Goal: Task Accomplishment & Management: Use online tool/utility

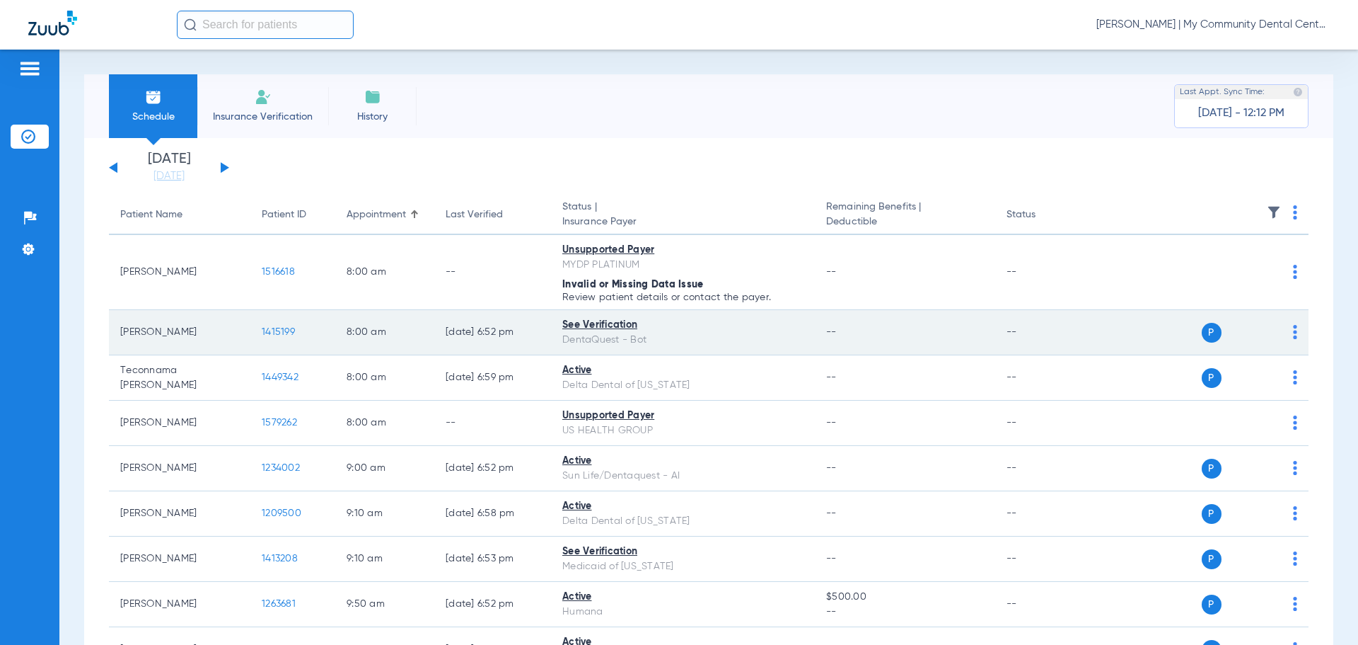
click at [277, 330] on span "1415199" at bounding box center [278, 332] width 33 height 10
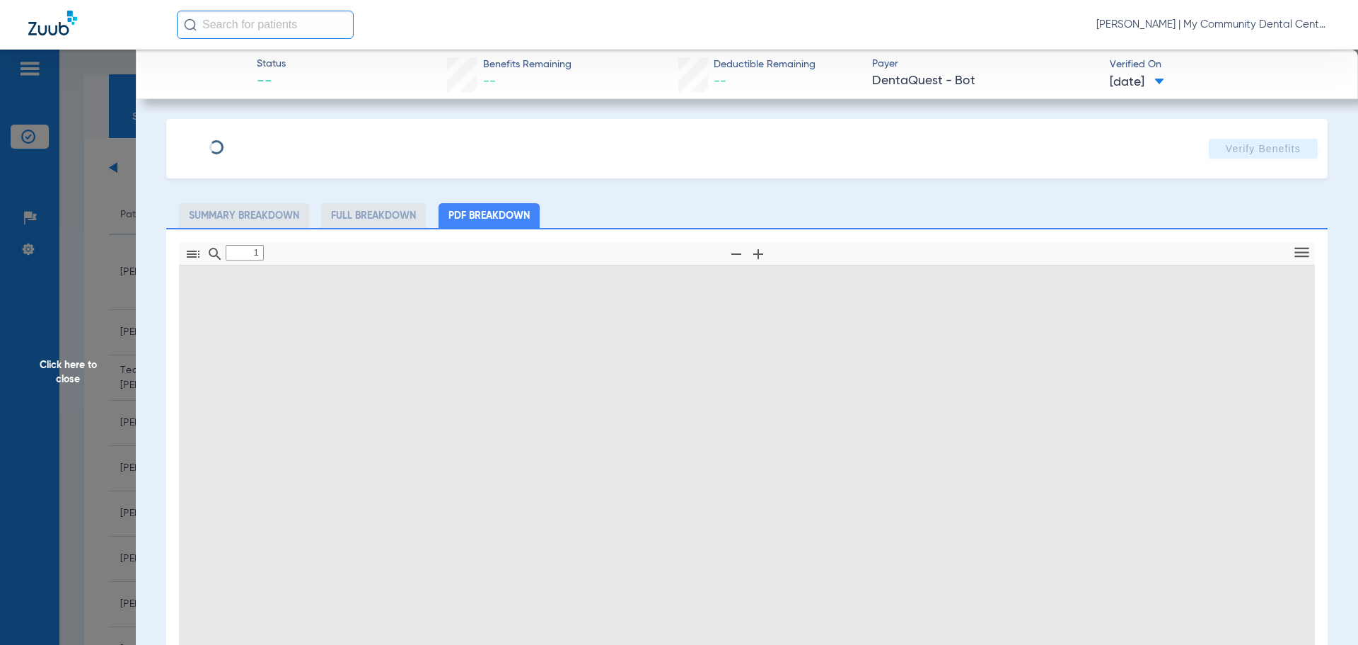
type input "0"
select select "page-width"
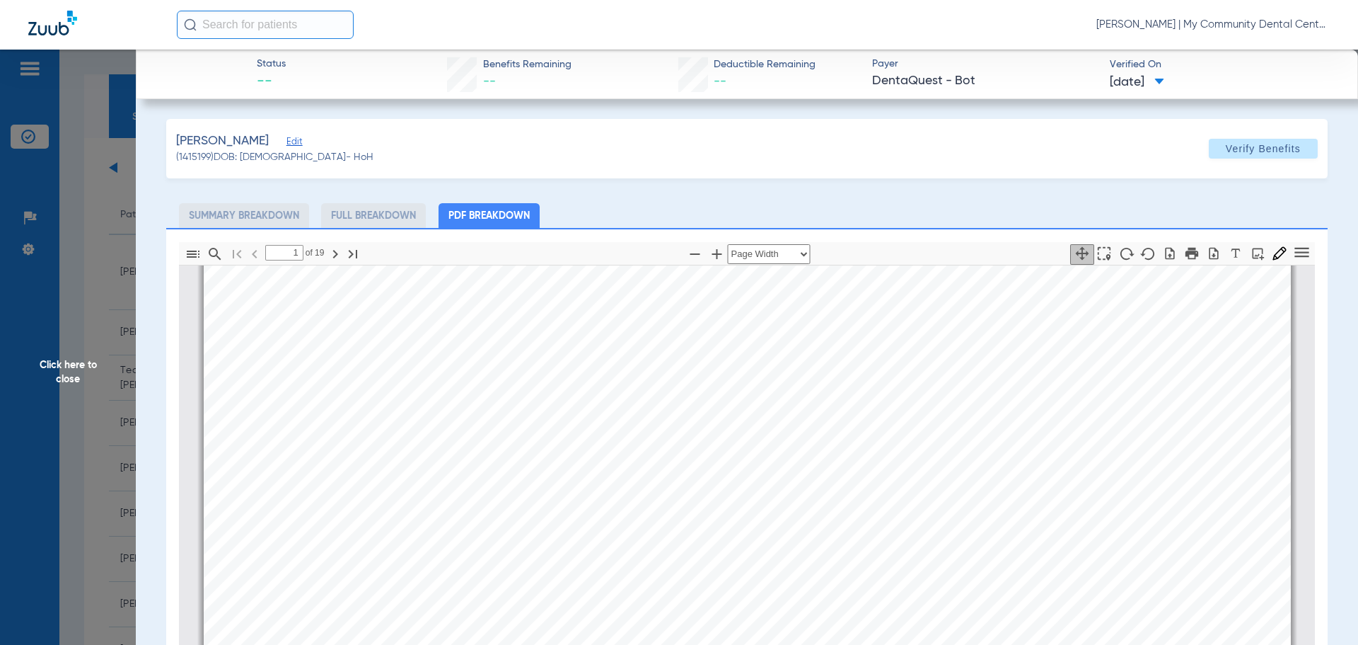
scroll to position [361, 0]
drag, startPoint x: 767, startPoint y: 461, endPoint x: 781, endPoint y: 464, distance: 14.4
click at [768, 461] on span "Section Fixed Denture, Simple Extraction, Space Maintainer, Surgical Endodontic…" at bounding box center [571, 463] width 428 height 8
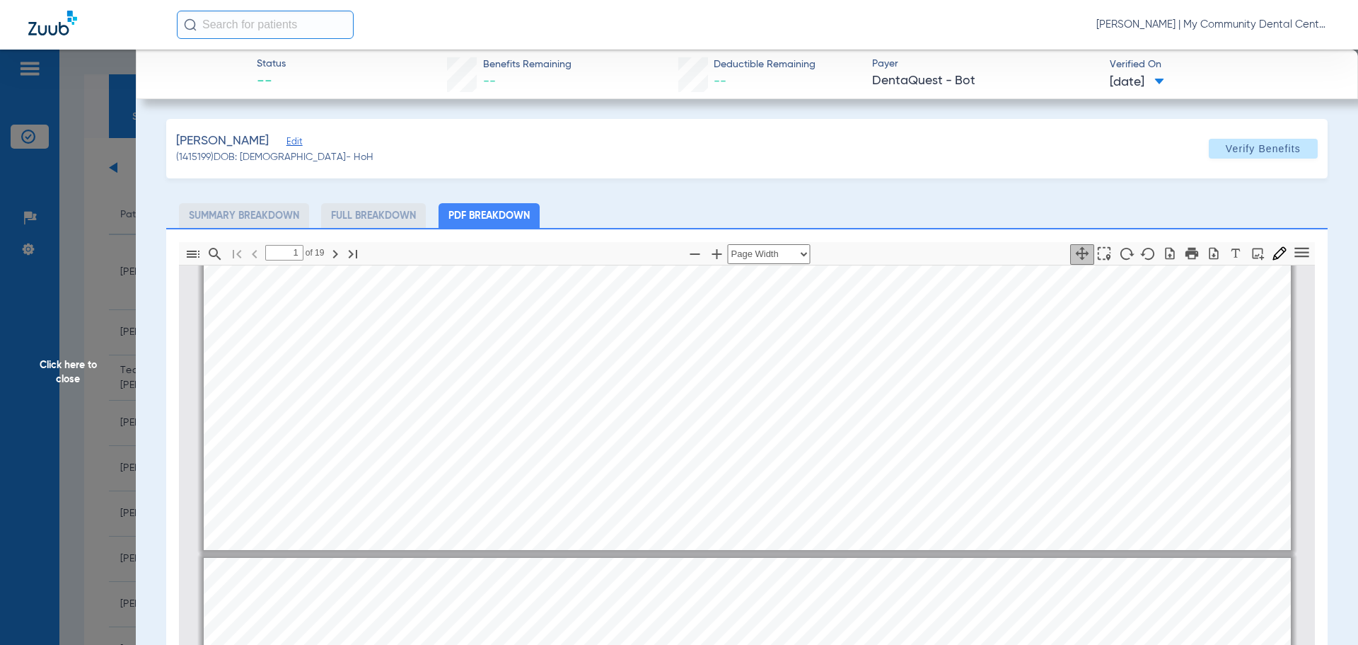
type input "2"
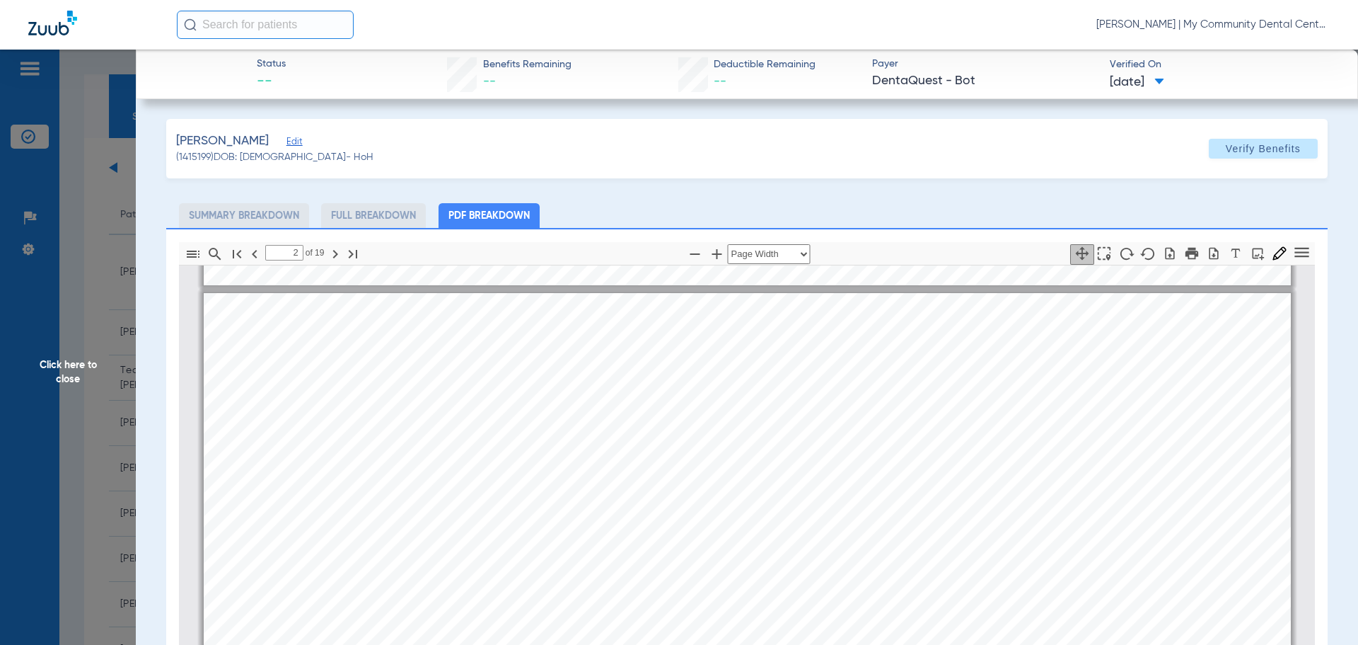
scroll to position [778, 0]
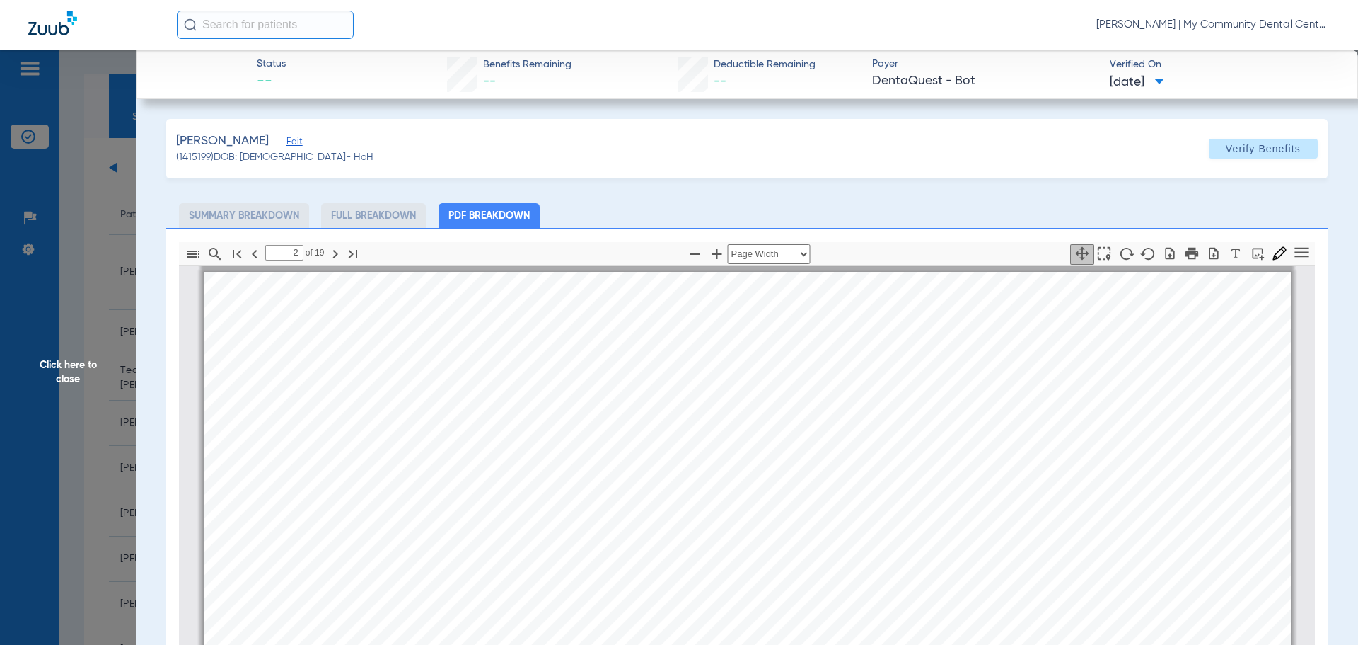
click at [122, 328] on span "Click here to close" at bounding box center [68, 372] width 136 height 645
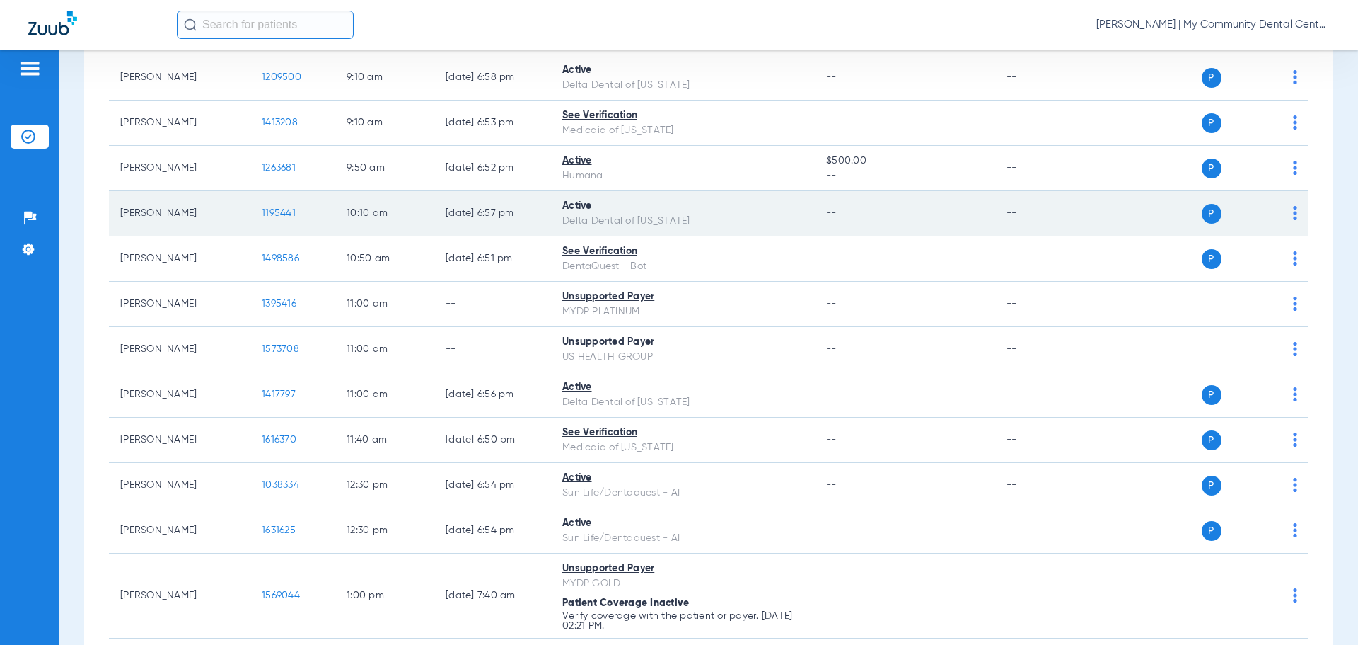
scroll to position [354, 0]
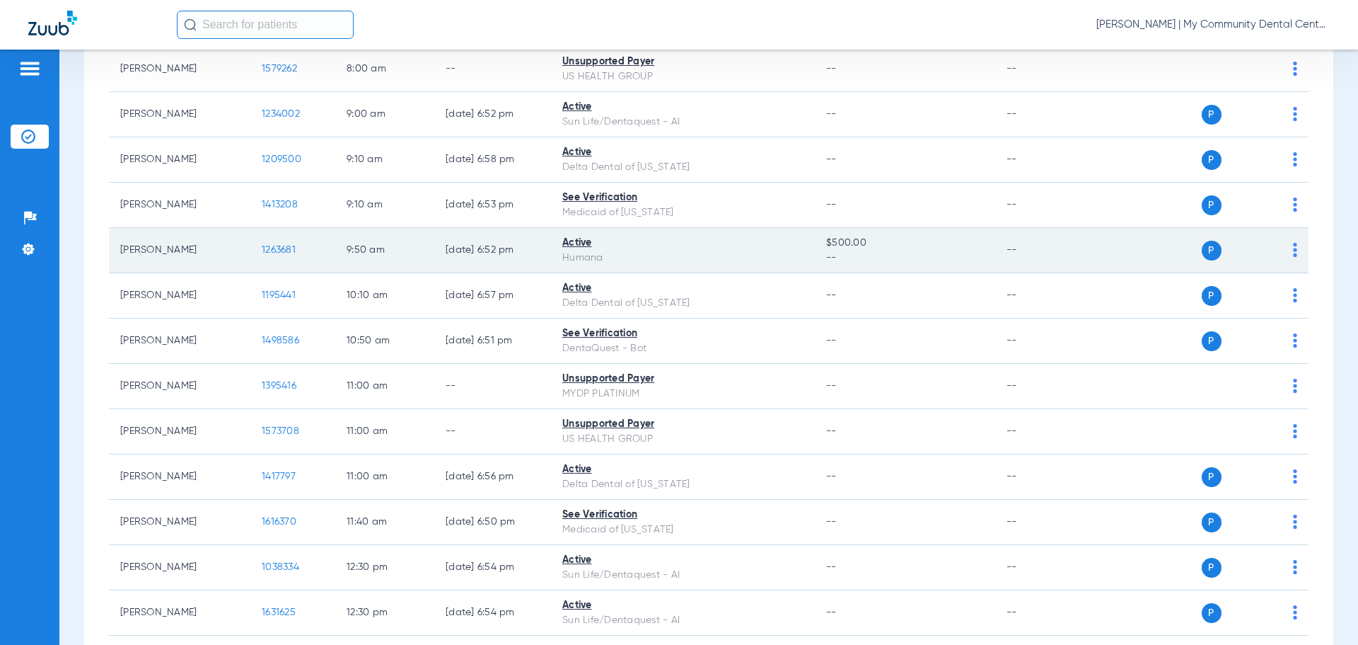
click at [269, 253] on span "1263681" at bounding box center [279, 250] width 34 height 10
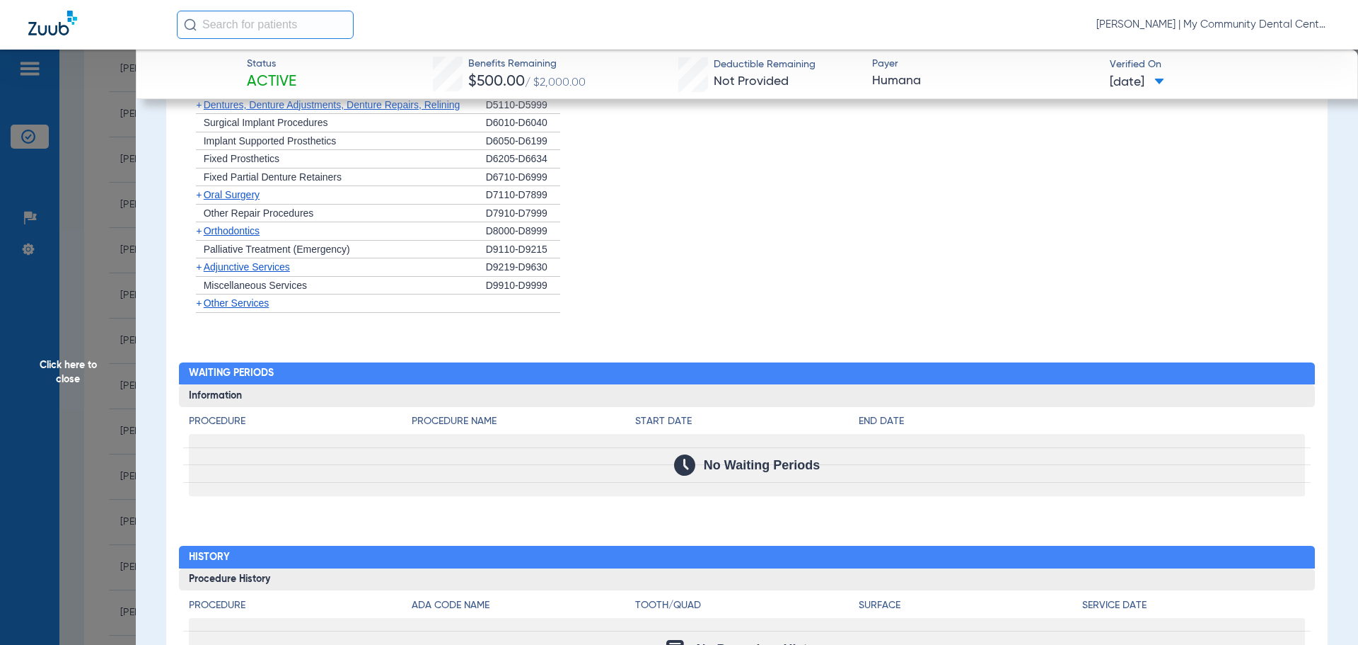
scroll to position [1275, 0]
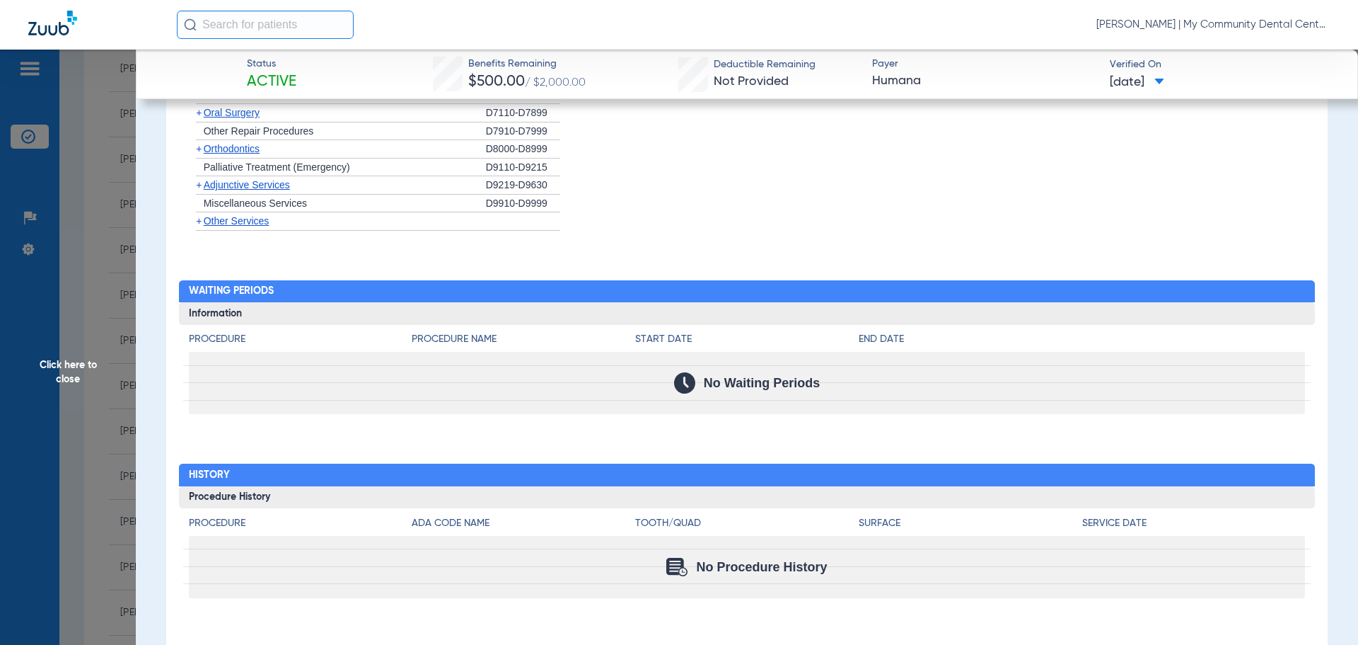
click at [98, 234] on span "Click here to close" at bounding box center [68, 372] width 136 height 645
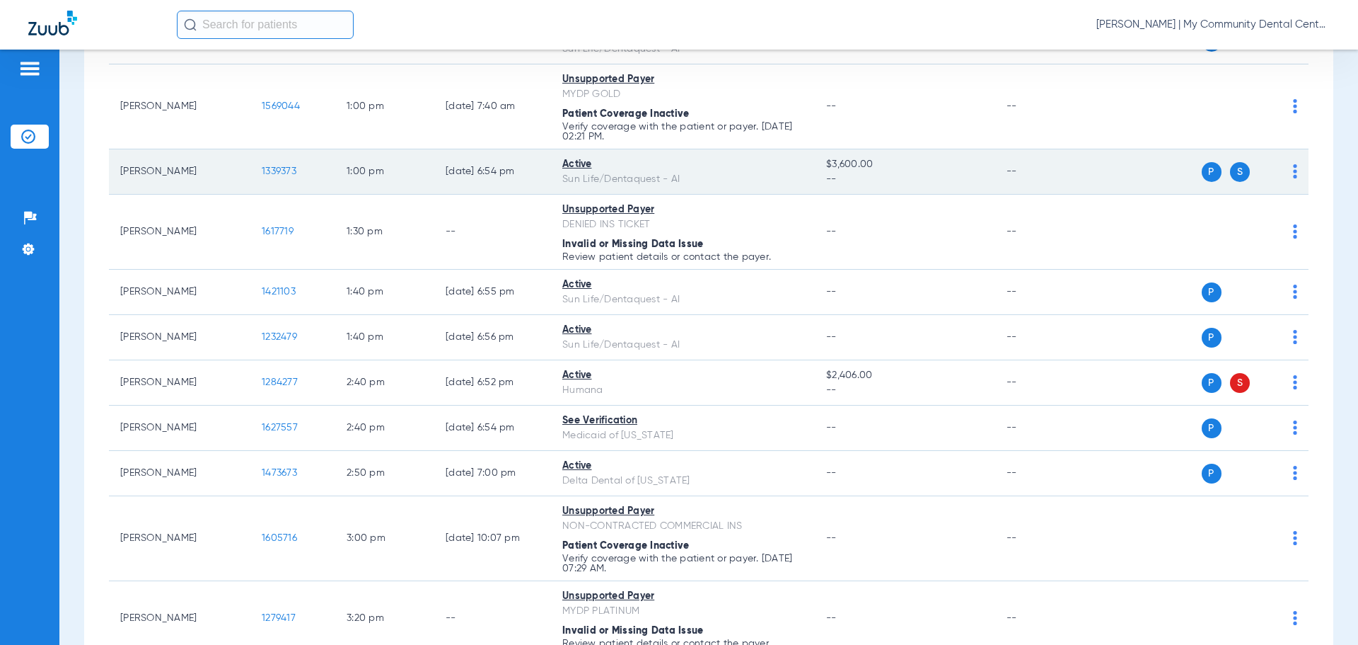
scroll to position [920, 0]
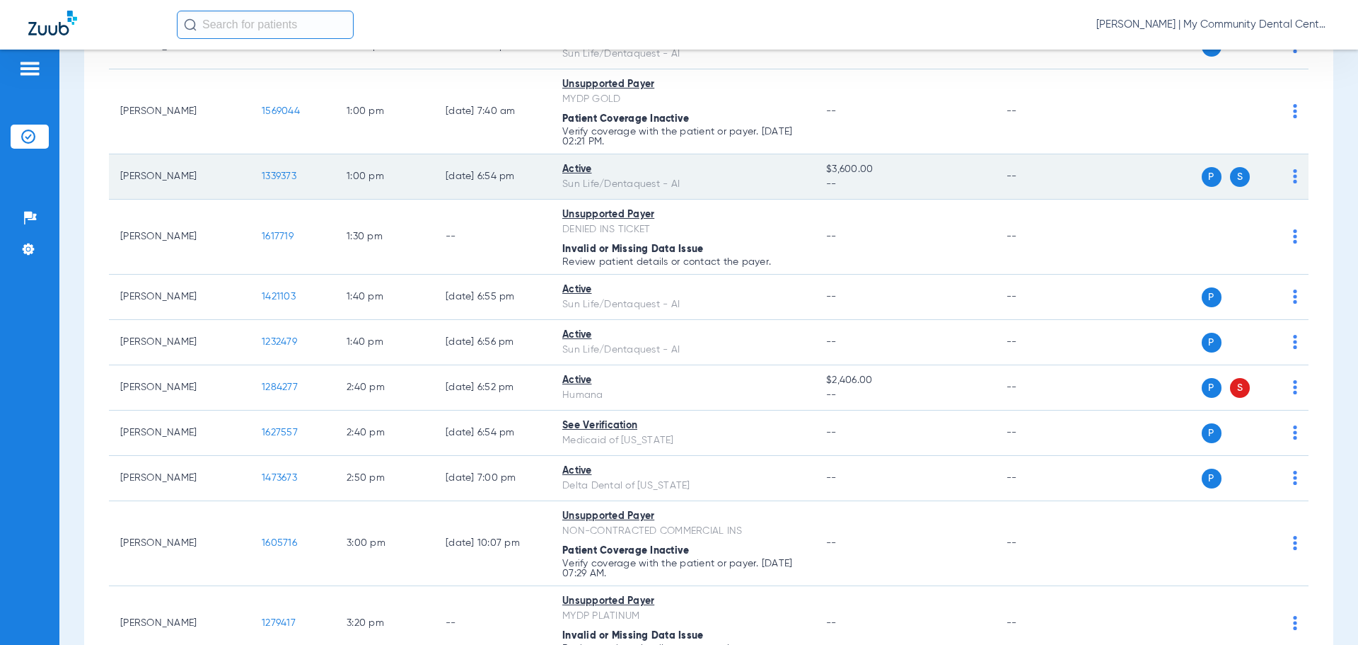
click at [276, 173] on span "1339373" at bounding box center [279, 176] width 35 height 10
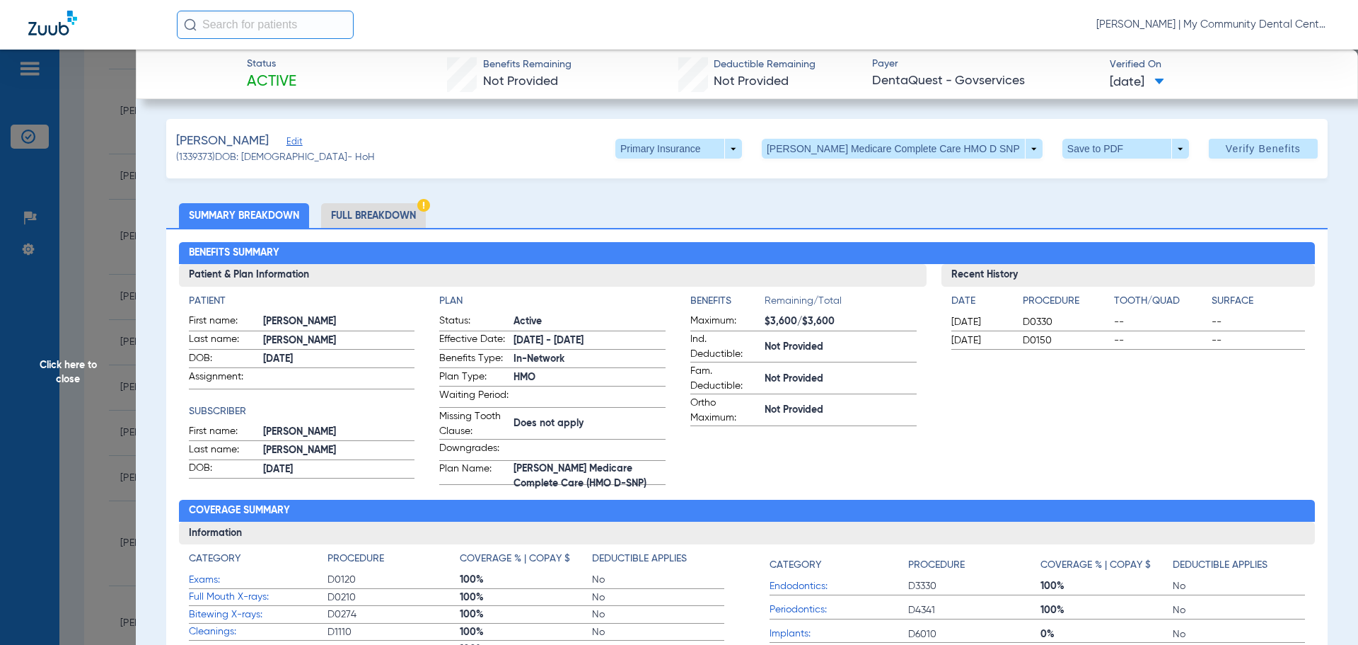
click at [340, 204] on li "Full Breakdown" at bounding box center [373, 215] width 105 height 25
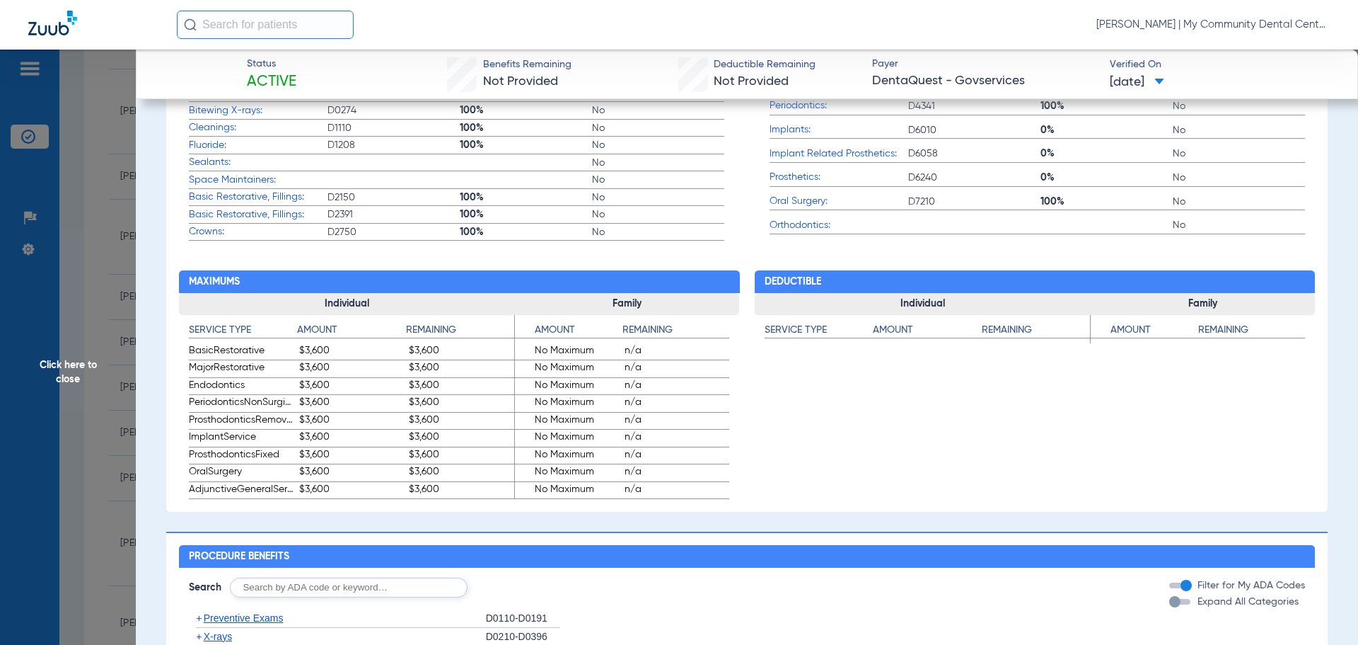
scroll to position [708, 0]
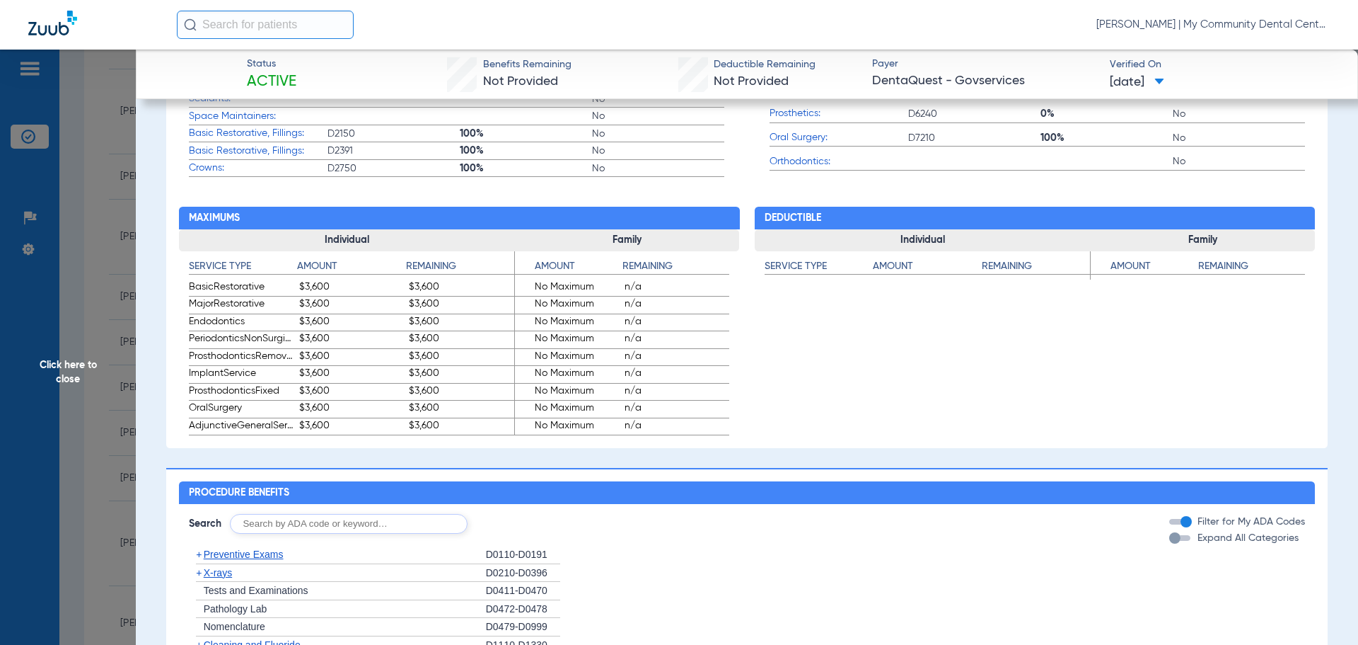
drag, startPoint x: 112, startPoint y: 340, endPoint x: 25, endPoint y: 325, distance: 88.2
click at [112, 340] on span "Click here to close" at bounding box center [68, 372] width 136 height 645
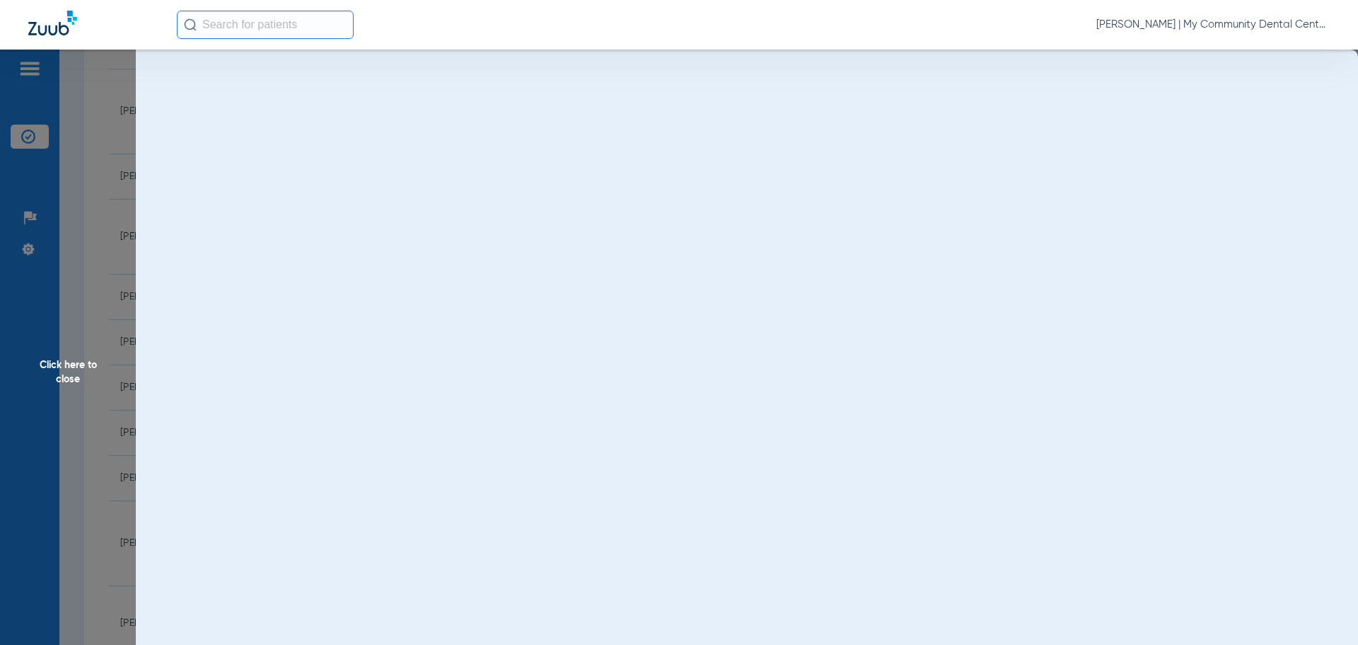
scroll to position [0, 0]
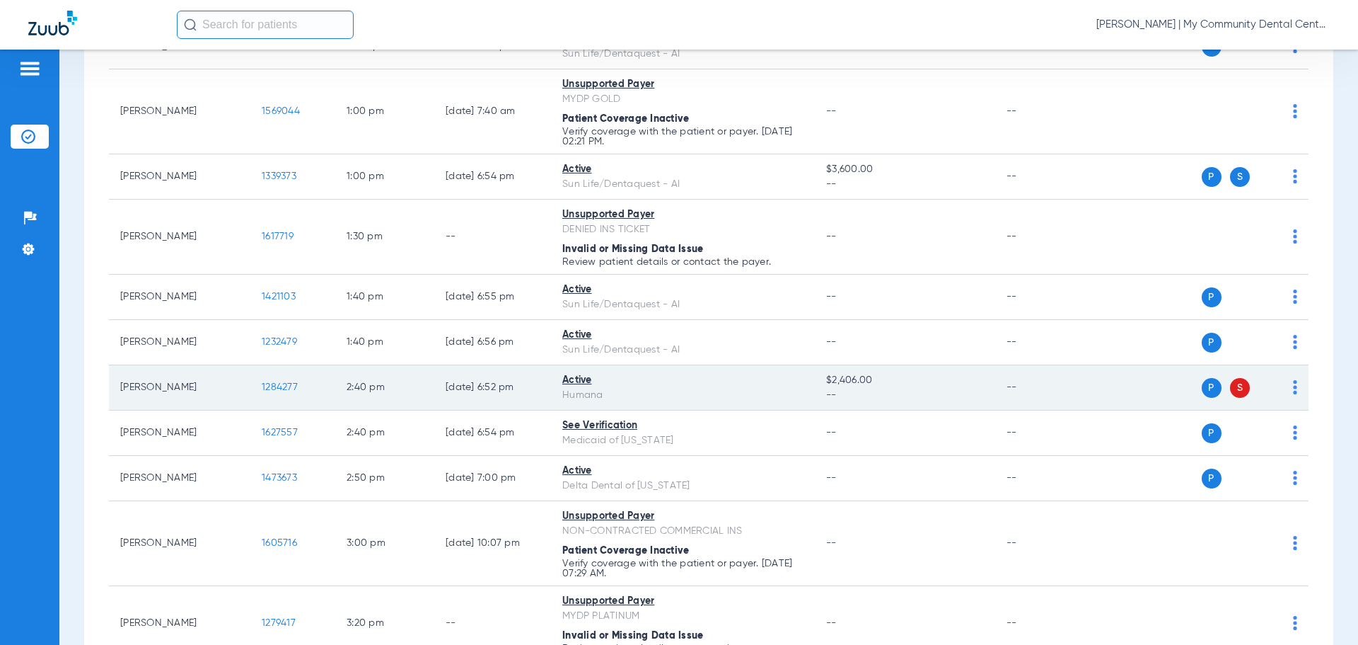
click at [283, 383] on span "1284277" at bounding box center [280, 387] width 36 height 10
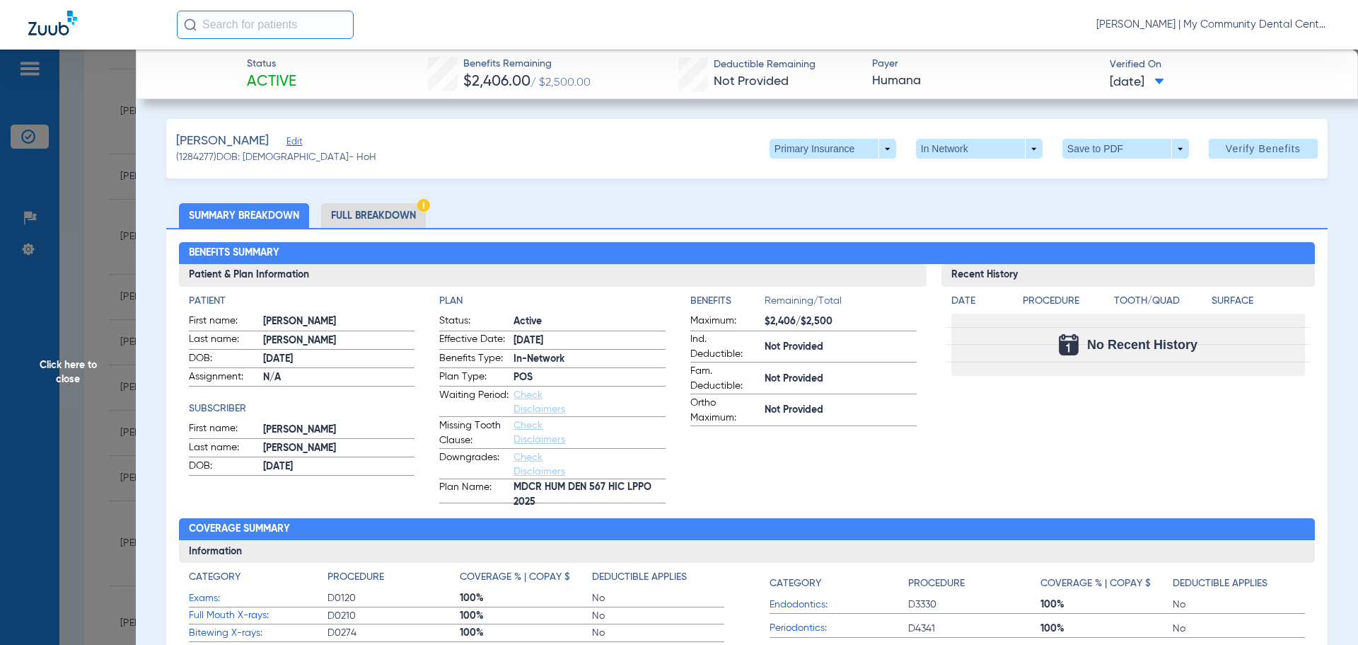
click at [89, 249] on span "Click here to close" at bounding box center [68, 372] width 136 height 645
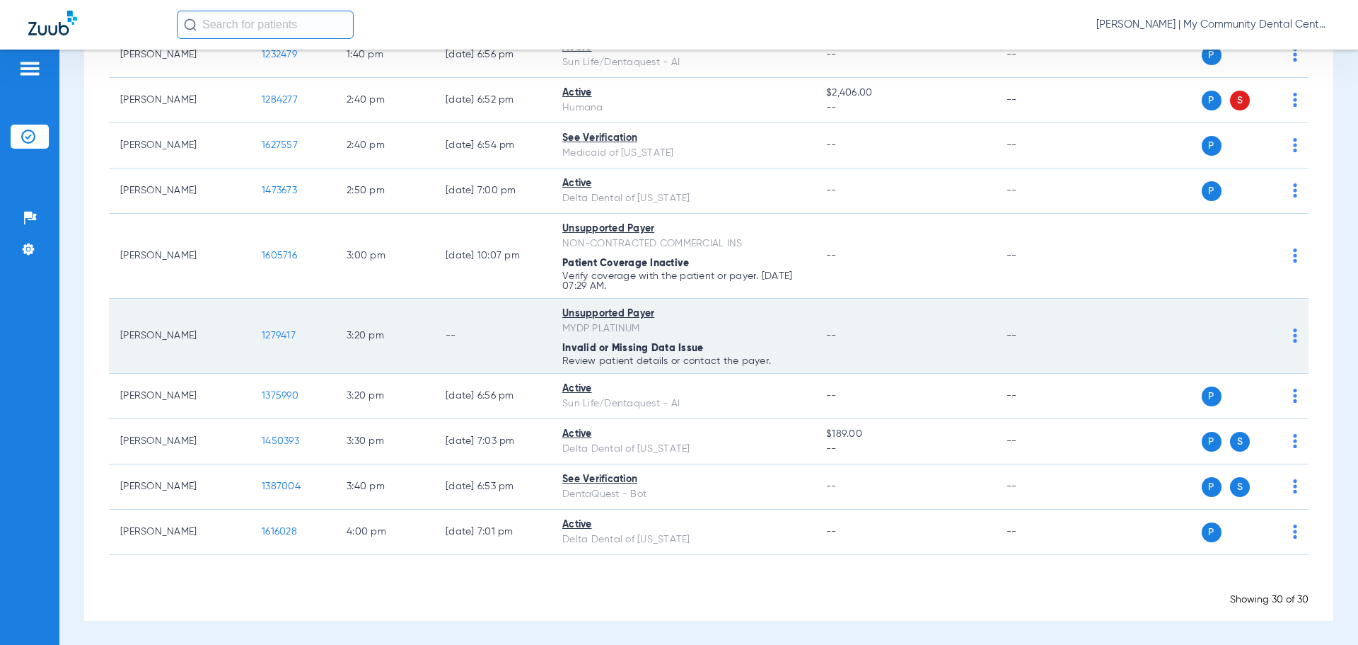
scroll to position [1208, 0]
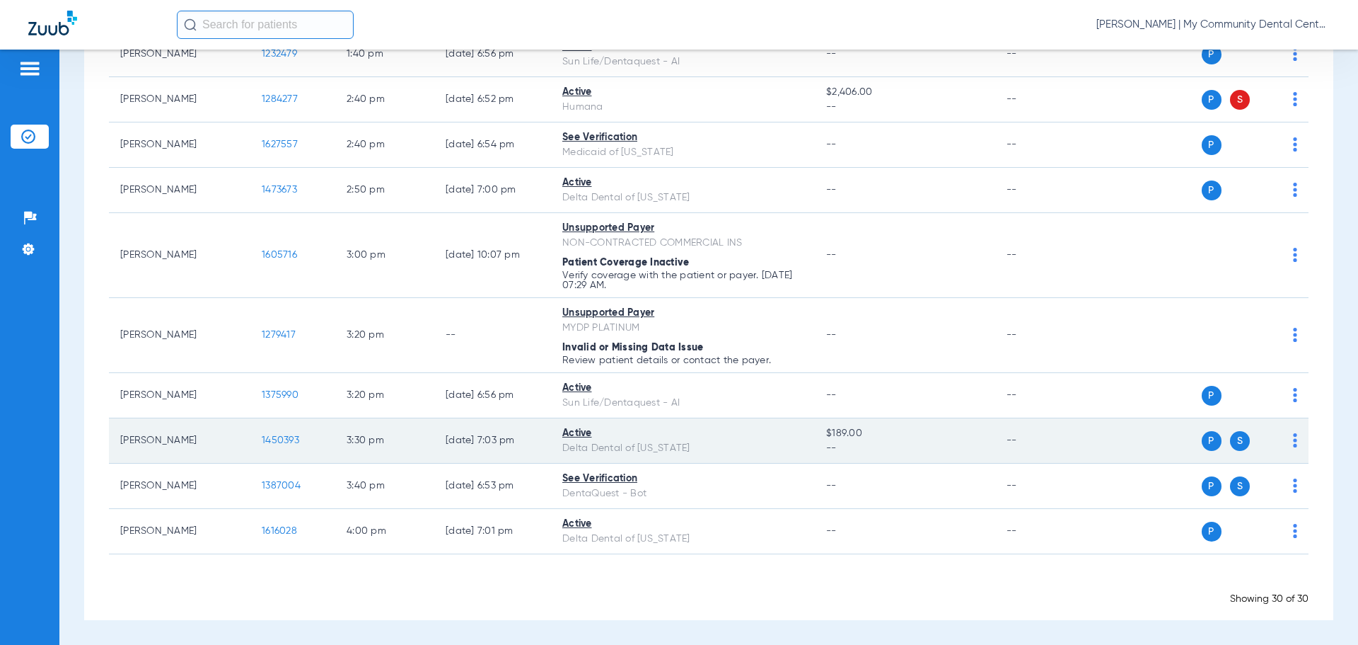
click at [282, 449] on td "1450393" at bounding box center [292, 440] width 85 height 45
click at [283, 440] on span "1450393" at bounding box center [281, 440] width 38 height 10
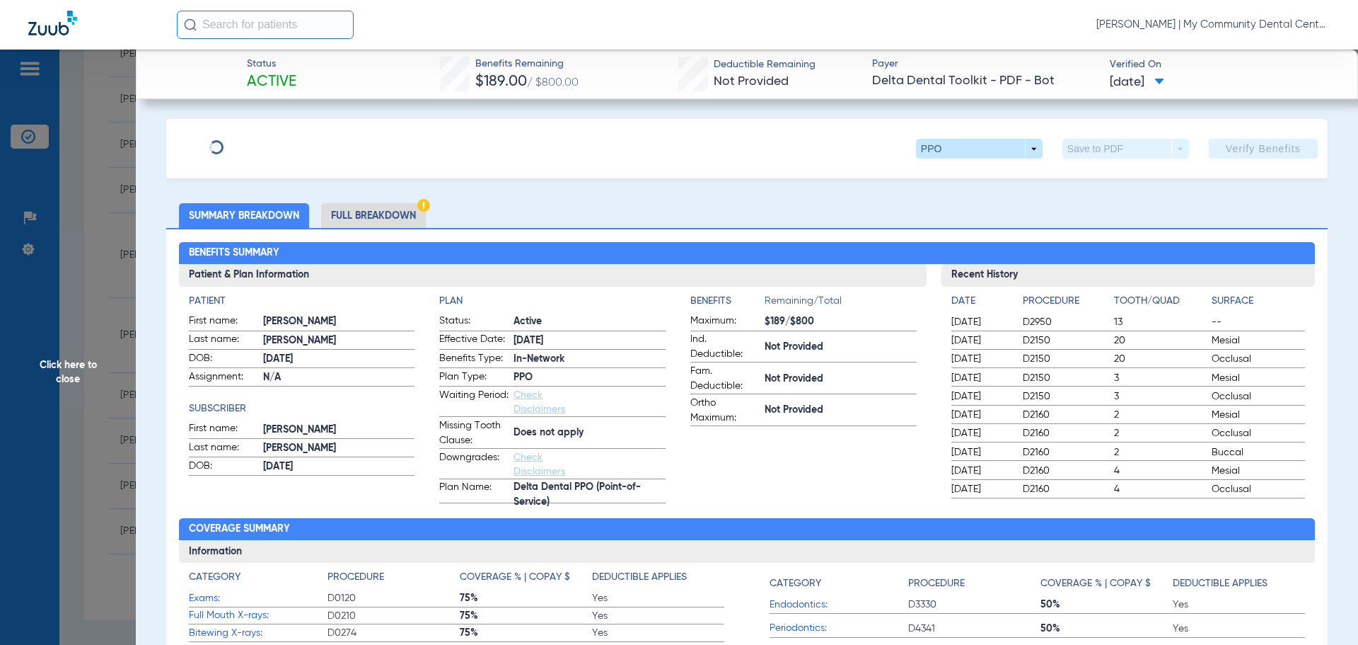
click at [357, 212] on li "Full Breakdown" at bounding box center [373, 215] width 105 height 25
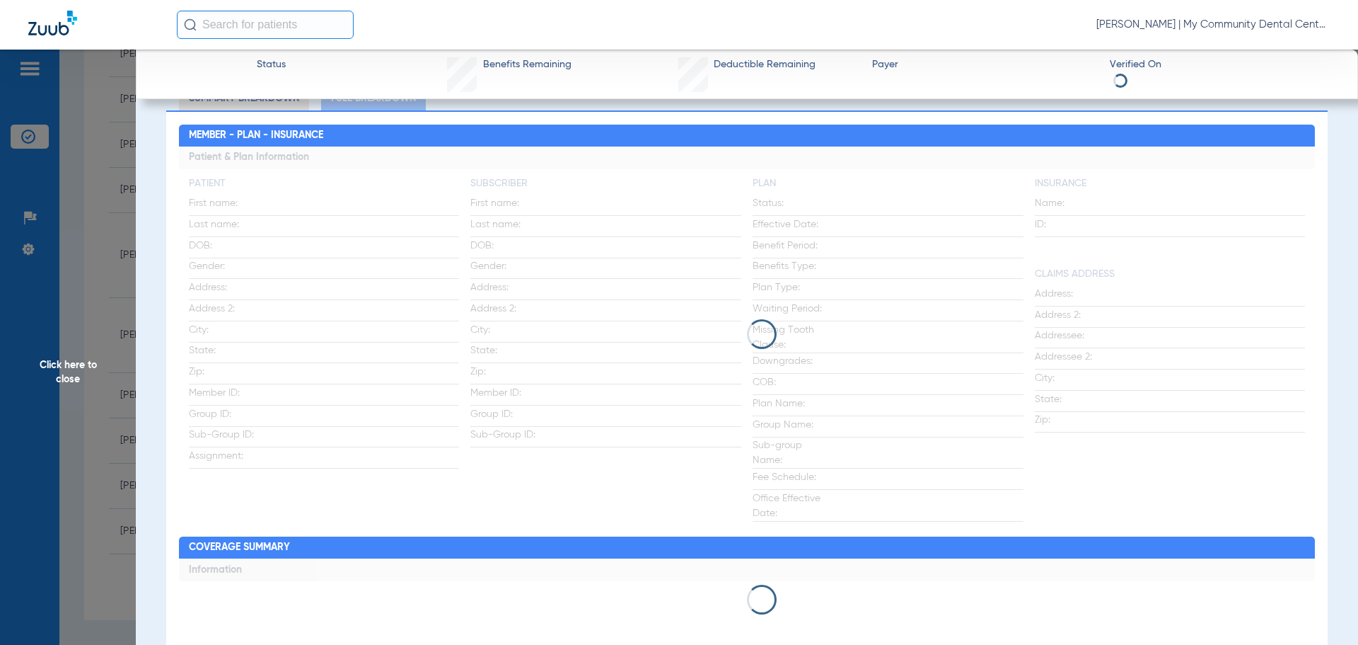
scroll to position [142, 0]
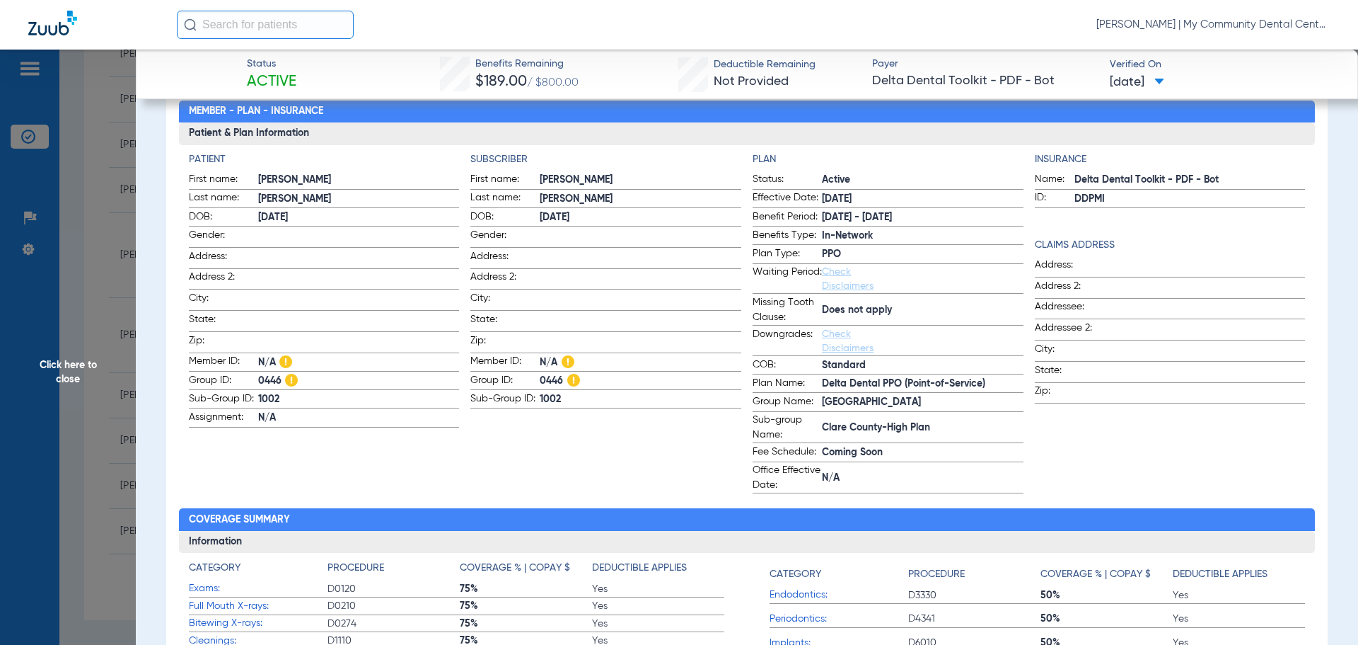
click at [77, 275] on span "Click here to close" at bounding box center [68, 372] width 136 height 645
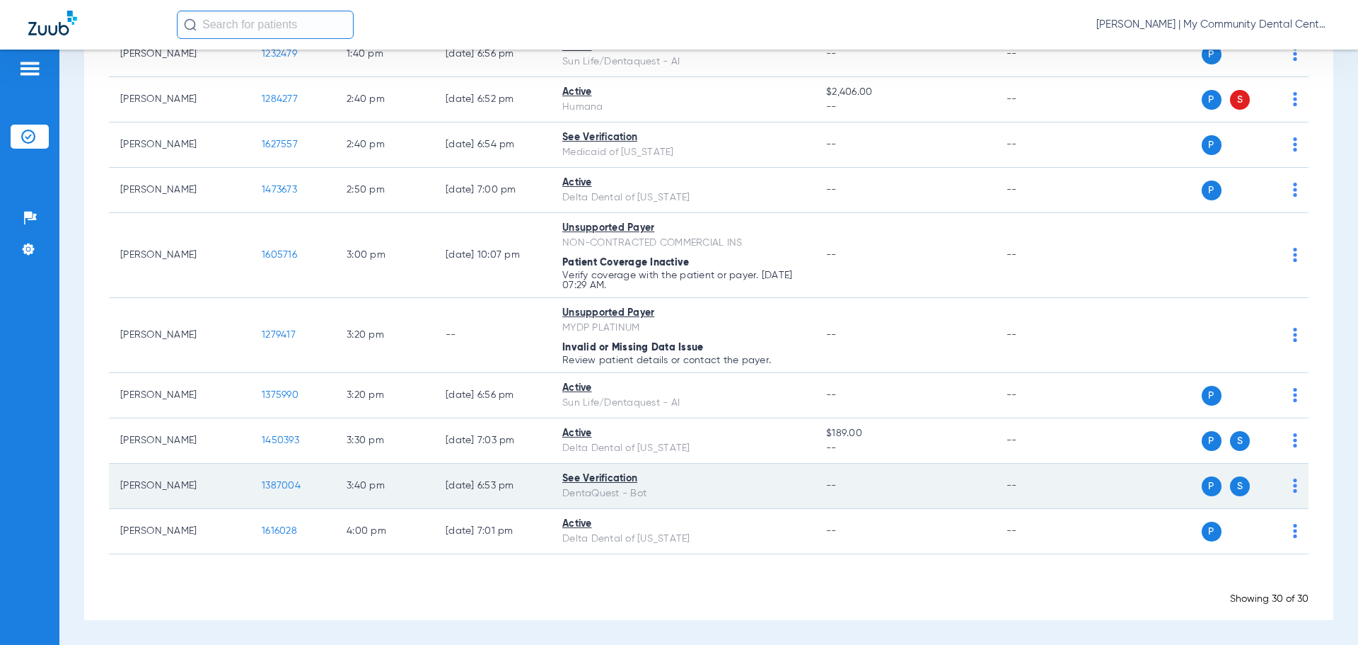
click at [272, 483] on span "1387004" at bounding box center [281, 485] width 39 height 10
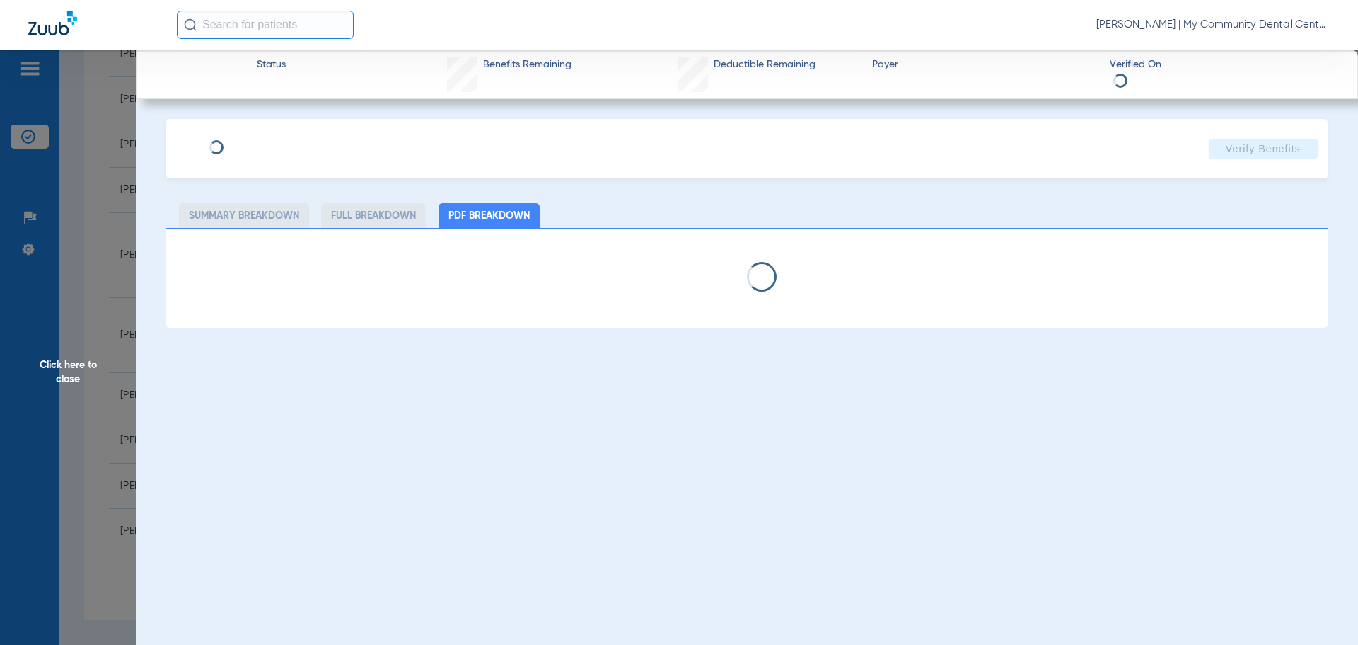
select select "page-width"
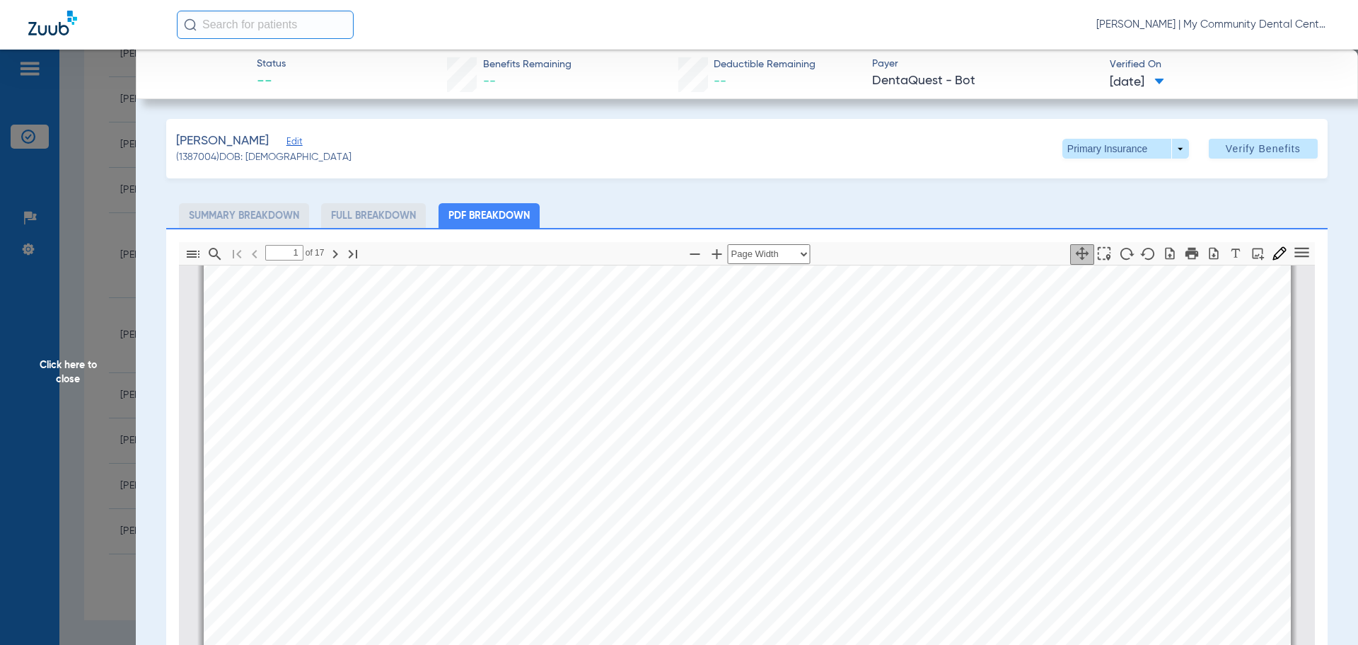
type input "2"
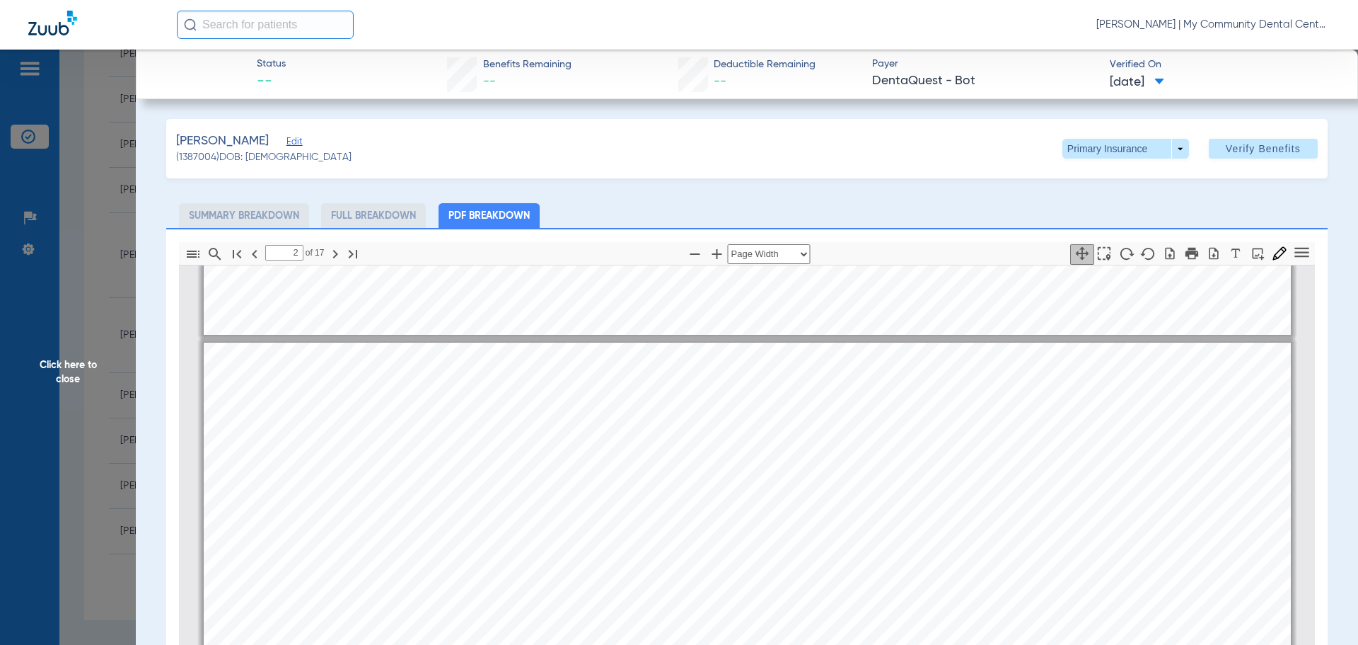
drag, startPoint x: 18, startPoint y: 307, endPoint x: 97, endPoint y: 293, distance: 80.5
click at [19, 306] on span "Click here to close" at bounding box center [68, 372] width 136 height 645
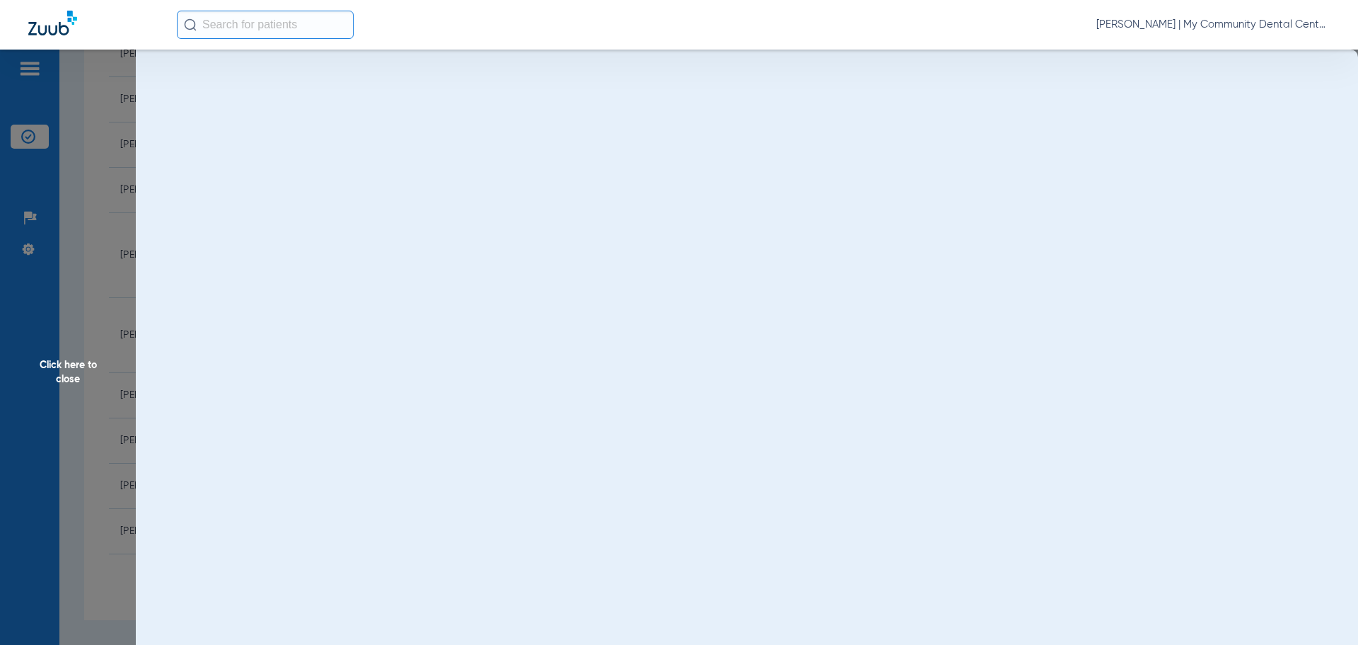
click at [97, 293] on span "Click here to close" at bounding box center [68, 372] width 136 height 645
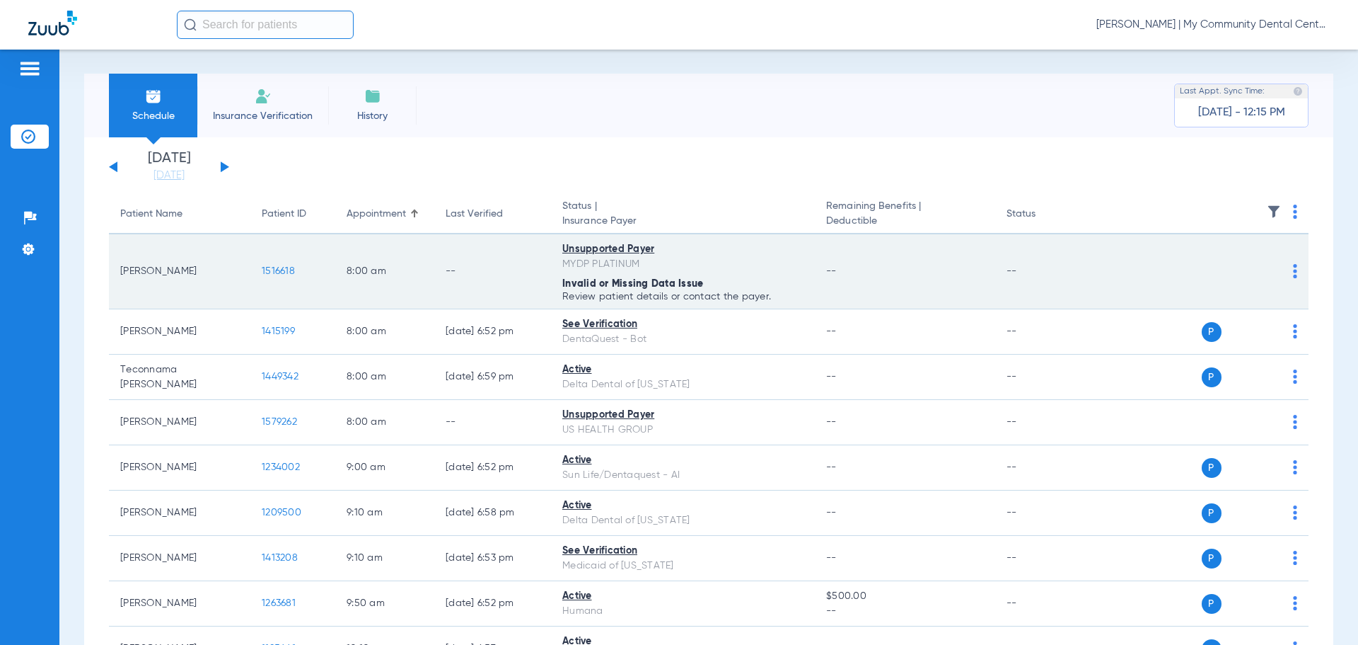
scroll to position [0, 0]
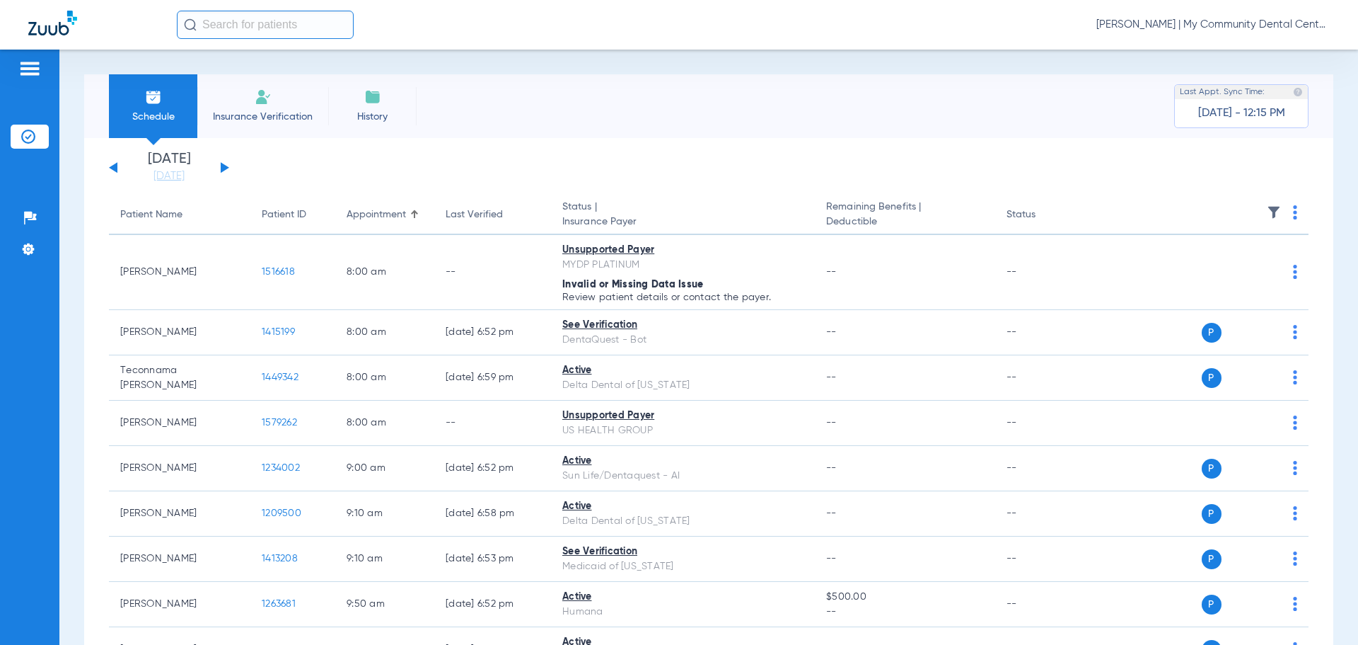
click at [221, 168] on button at bounding box center [225, 167] width 8 height 11
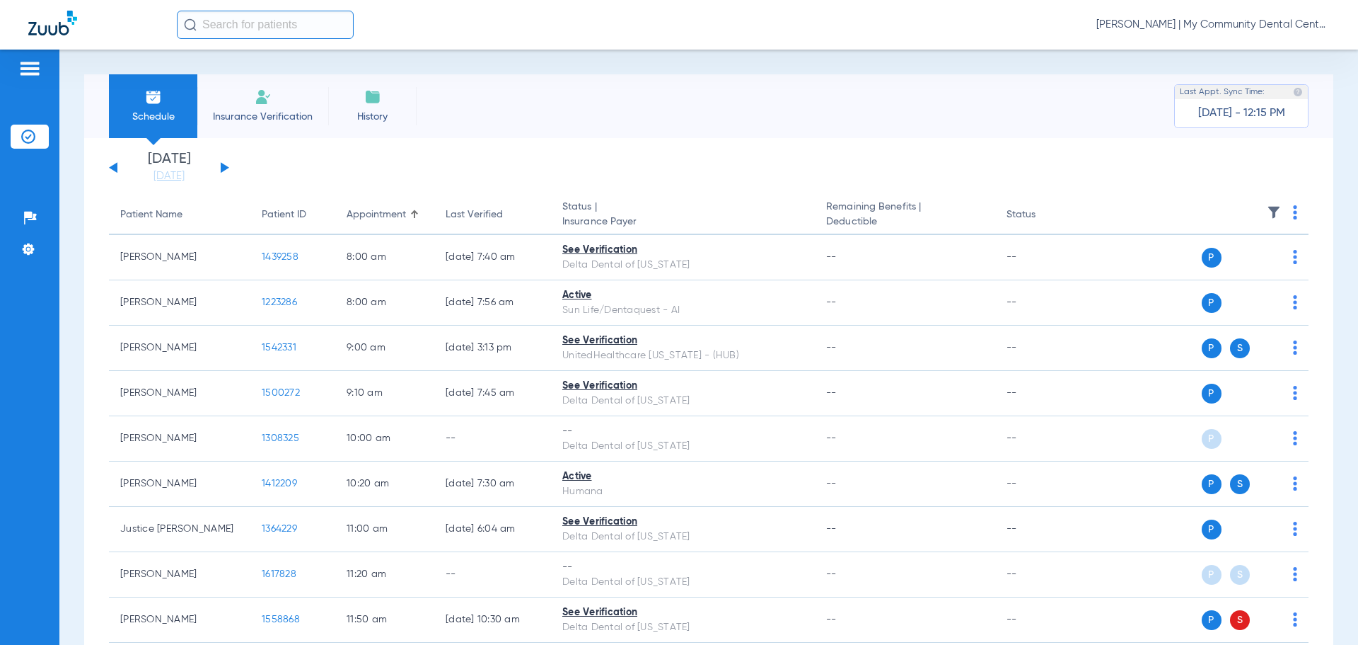
click at [1293, 215] on img at bounding box center [1295, 212] width 4 height 14
click at [1250, 263] on button "Verify All" at bounding box center [1230, 268] width 111 height 28
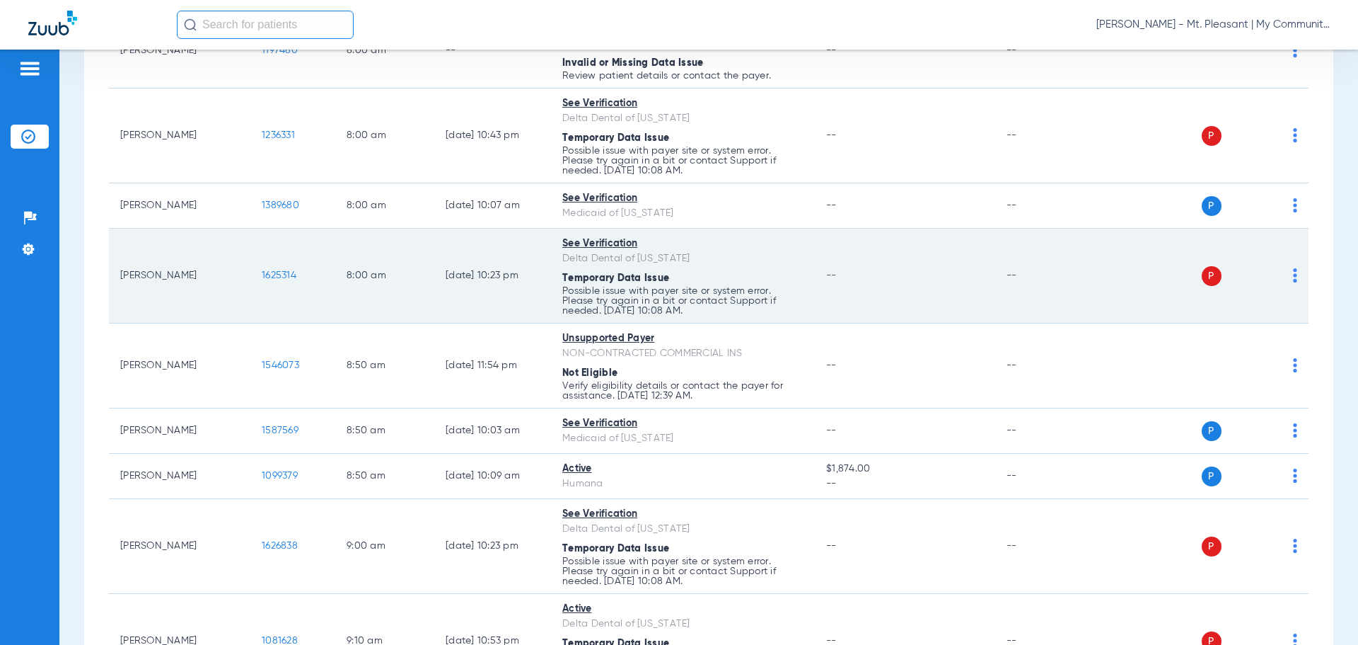
scroll to position [283, 0]
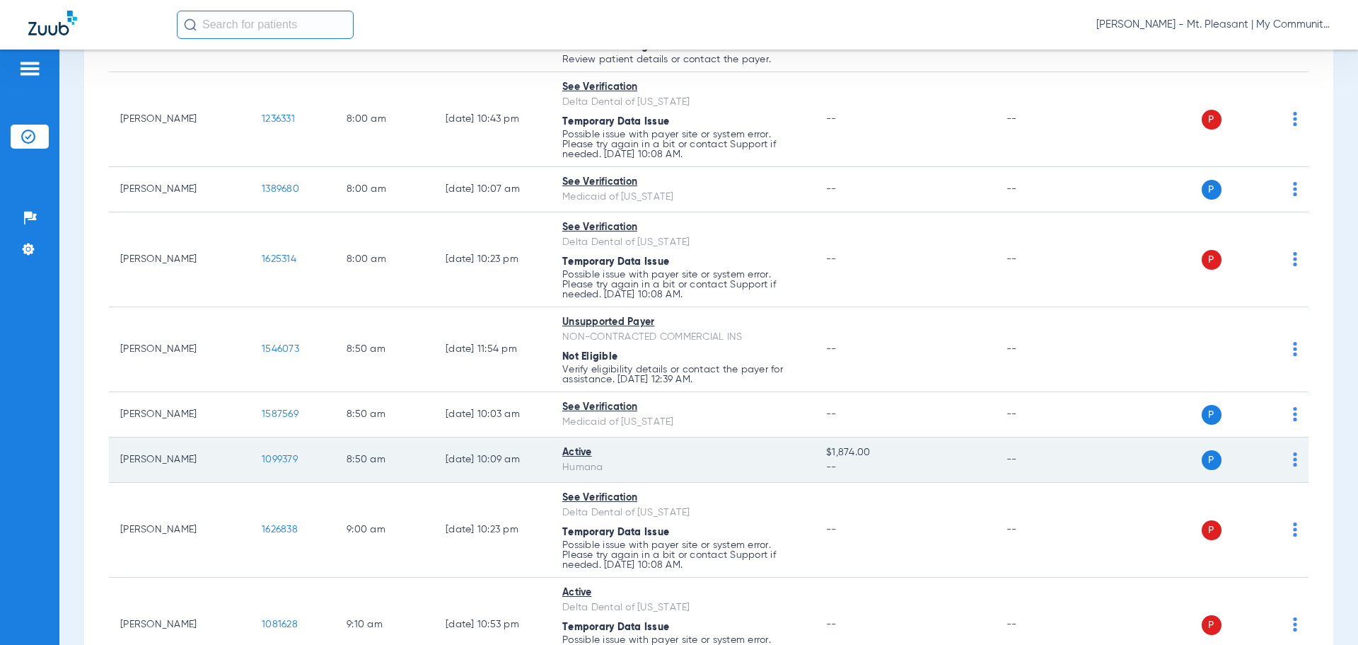
click at [280, 449] on td "1099379" at bounding box center [292, 459] width 85 height 45
click at [284, 451] on td "1099379" at bounding box center [292, 459] width 85 height 45
click at [287, 456] on span "1099379" at bounding box center [280, 459] width 36 height 10
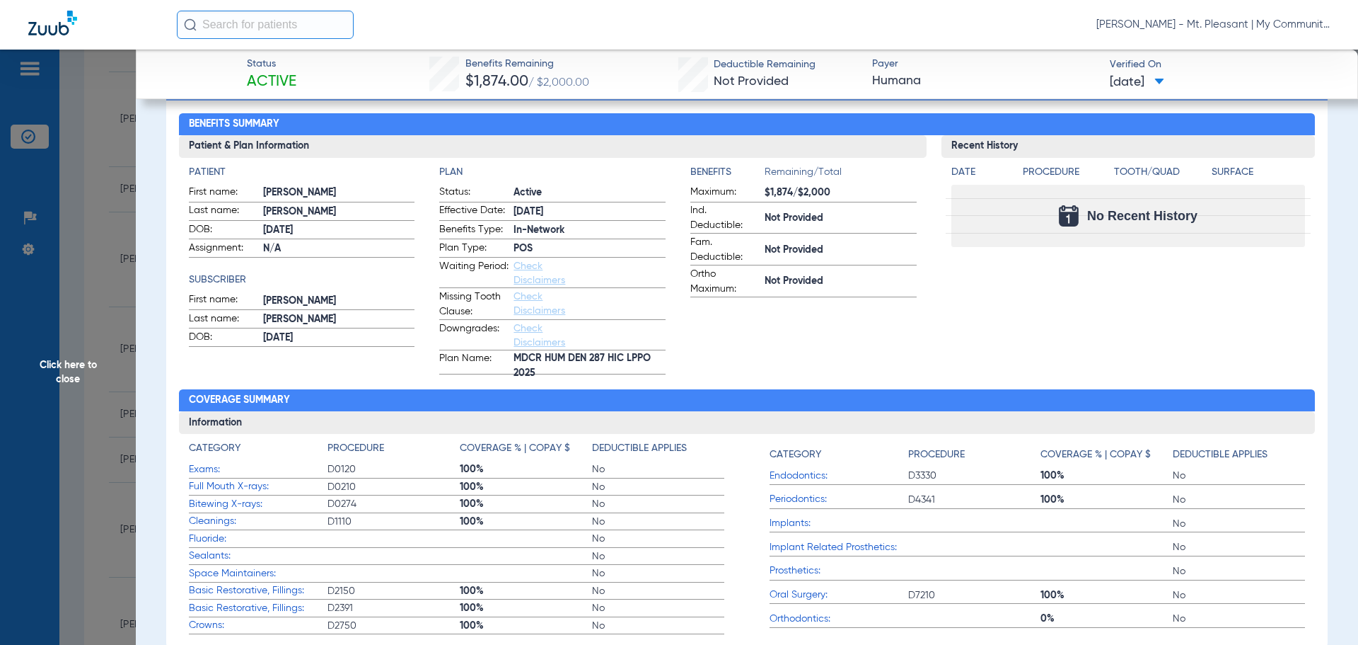
scroll to position [142, 0]
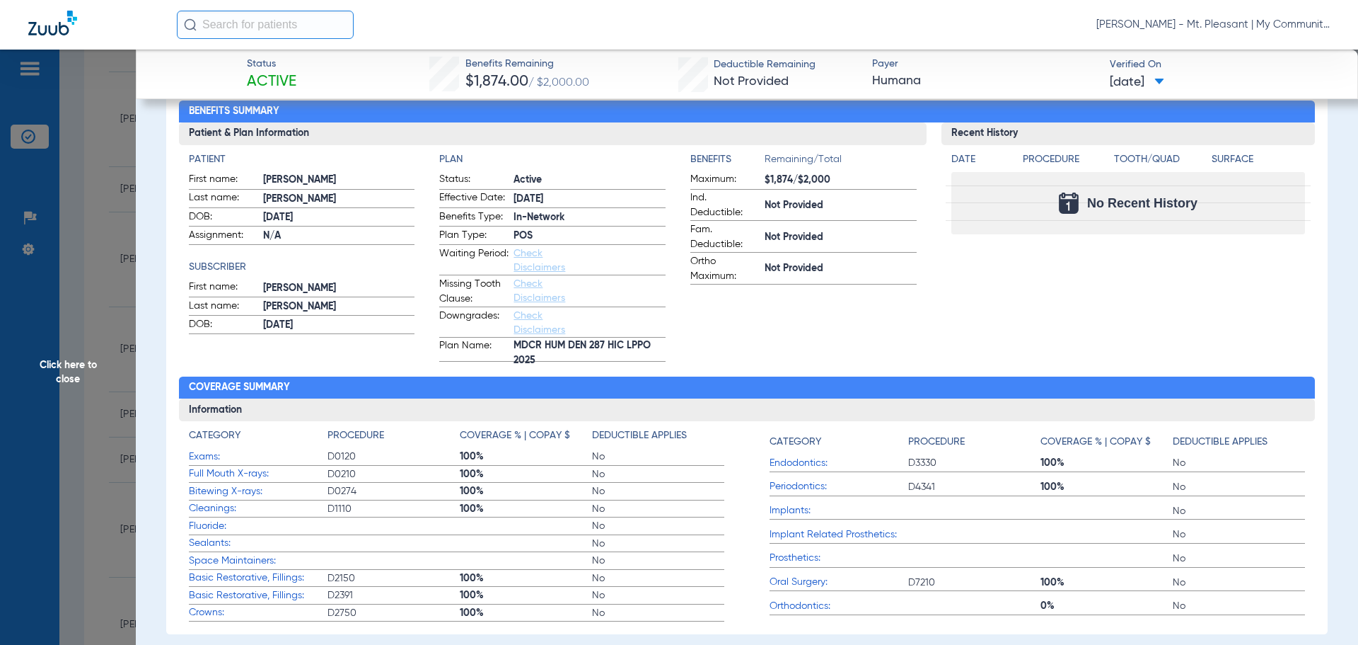
click at [105, 301] on span "Click here to close" at bounding box center [68, 372] width 136 height 645
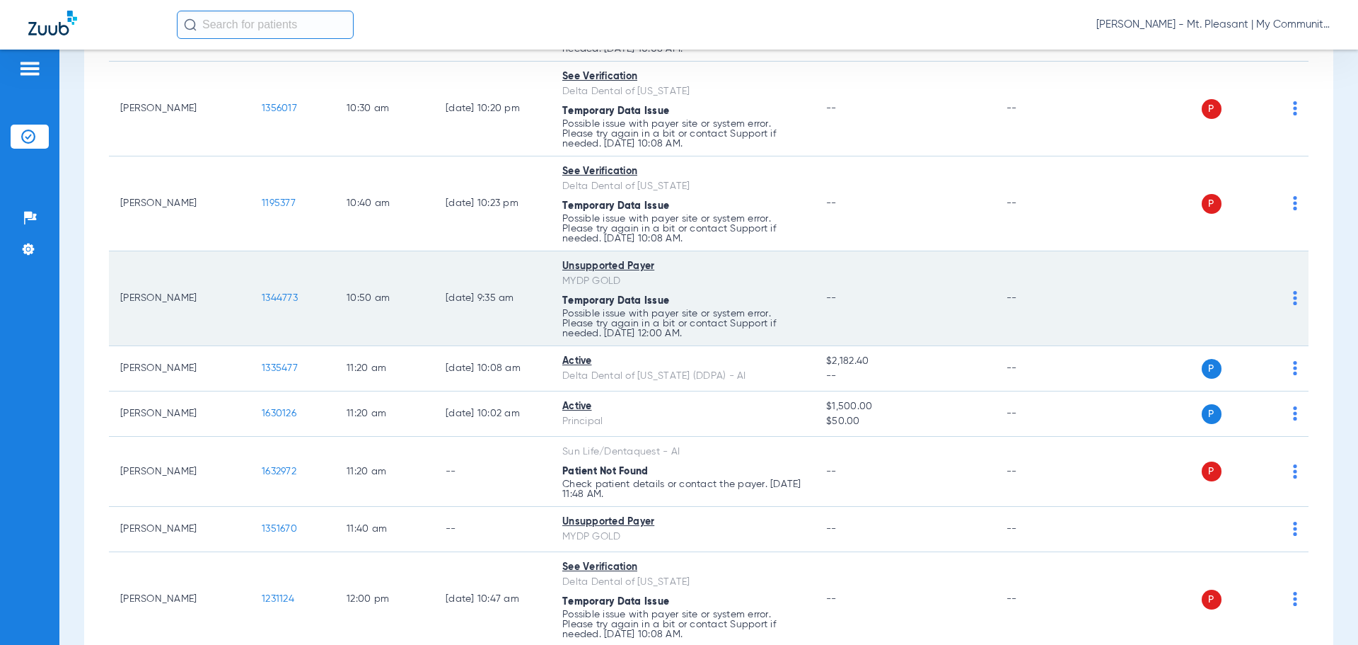
scroll to position [1344, 0]
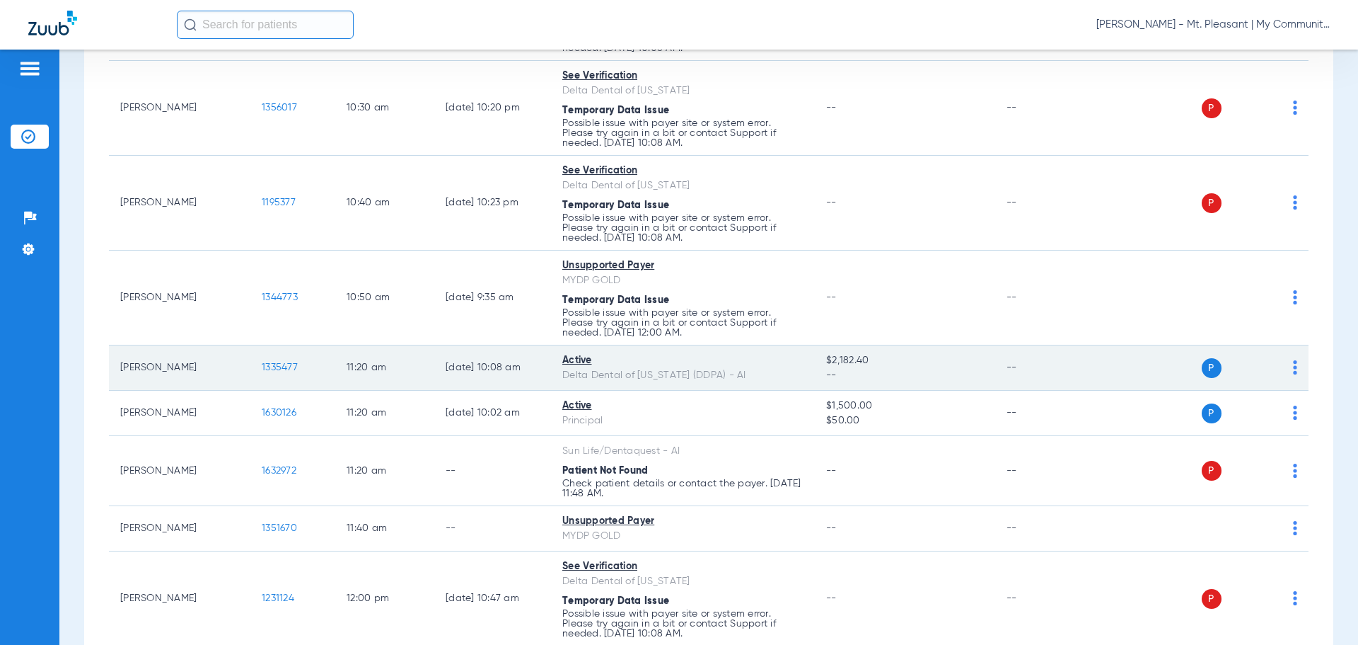
click at [273, 367] on span "1335477" at bounding box center [280, 367] width 36 height 10
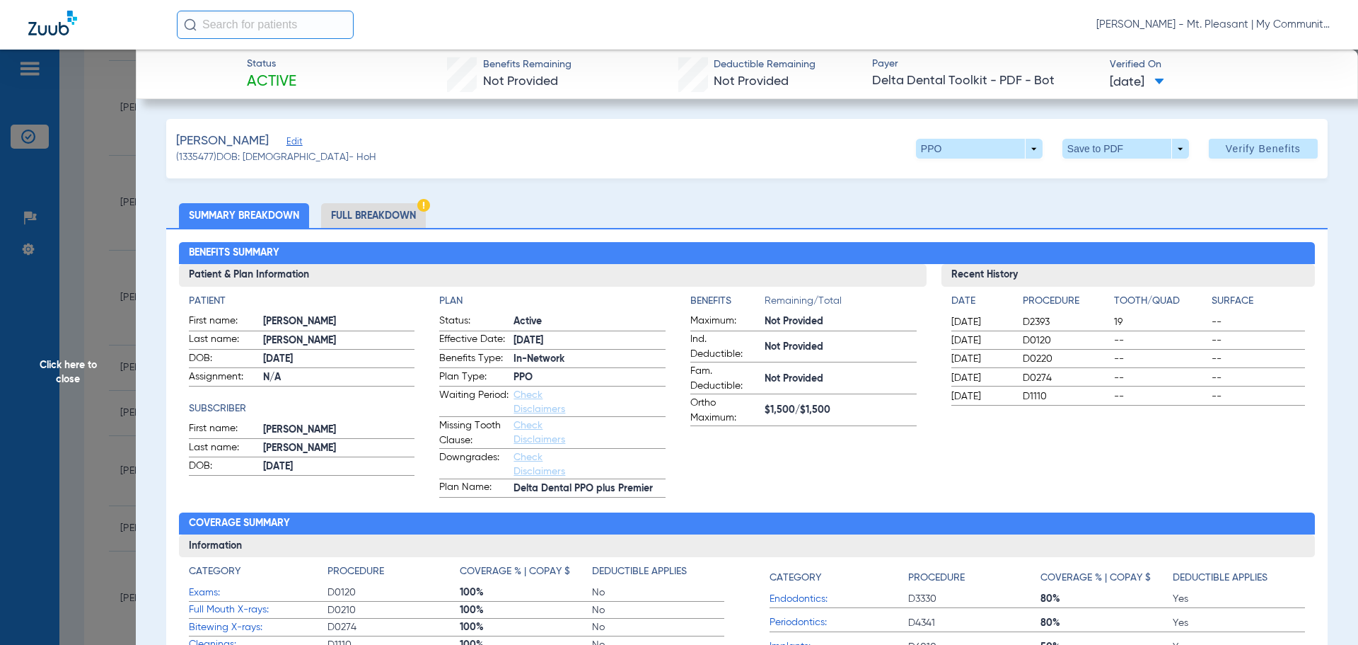
click at [377, 204] on li "Full Breakdown" at bounding box center [373, 215] width 105 height 25
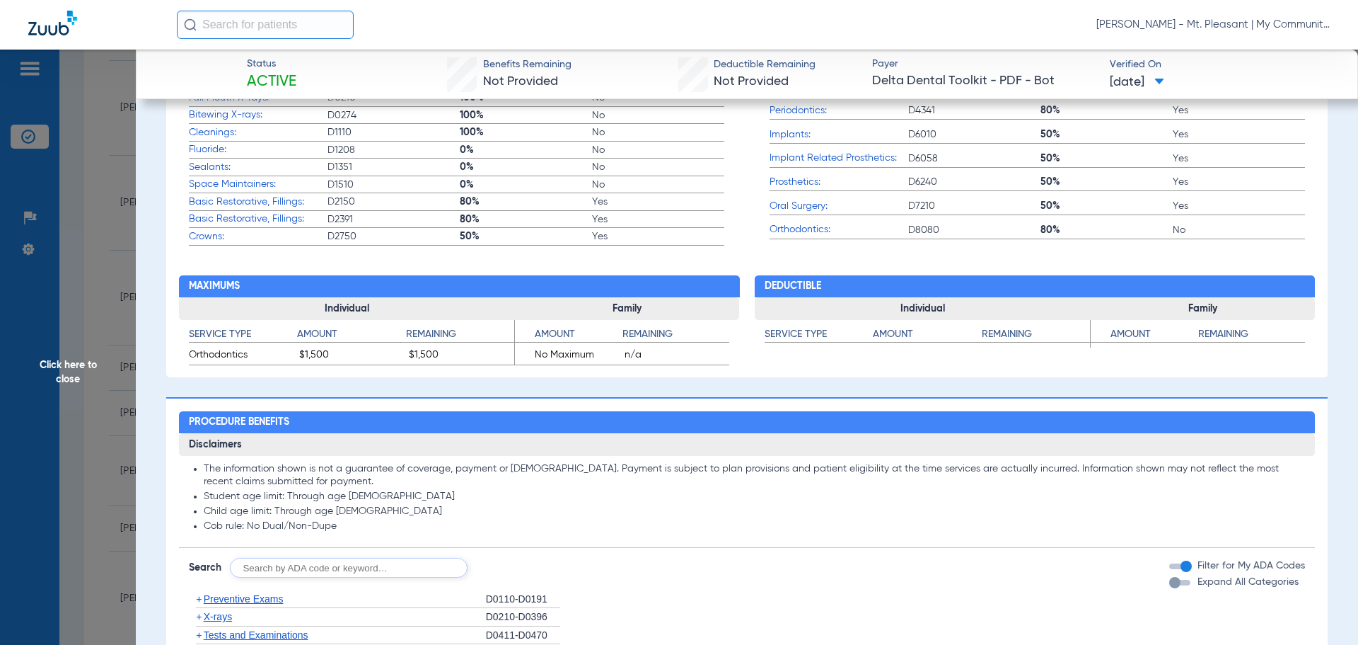
scroll to position [655, 0]
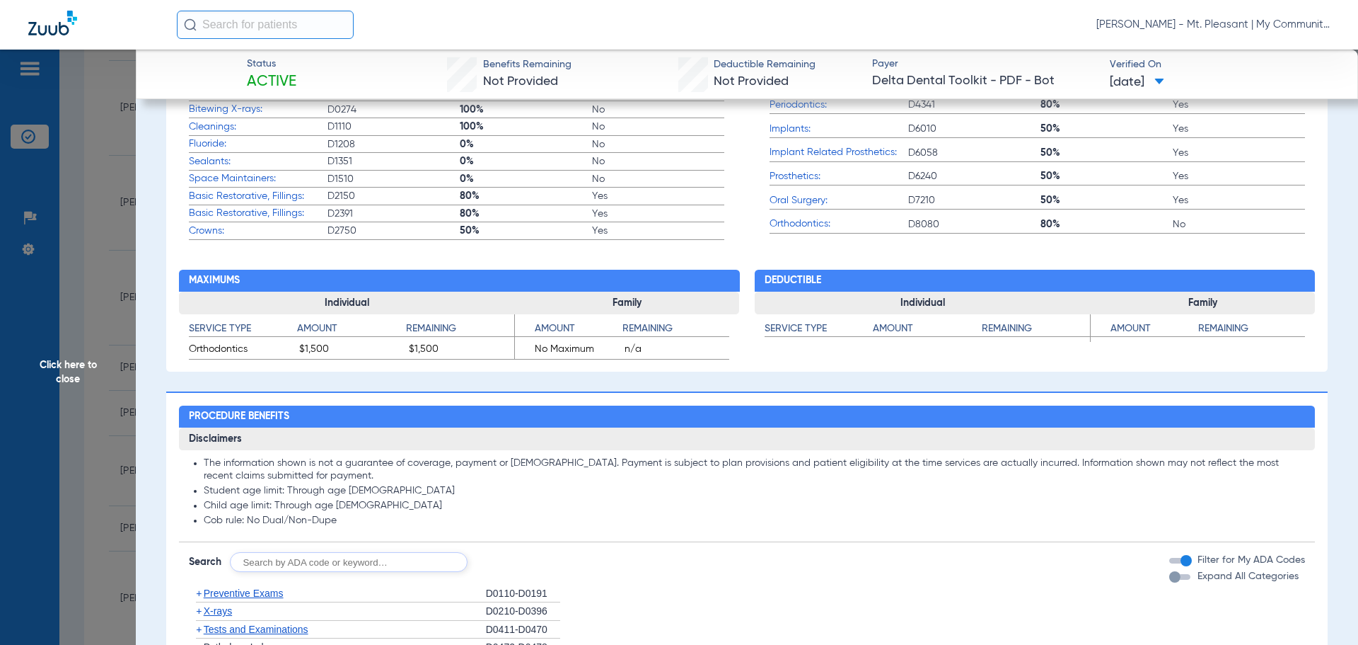
click at [102, 374] on span "Click here to close" at bounding box center [68, 372] width 136 height 645
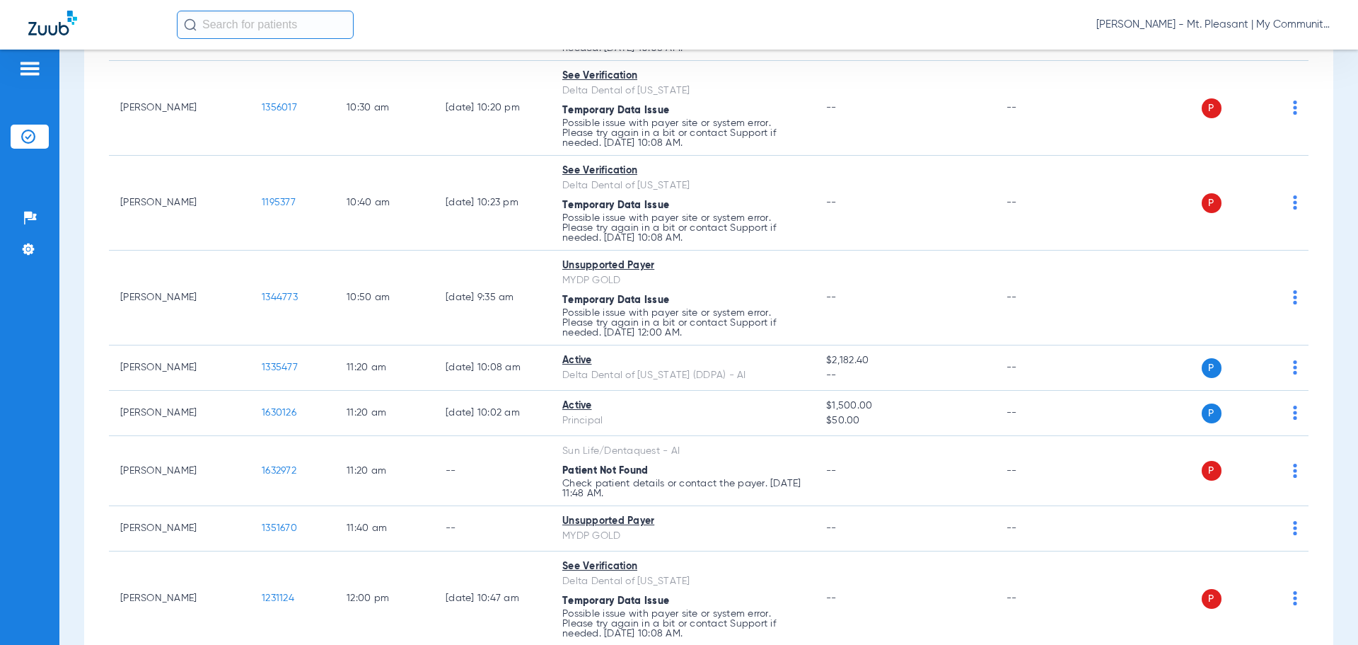
scroll to position [0, 0]
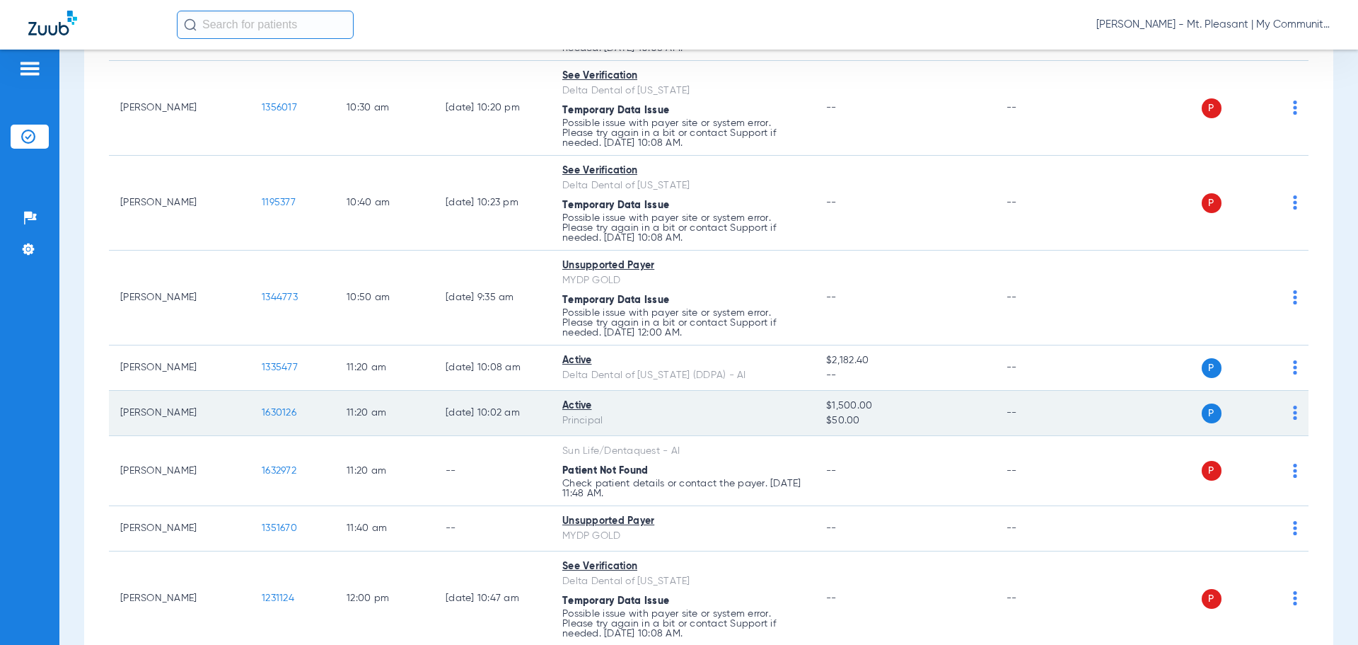
click at [279, 411] on span "1630126" at bounding box center [279, 413] width 35 height 10
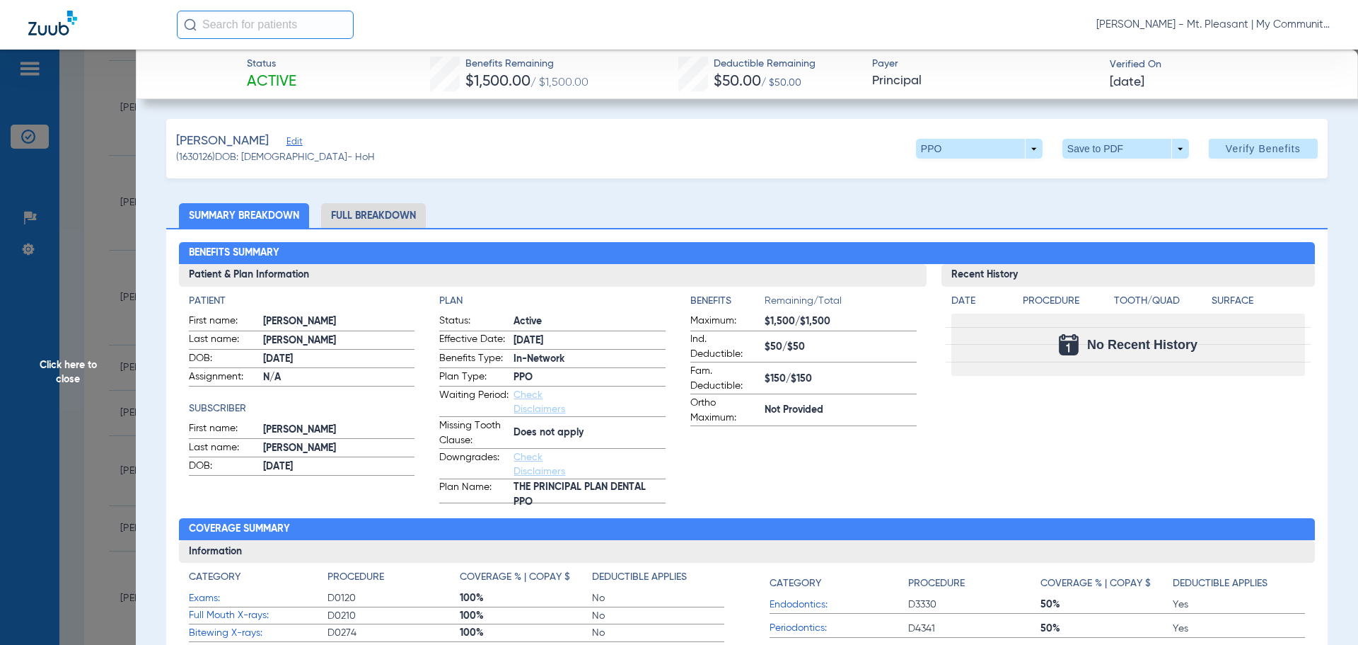
drag, startPoint x: 351, startPoint y: 226, endPoint x: 357, endPoint y: 221, distance: 8.0
click at [352, 226] on li "Full Breakdown" at bounding box center [373, 215] width 105 height 25
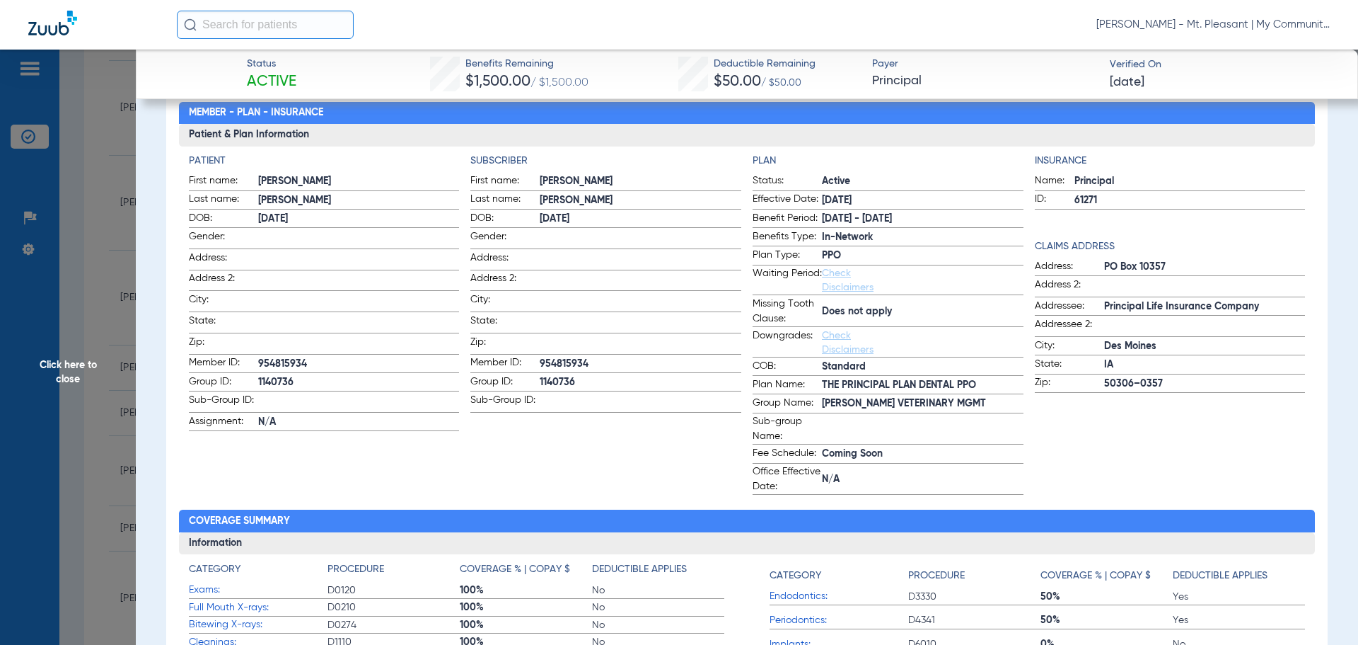
scroll to position [142, 0]
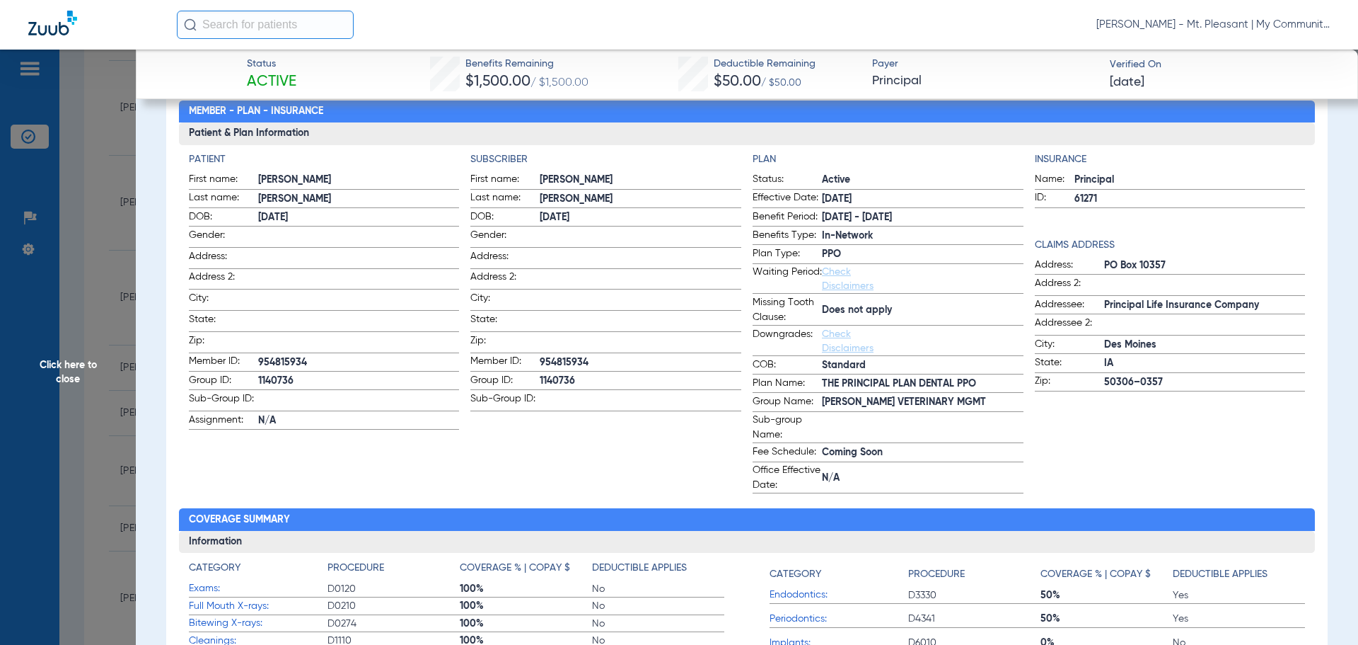
click at [130, 225] on span "Click here to close" at bounding box center [68, 372] width 136 height 645
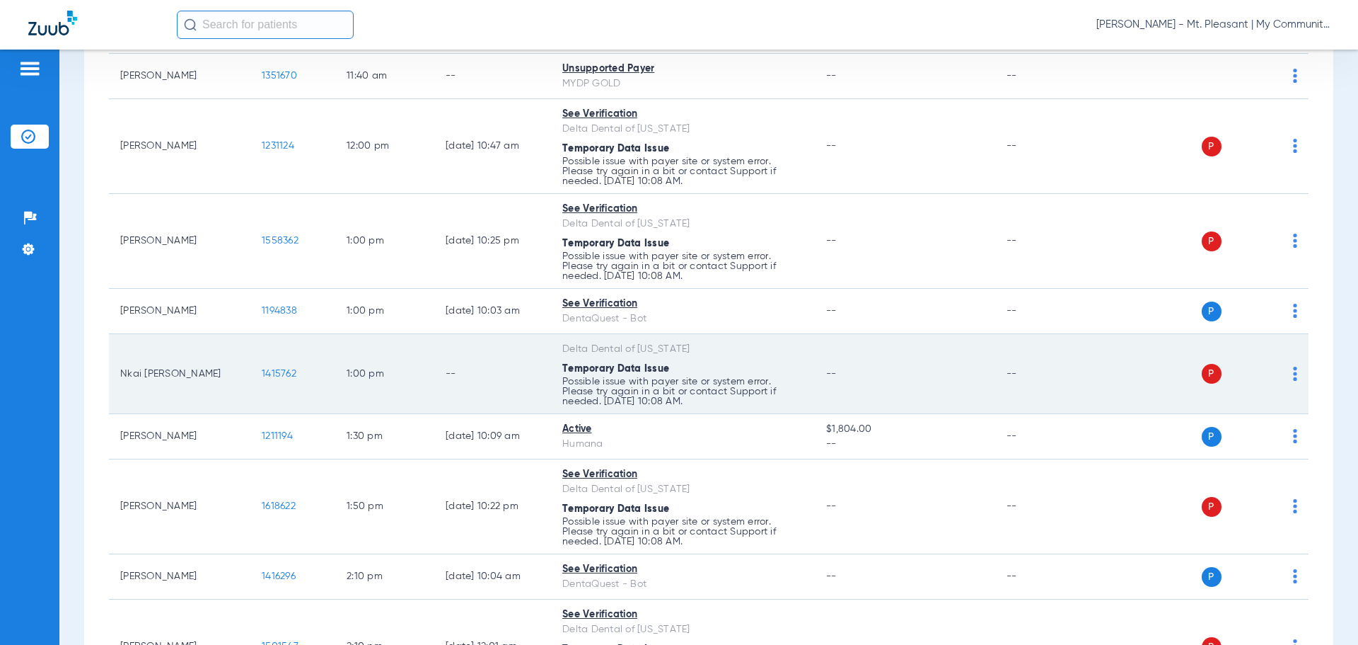
scroll to position [1840, 0]
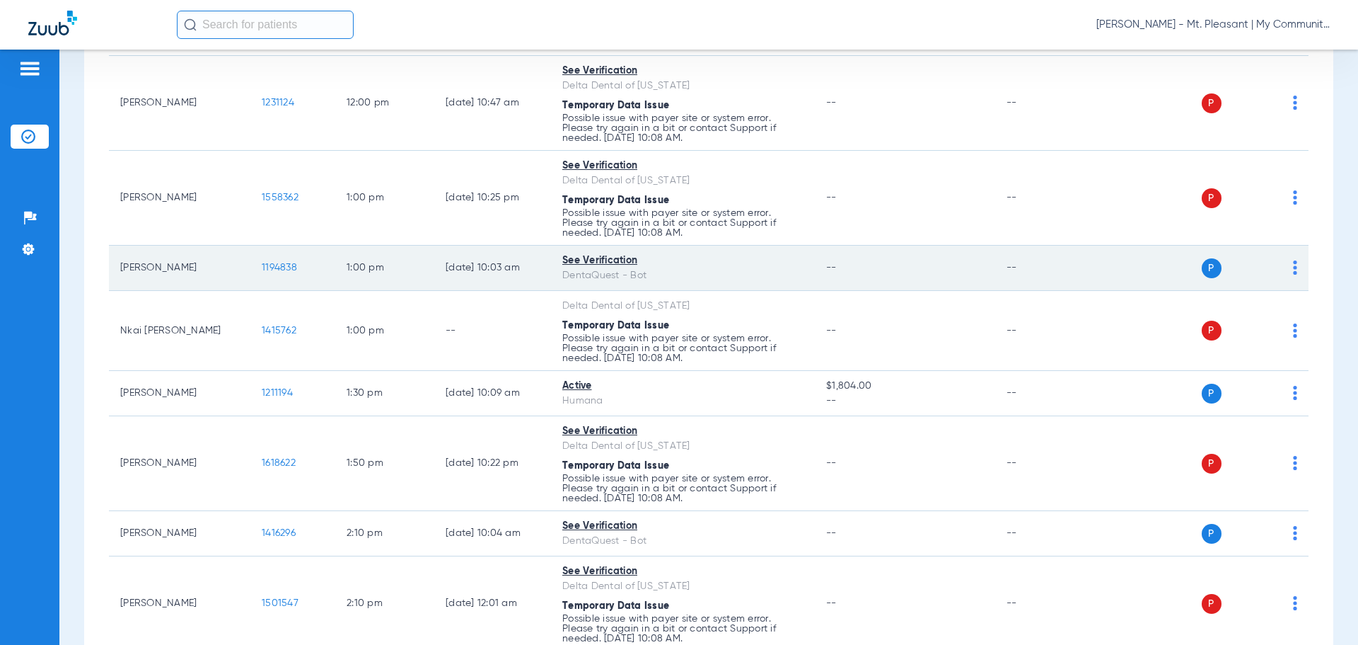
click at [275, 273] on td "1194838" at bounding box center [292, 268] width 85 height 45
drag, startPoint x: 263, startPoint y: 264, endPoint x: 276, endPoint y: 259, distance: 13.7
click at [276, 259] on td "1194838" at bounding box center [292, 268] width 85 height 45
click at [271, 264] on span "1194838" at bounding box center [279, 268] width 35 height 10
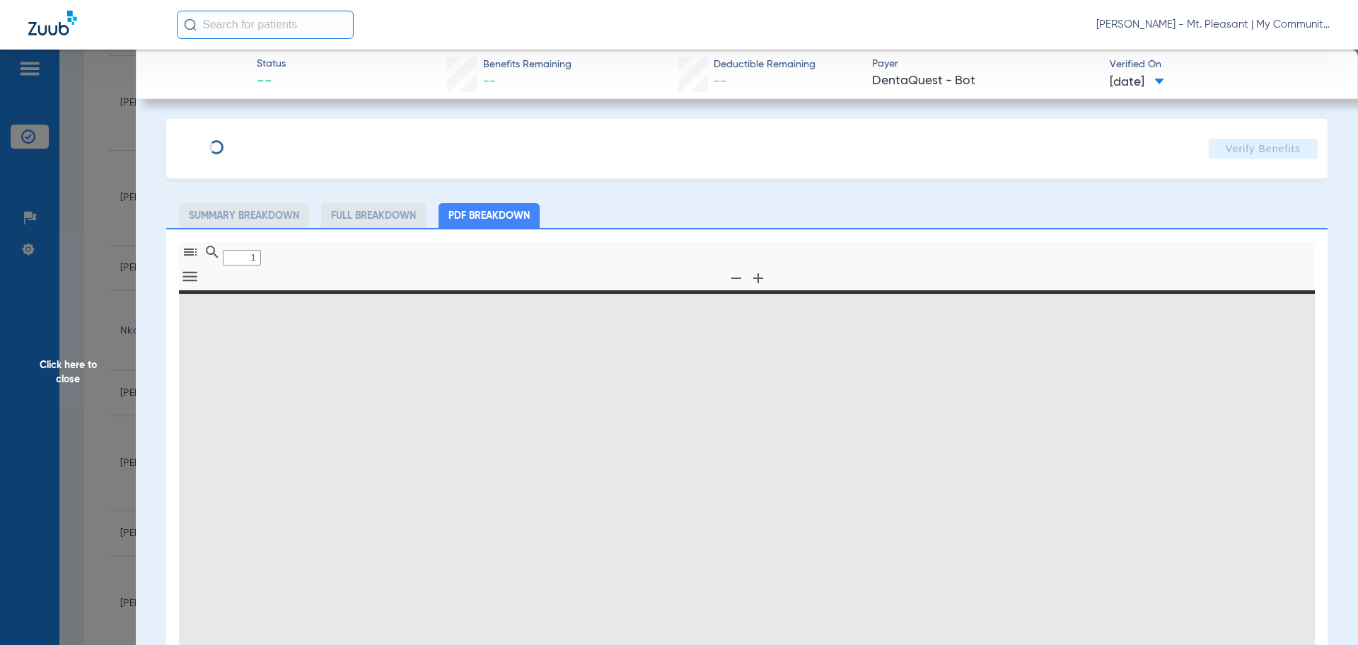
type input "0"
select select "page-width"
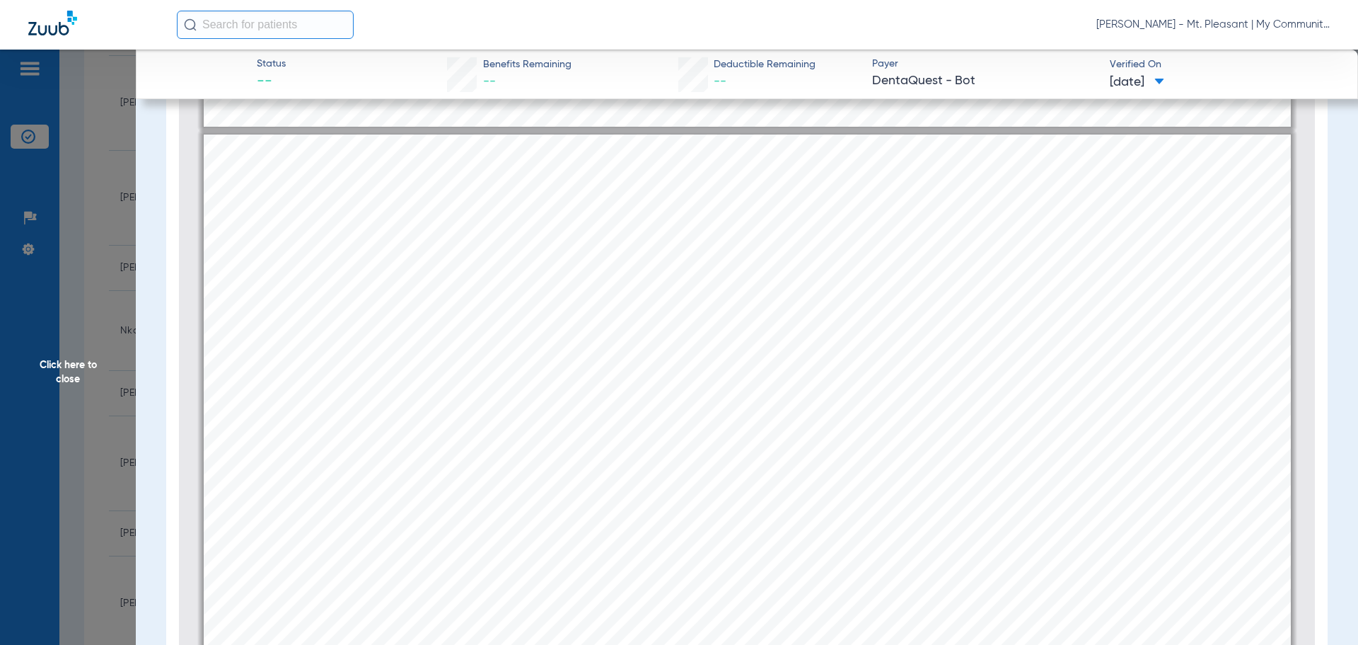
scroll to position [1422, 0]
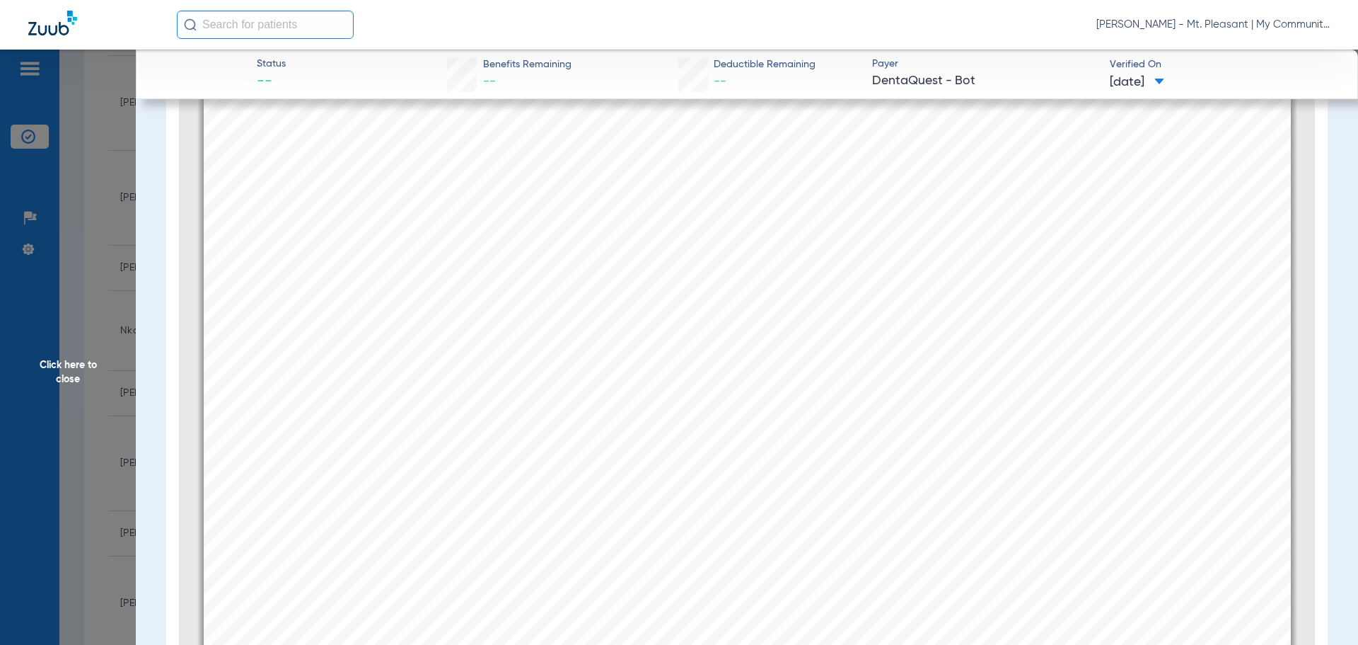
type input "1"
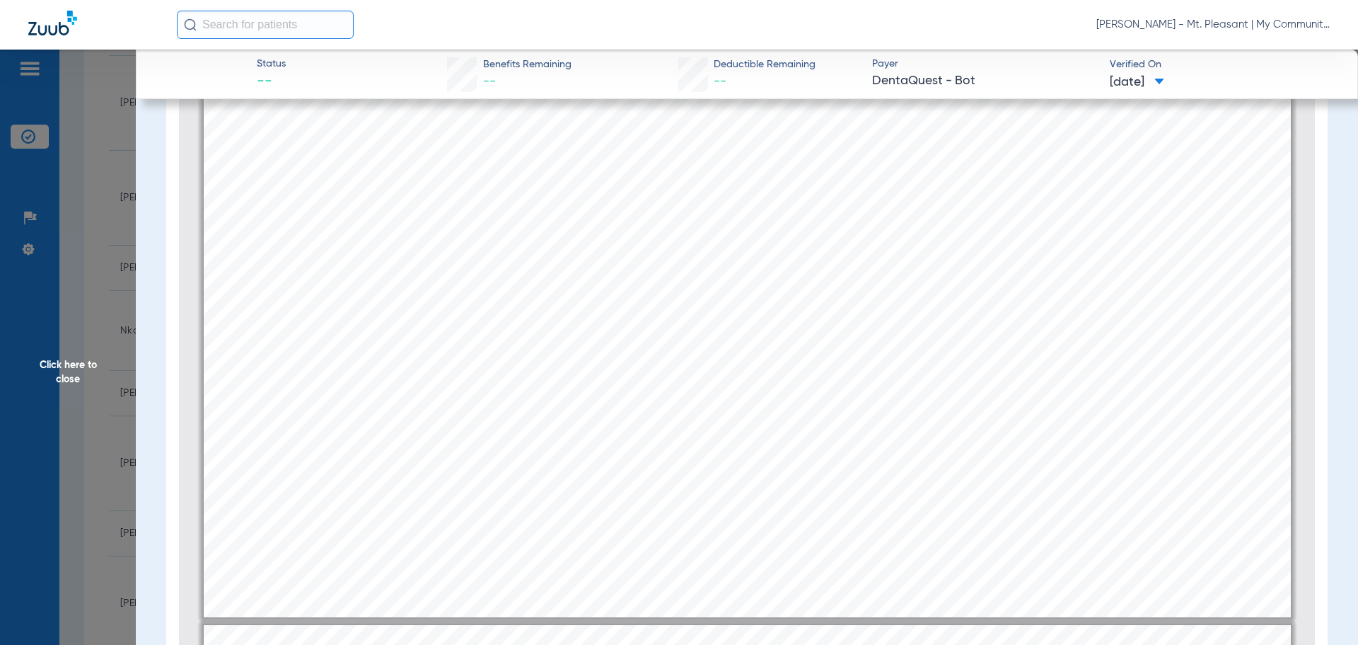
scroll to position [0, 0]
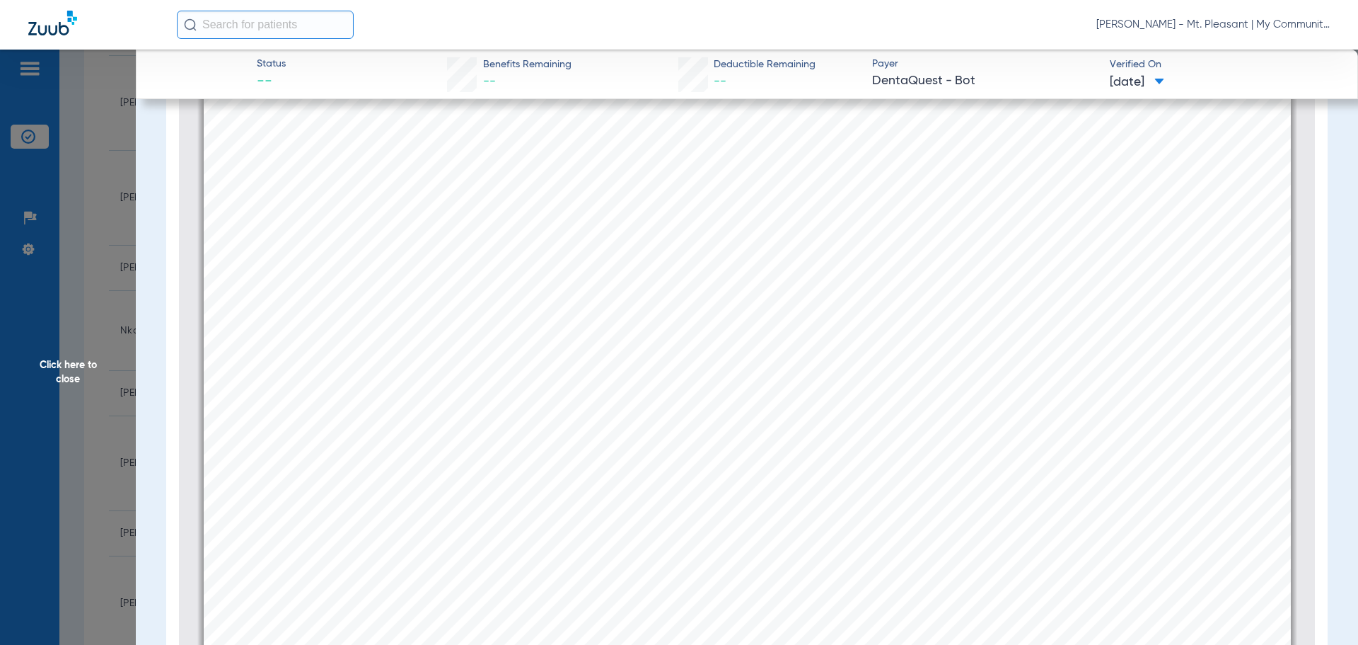
click at [81, 386] on span "Click here to close" at bounding box center [68, 372] width 136 height 645
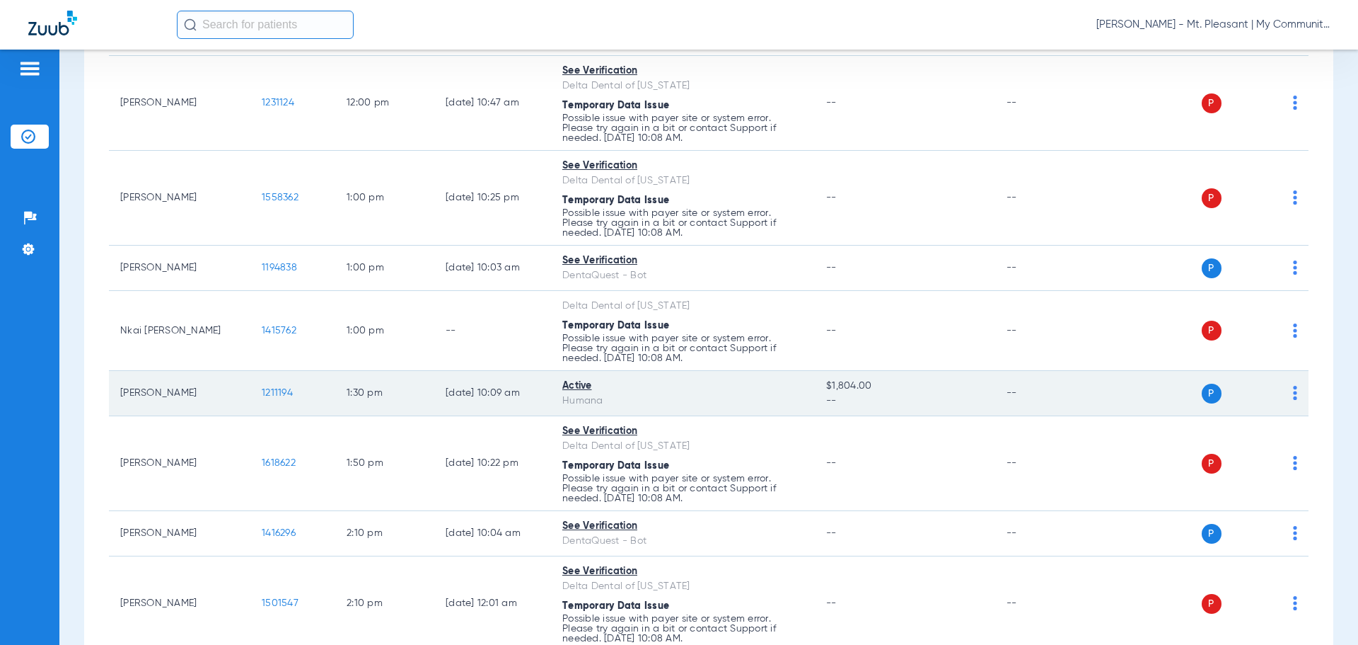
click at [289, 390] on span "1211194" at bounding box center [277, 393] width 31 height 10
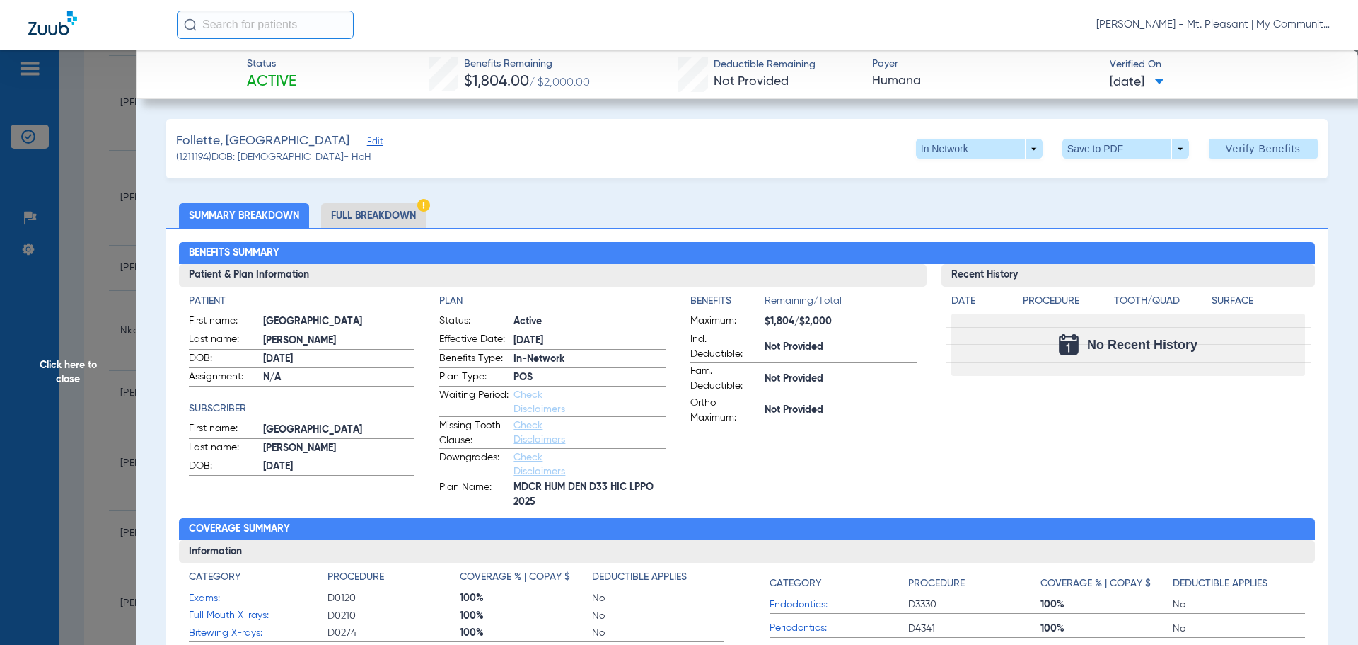
click at [111, 345] on span "Click here to close" at bounding box center [68, 372] width 136 height 645
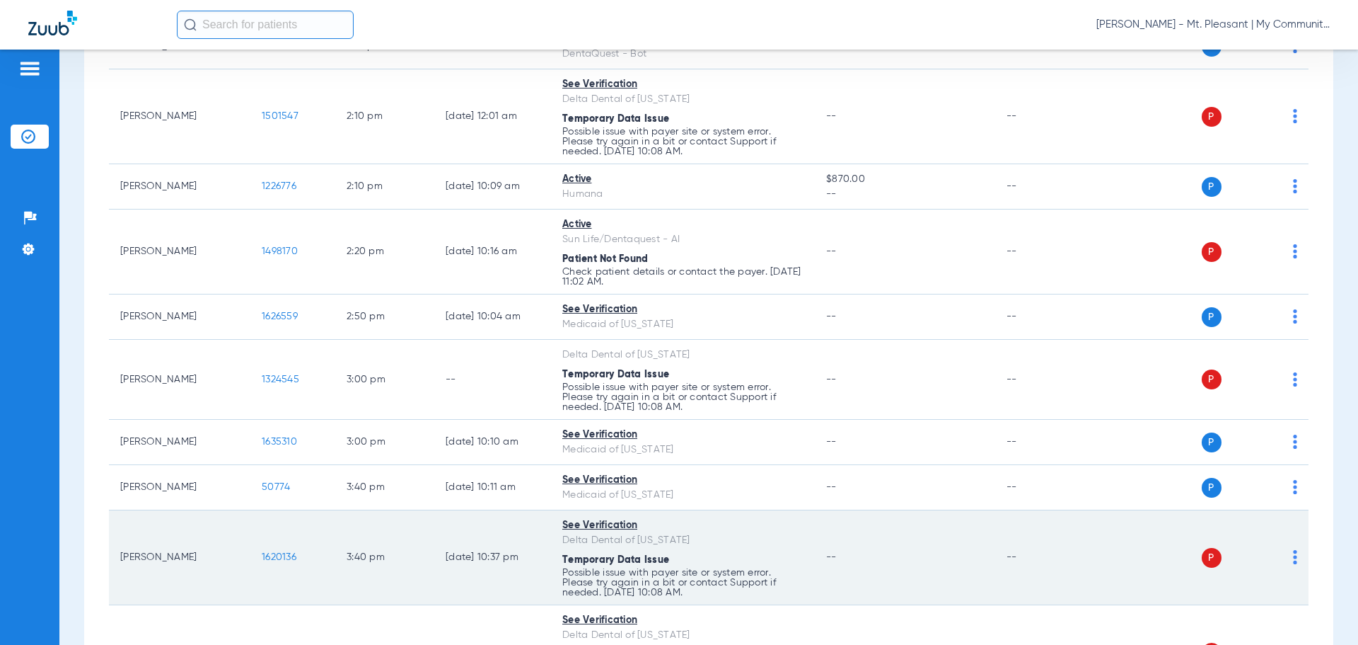
scroll to position [2249, 0]
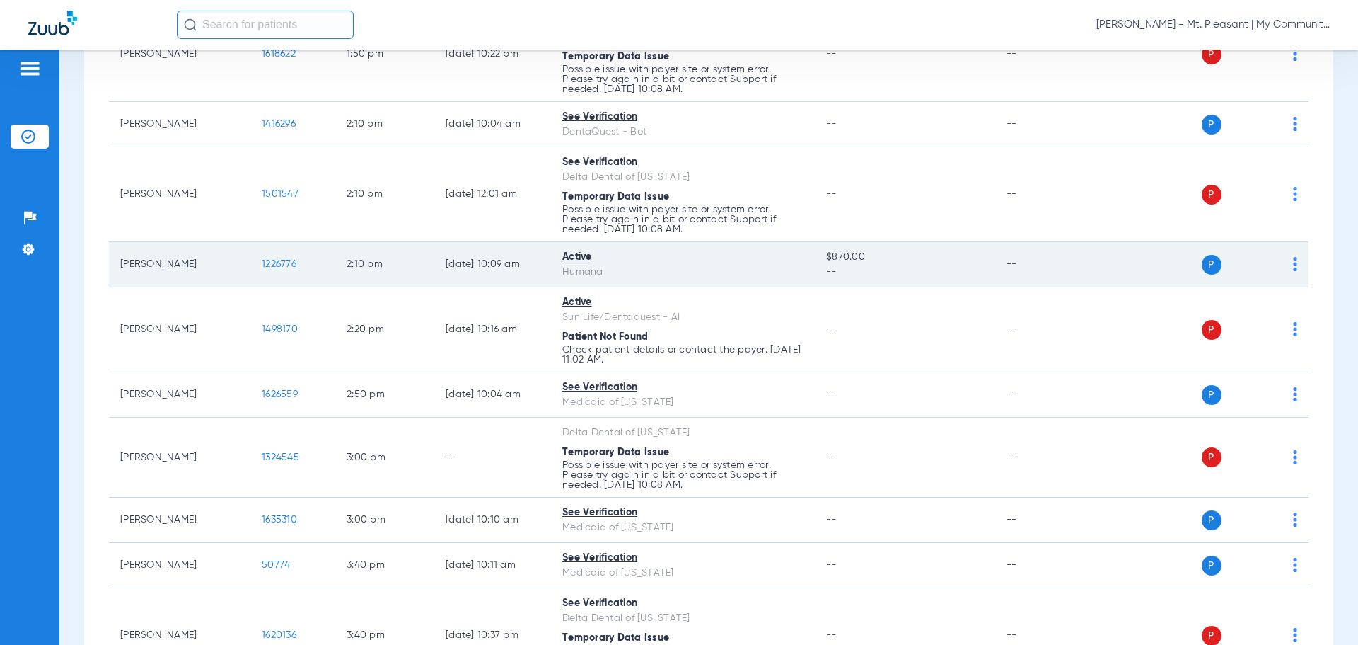
click at [273, 265] on span "1226776" at bounding box center [279, 264] width 35 height 10
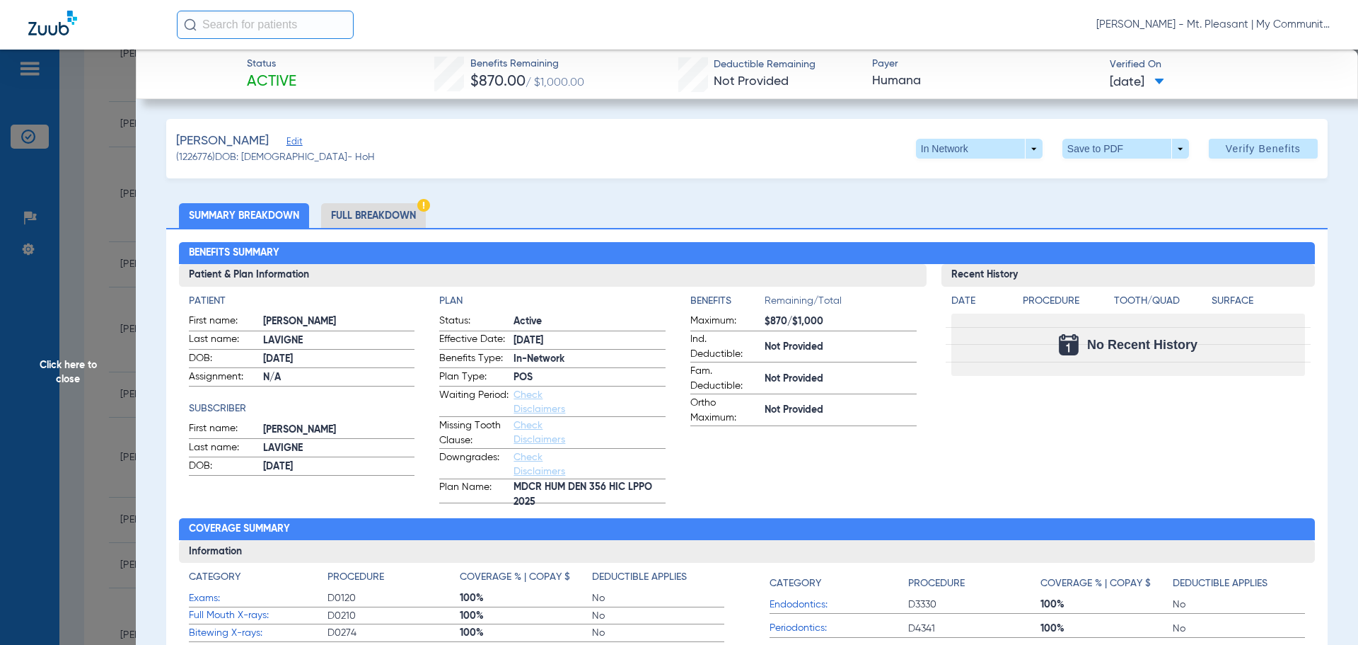
drag, startPoint x: 113, startPoint y: 204, endPoint x: 40, endPoint y: 236, distance: 80.2
click at [113, 204] on span "Click here to close" at bounding box center [68, 372] width 136 height 645
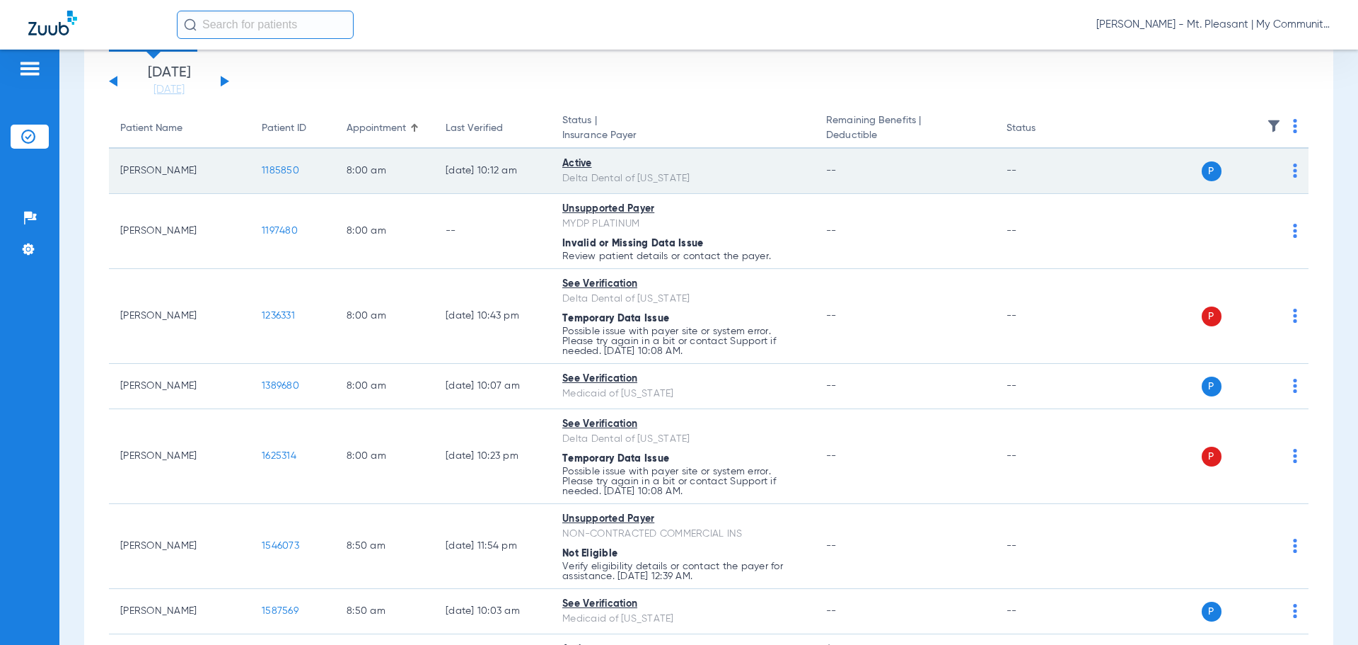
scroll to position [0, 0]
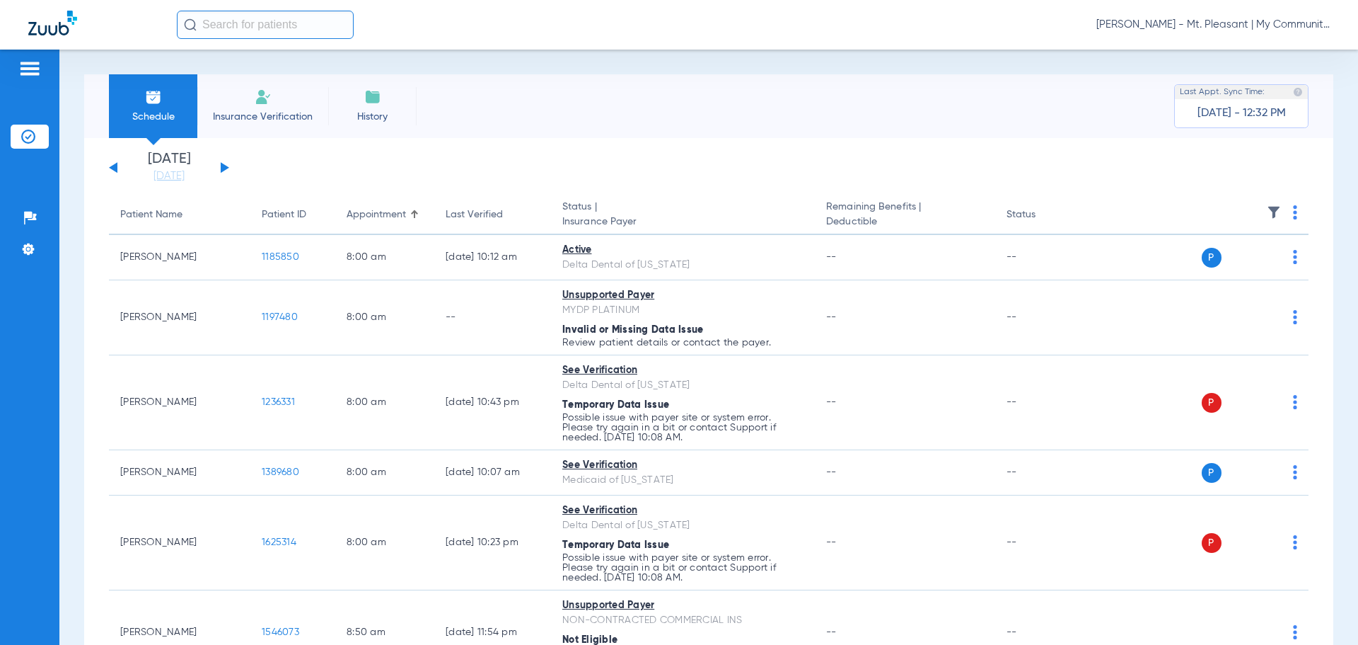
click at [224, 163] on div "Sunday 06-15-2025 Monday 06-16-2025 Tuesday 06-17-2025 Wednesday 06-18-2025 Thu…" at bounding box center [169, 167] width 120 height 31
click at [222, 167] on button at bounding box center [225, 167] width 8 height 11
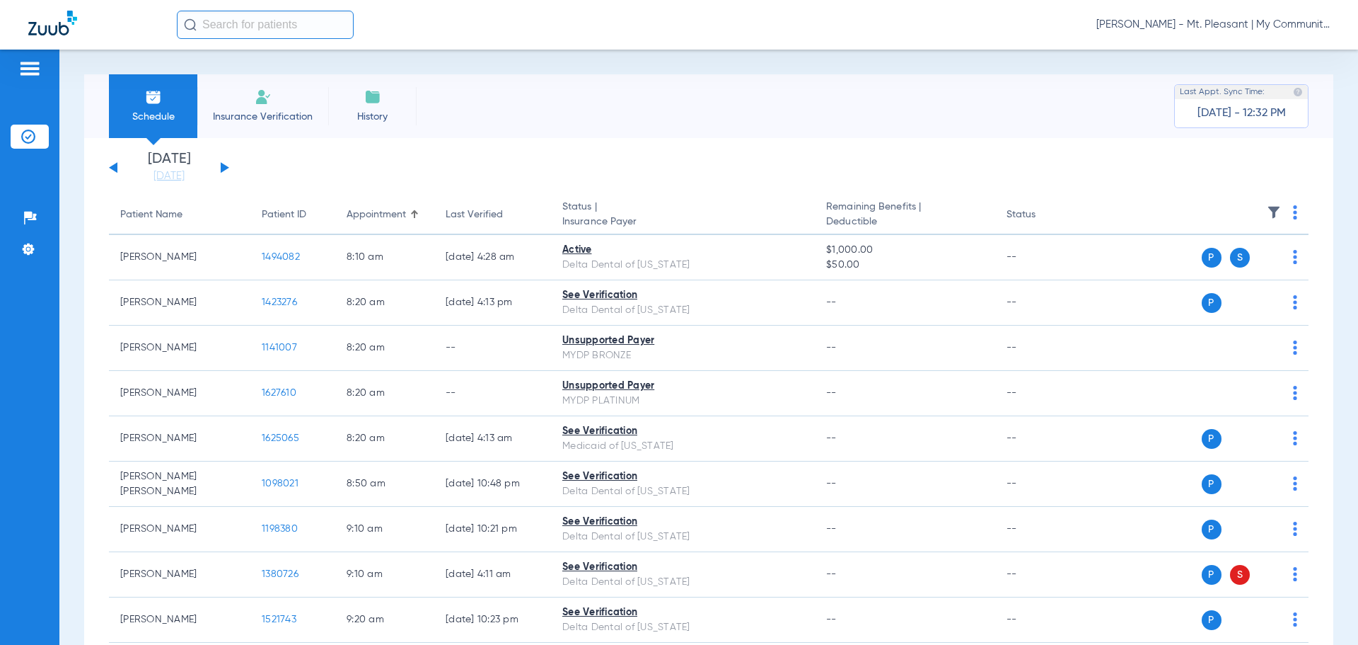
click at [1293, 214] on img at bounding box center [1295, 212] width 4 height 14
click at [1259, 272] on span "Verify All" at bounding box center [1231, 268] width 88 height 10
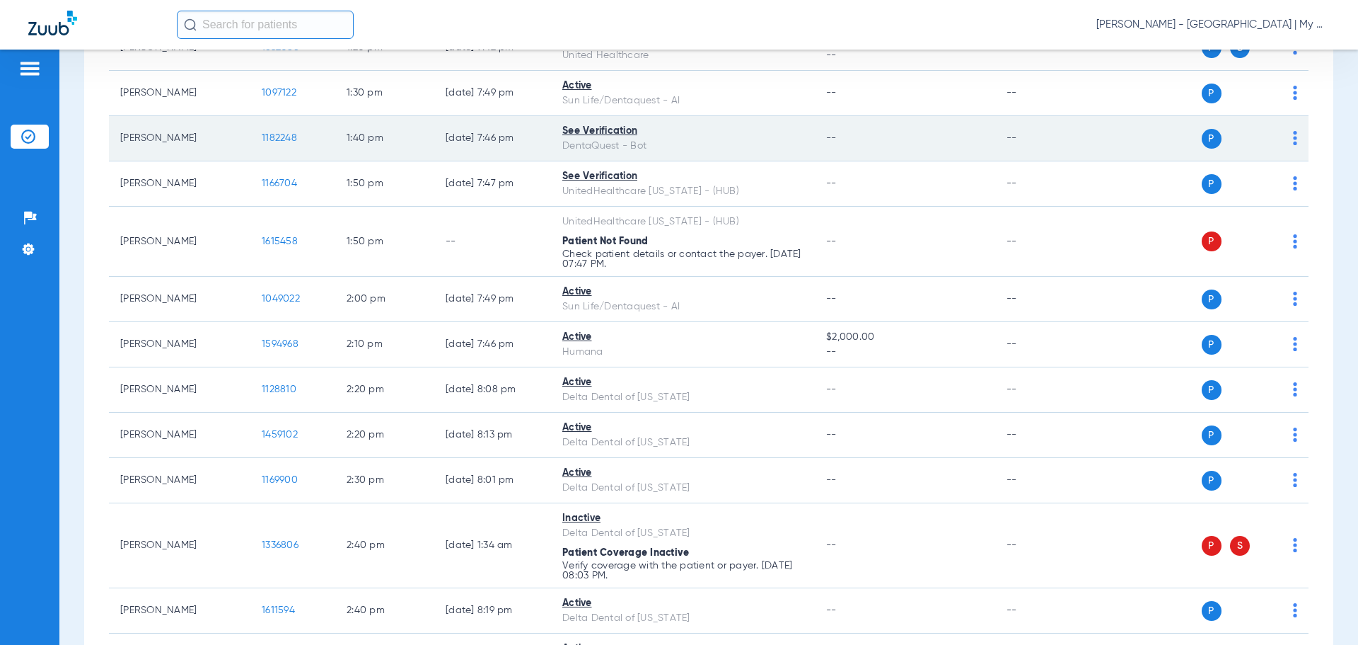
scroll to position [1769, 0]
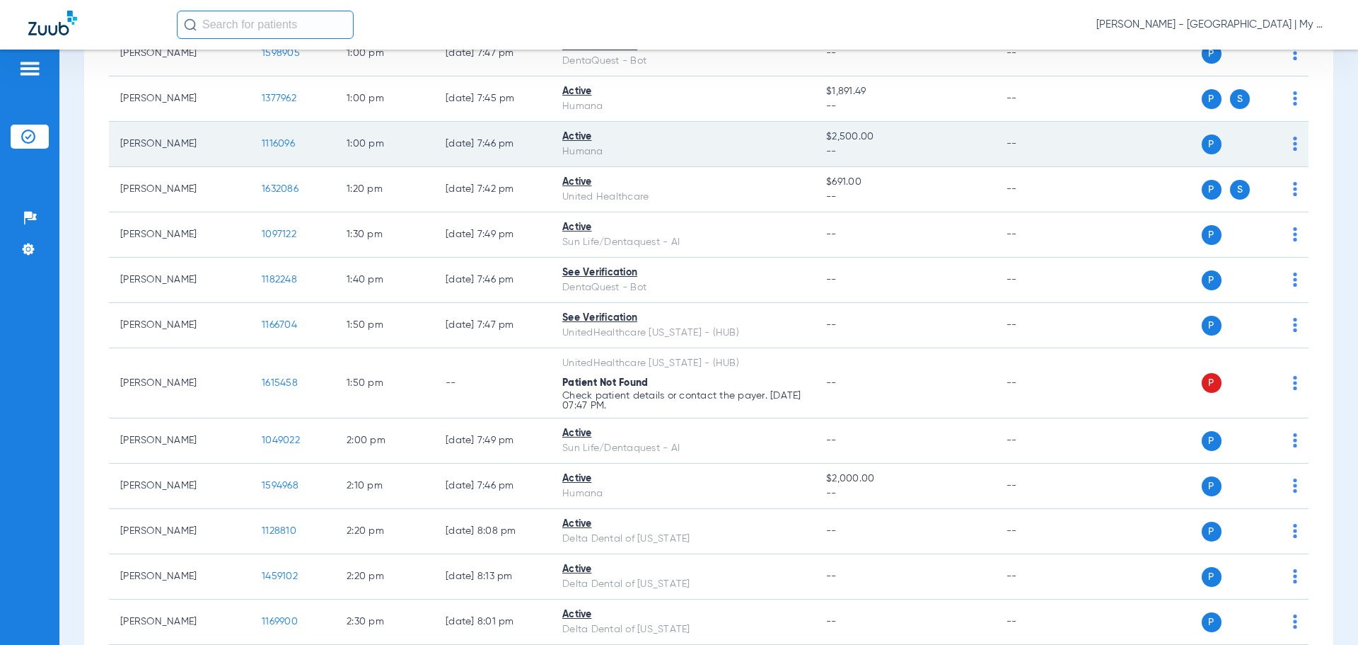
click at [266, 146] on span "1116096" at bounding box center [278, 144] width 33 height 10
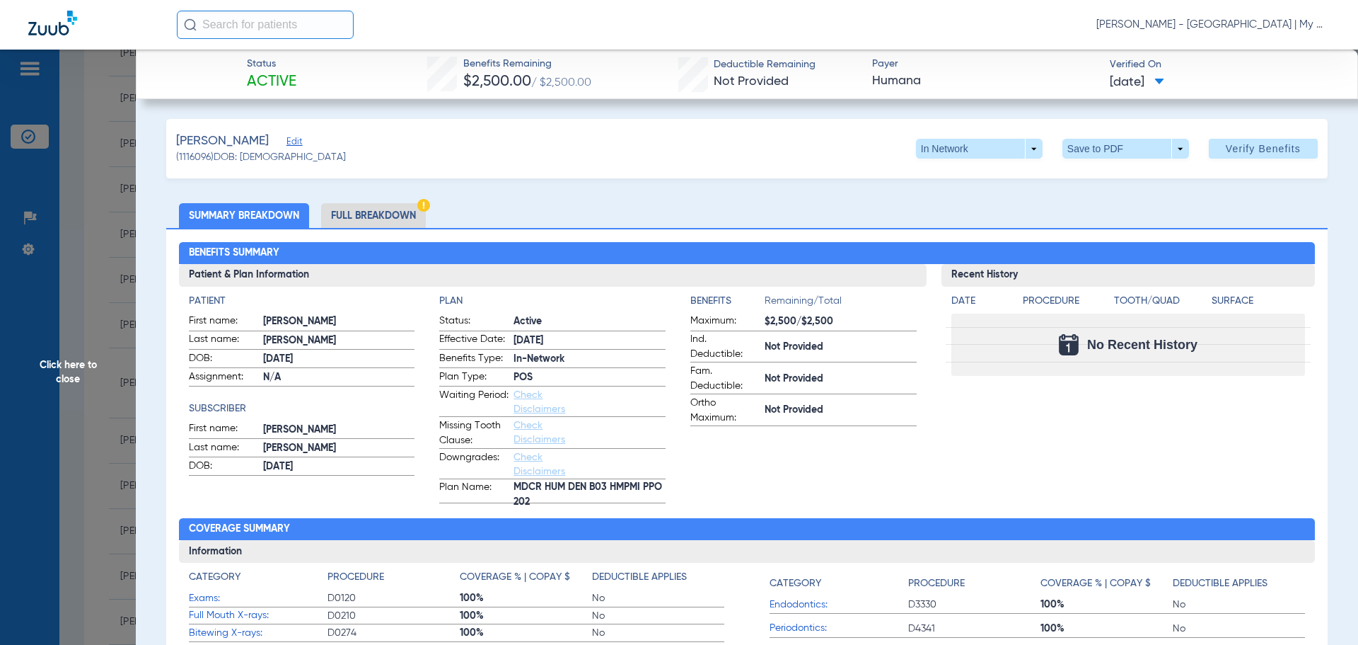
click at [100, 293] on span "Click here to close" at bounding box center [68, 372] width 136 height 645
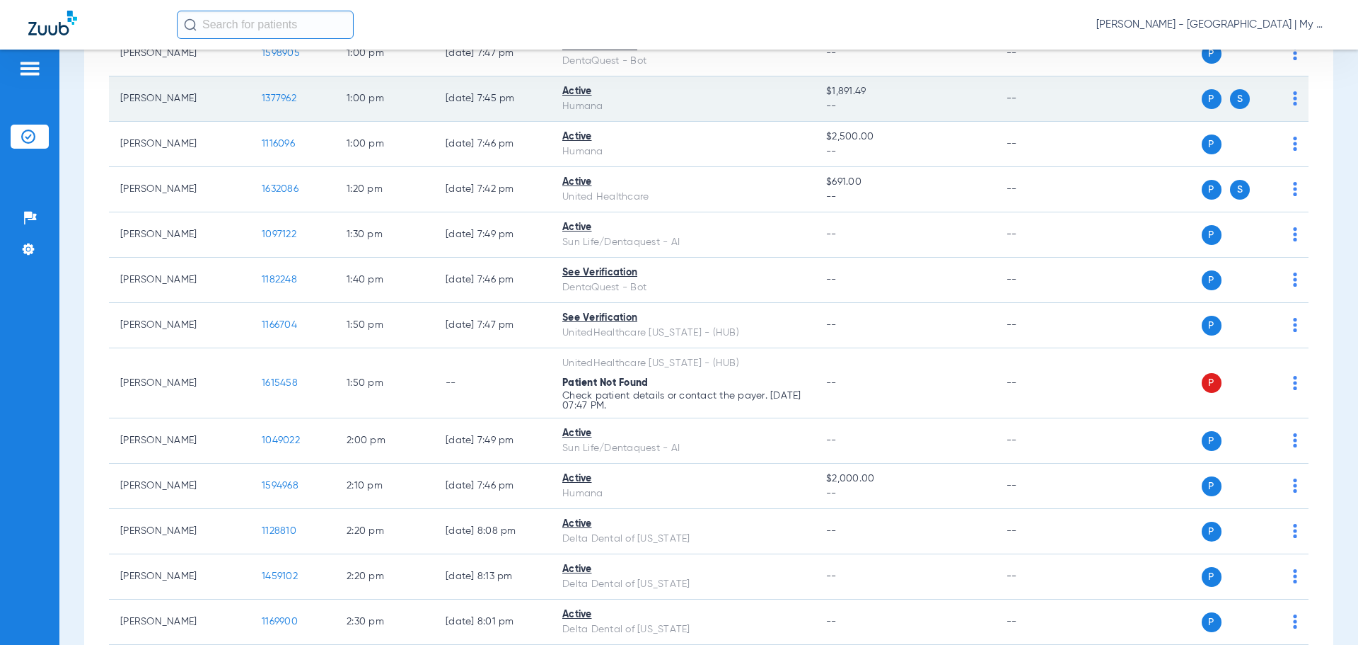
click at [283, 103] on span "1377962" at bounding box center [279, 98] width 35 height 10
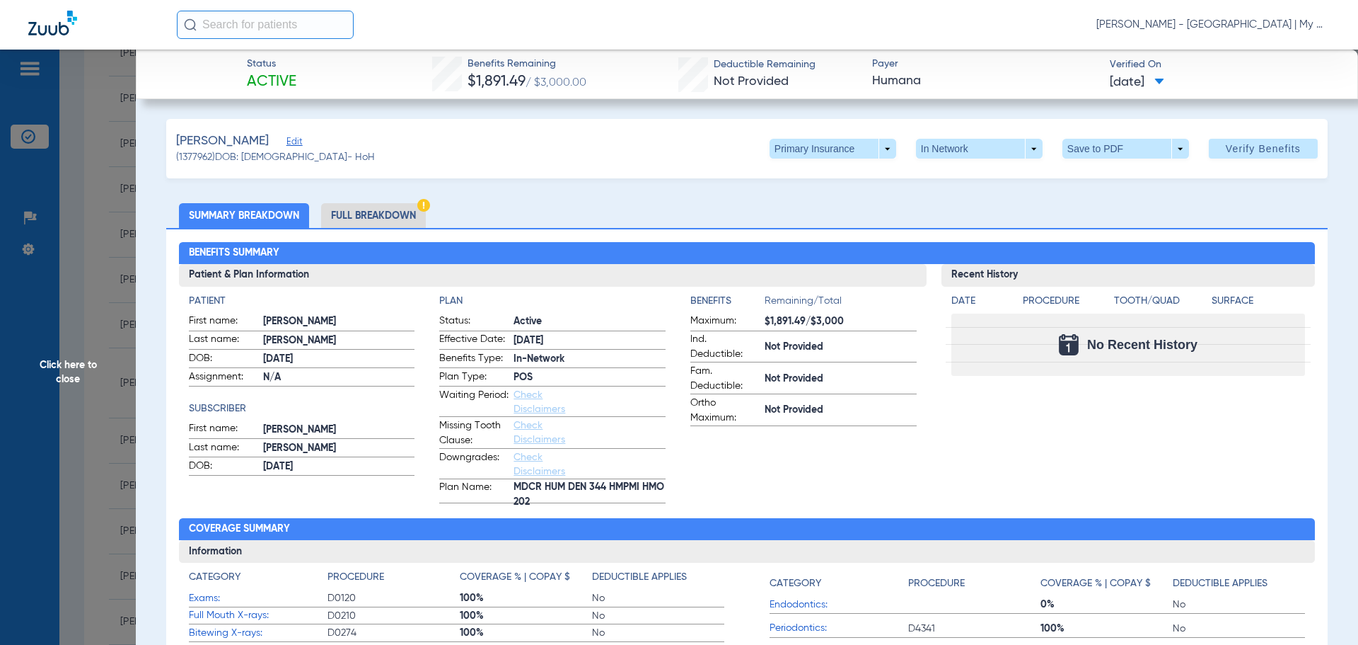
click at [122, 336] on span "Click here to close" at bounding box center [68, 372] width 136 height 645
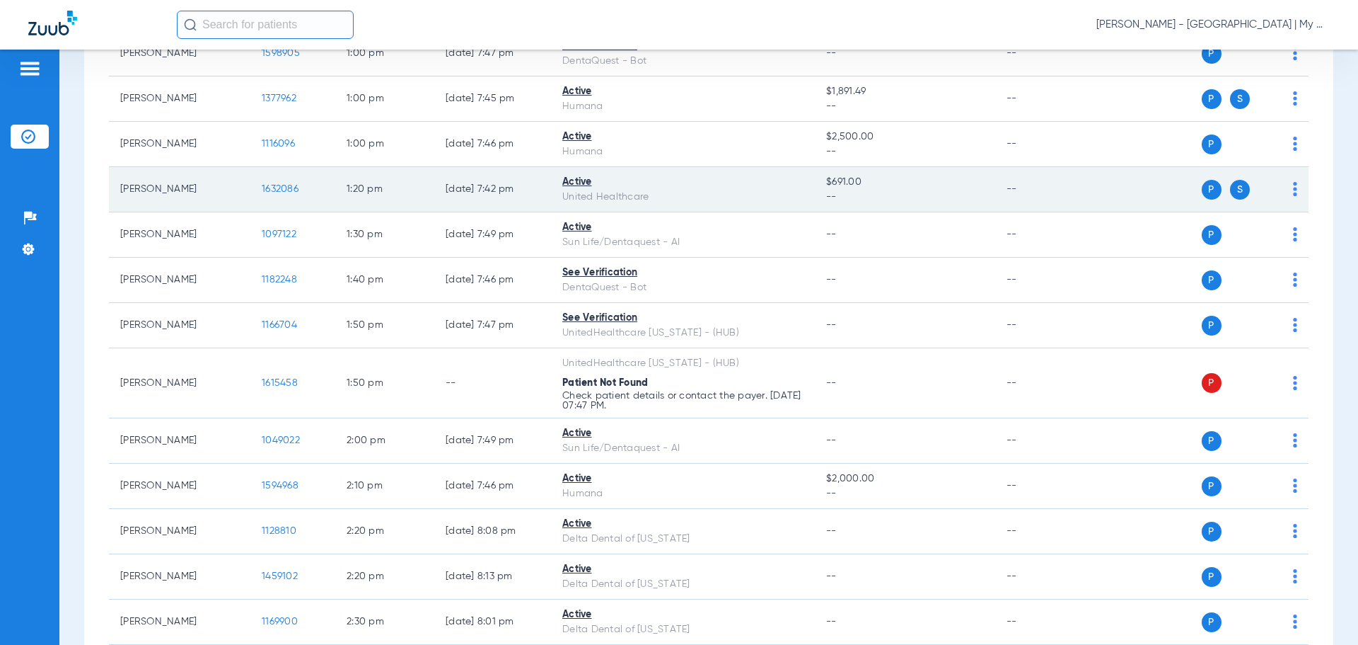
click at [278, 184] on span "1632086" at bounding box center [280, 189] width 37 height 10
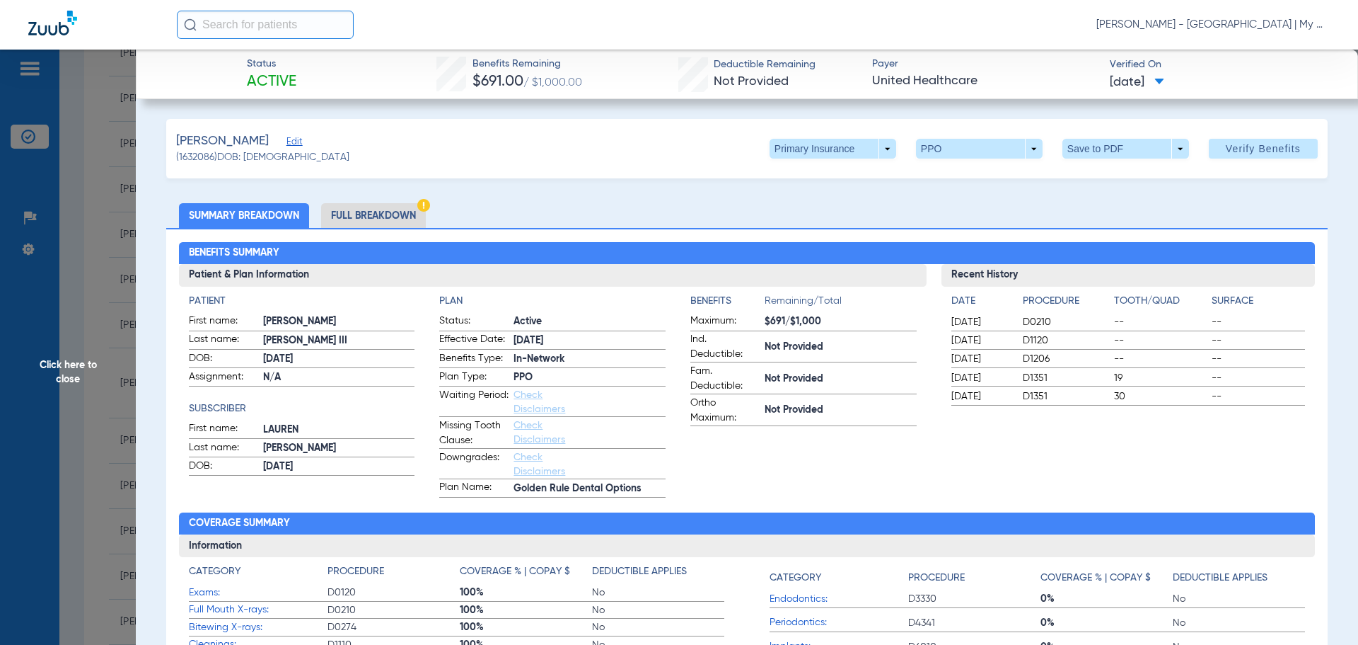
click at [380, 222] on li "Full Breakdown" at bounding box center [373, 215] width 105 height 25
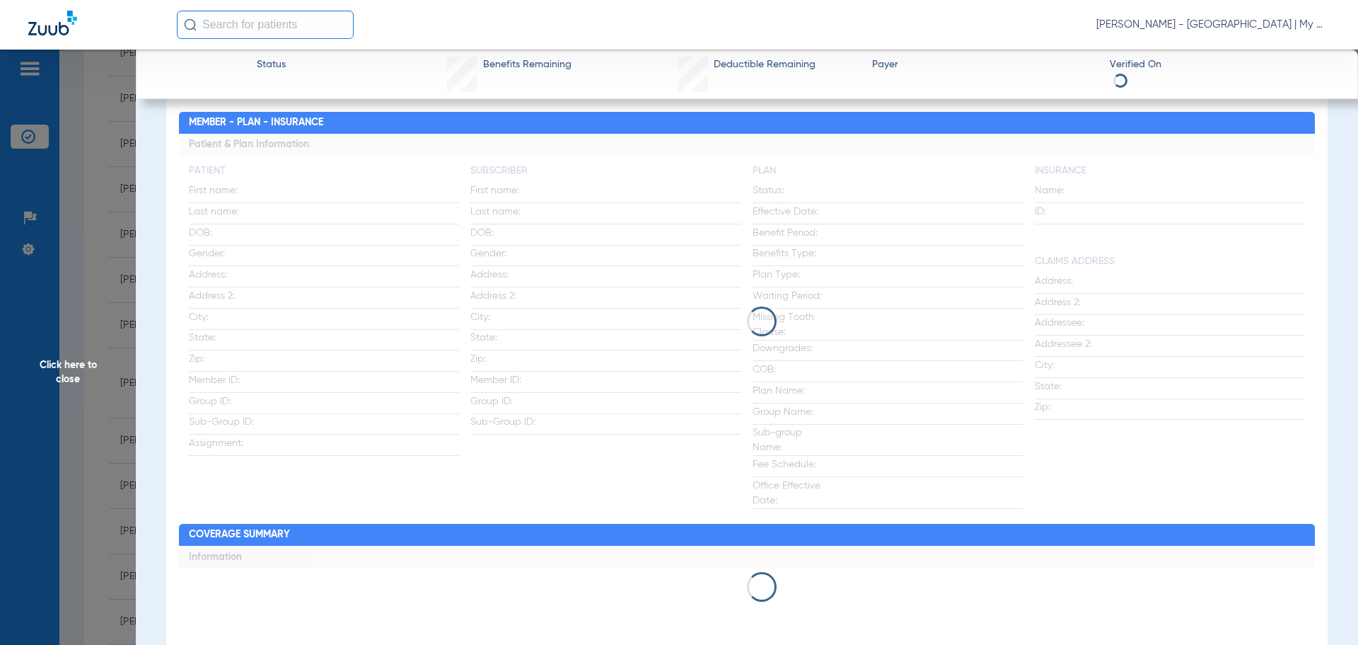
scroll to position [71, 0]
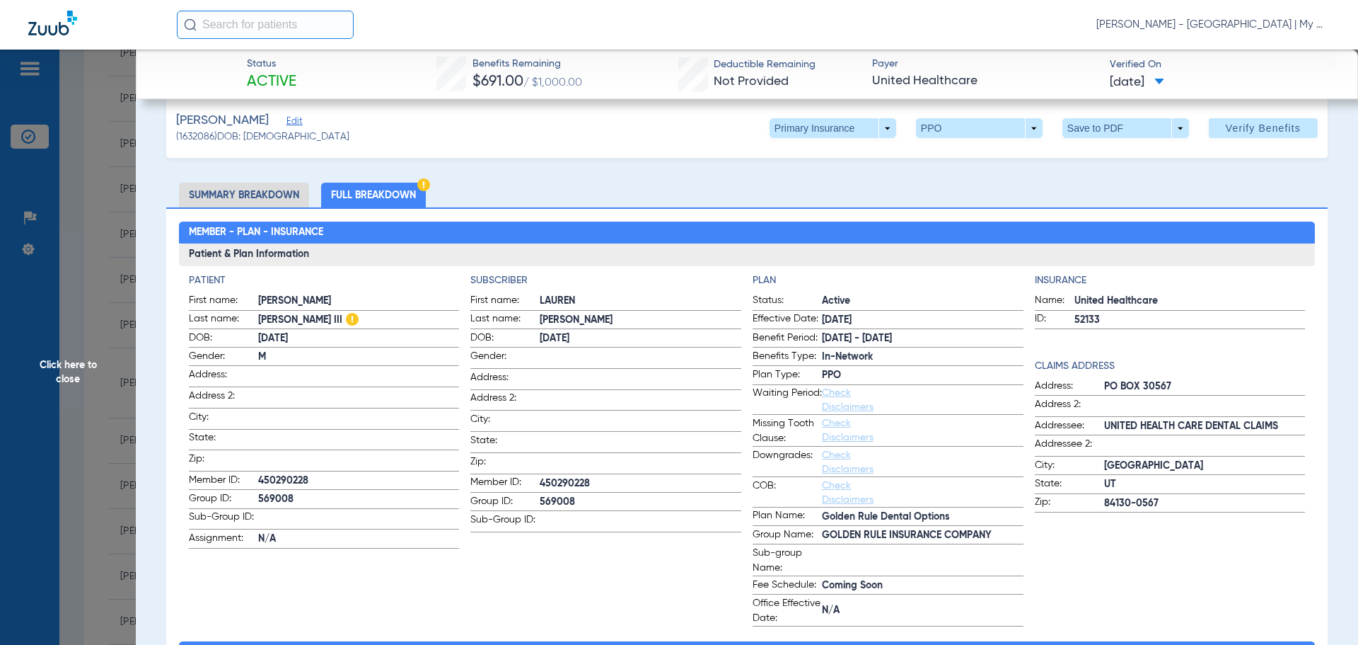
scroll to position [0, 0]
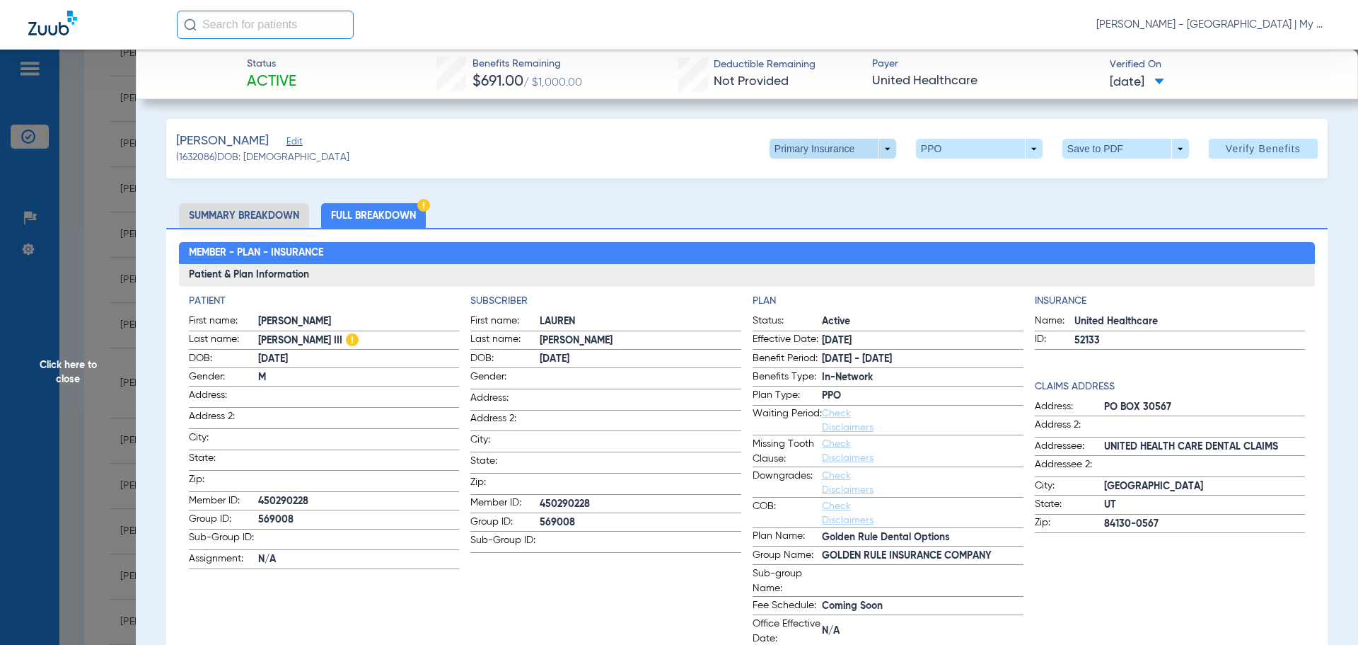
click at [843, 146] on span at bounding box center [833, 149] width 127 height 20
click at [827, 195] on button "Secondary Insurance" at bounding box center [818, 205] width 116 height 28
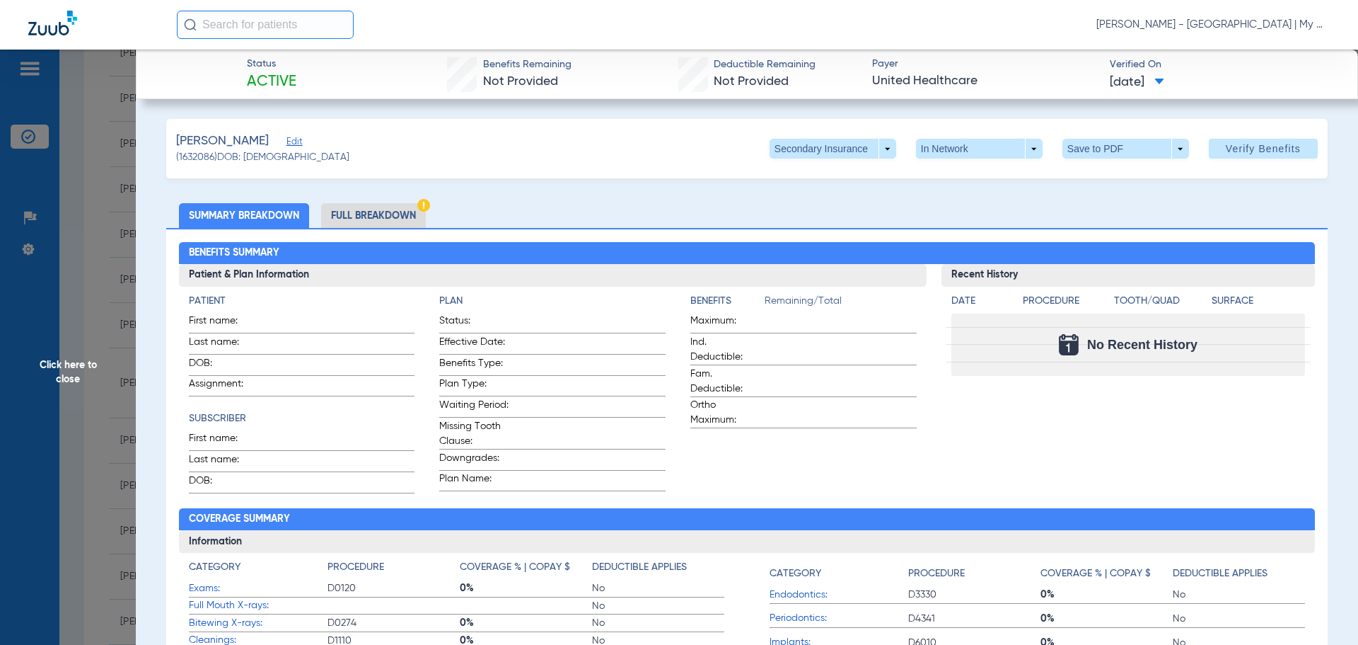
click at [360, 222] on li "Full Breakdown" at bounding box center [373, 215] width 105 height 25
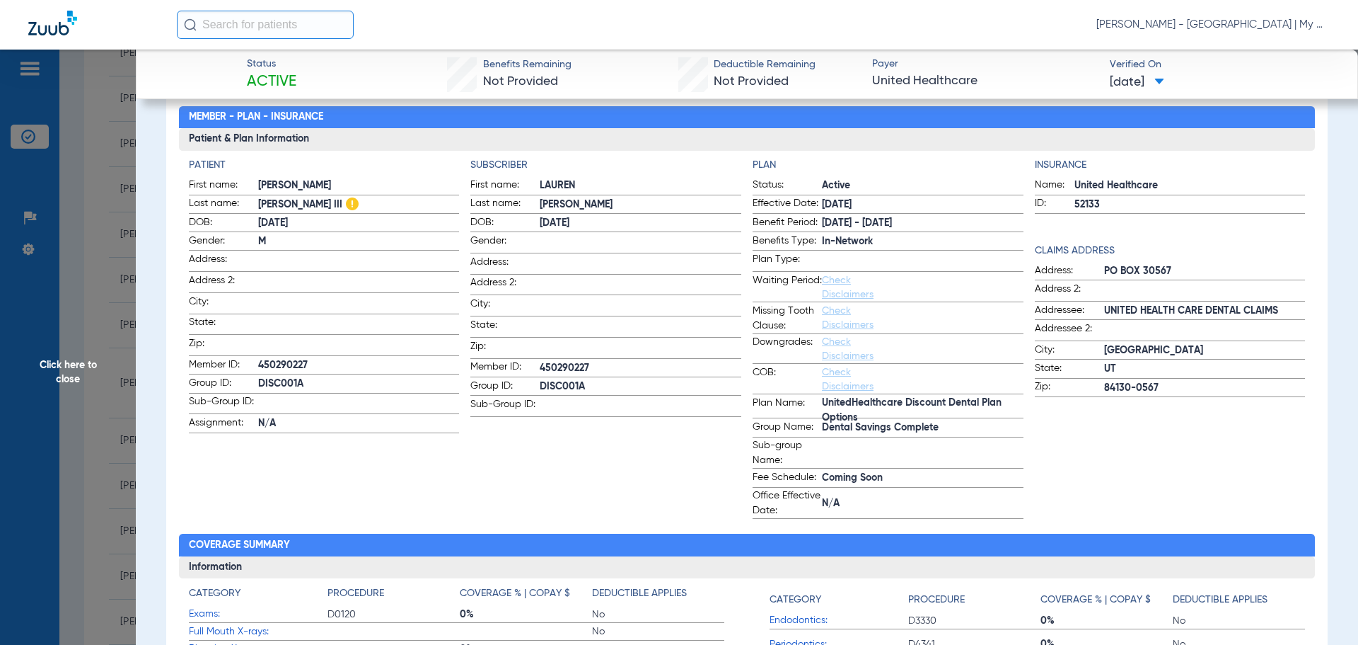
scroll to position [142, 0]
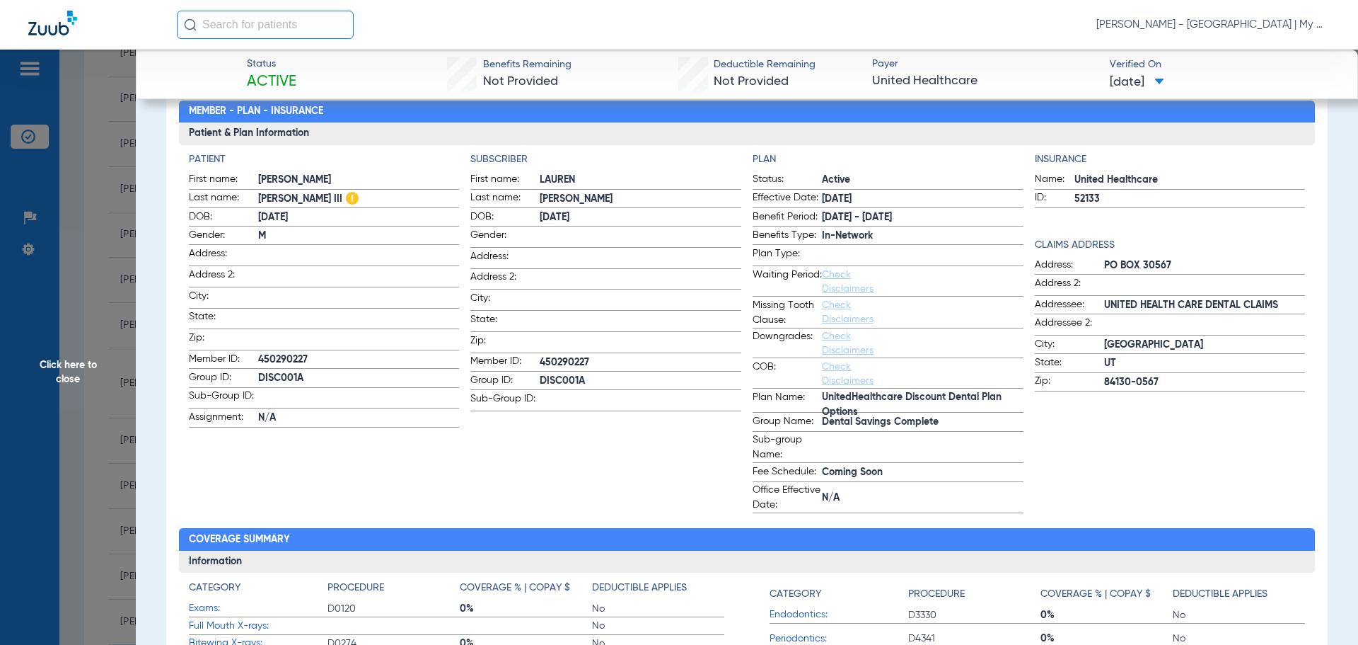
click at [92, 295] on span "Click here to close" at bounding box center [68, 372] width 136 height 645
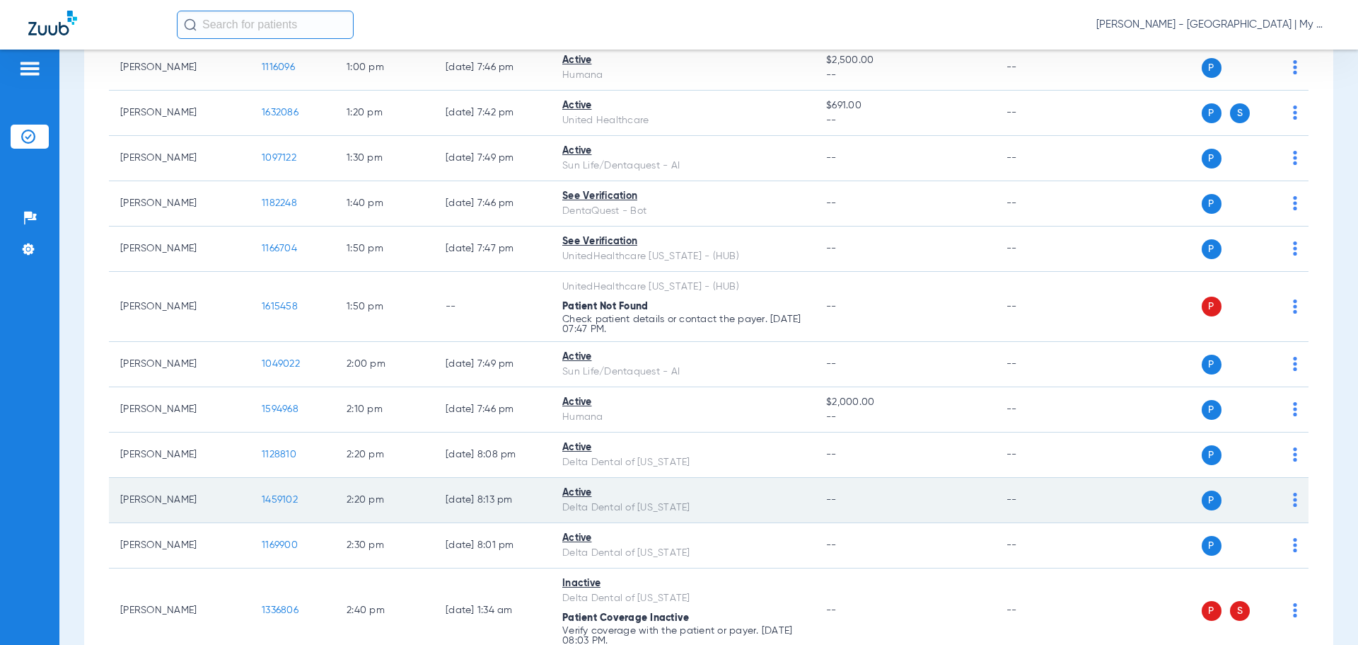
scroll to position [1981, 0]
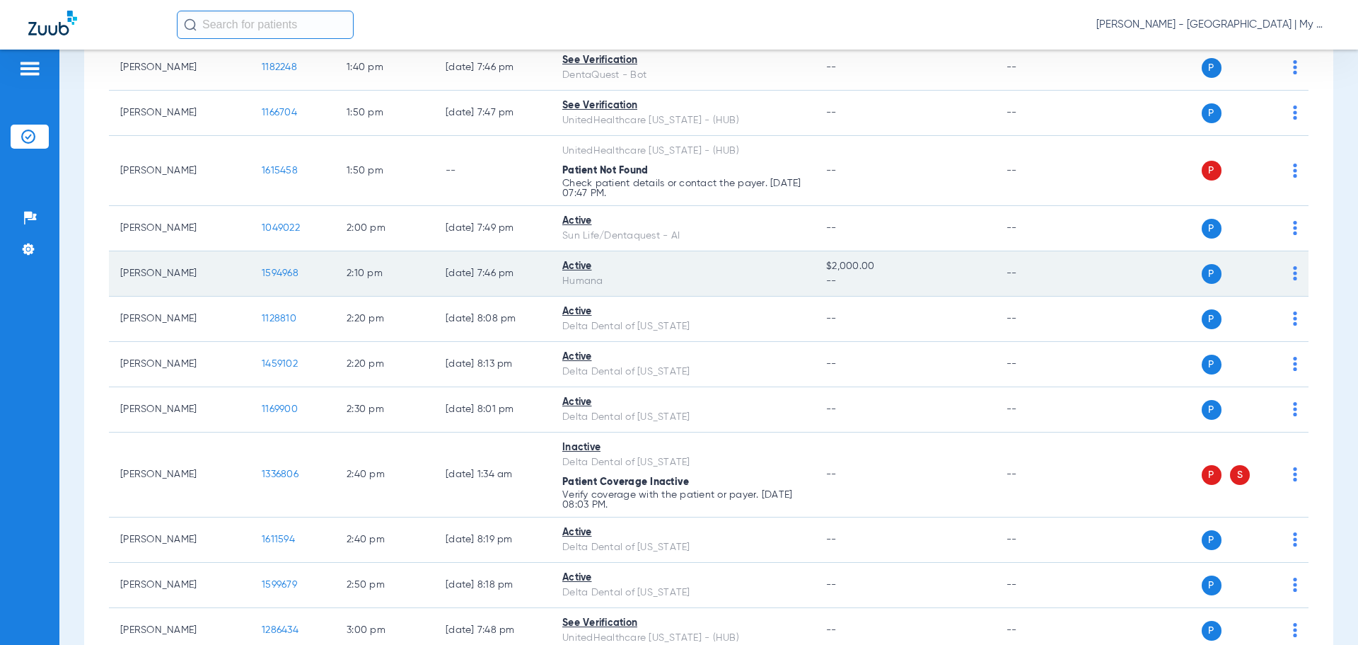
click at [271, 272] on span "1594968" at bounding box center [280, 273] width 37 height 10
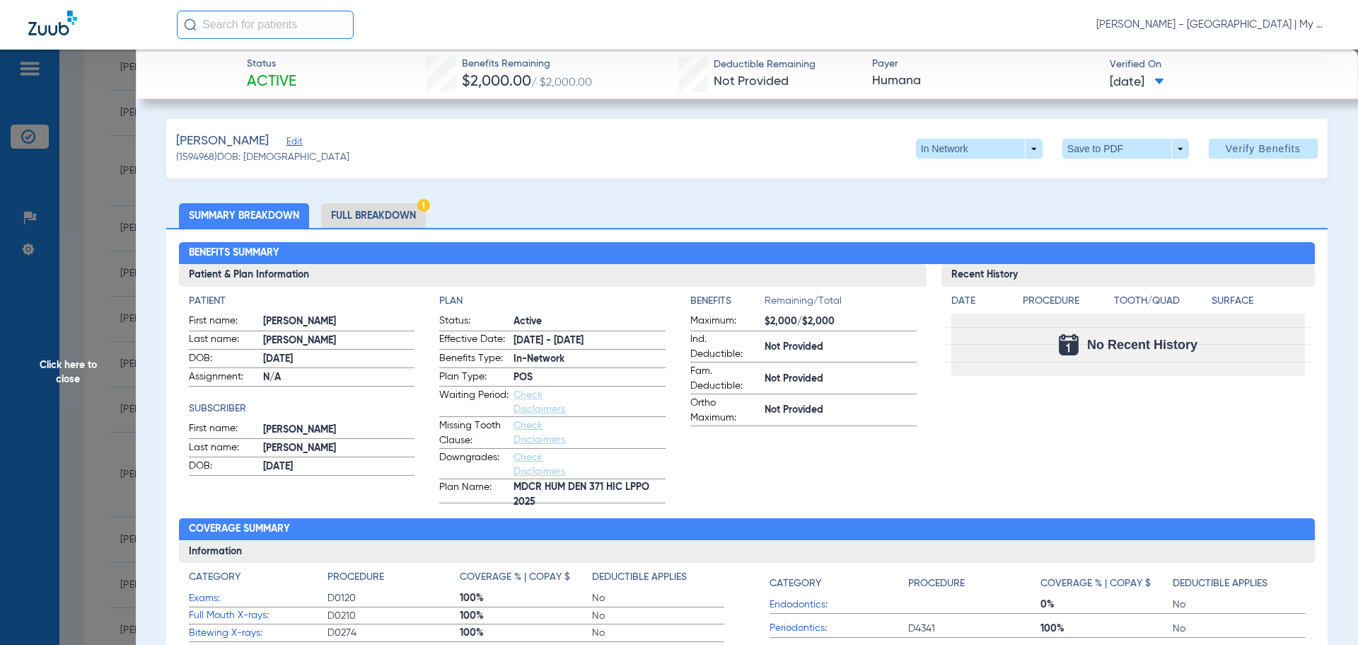
click at [427, 216] on ul "Summary Breakdown Full Breakdown" at bounding box center [747, 215] width 1162 height 25
click at [401, 204] on li "Full Breakdown" at bounding box center [373, 215] width 105 height 25
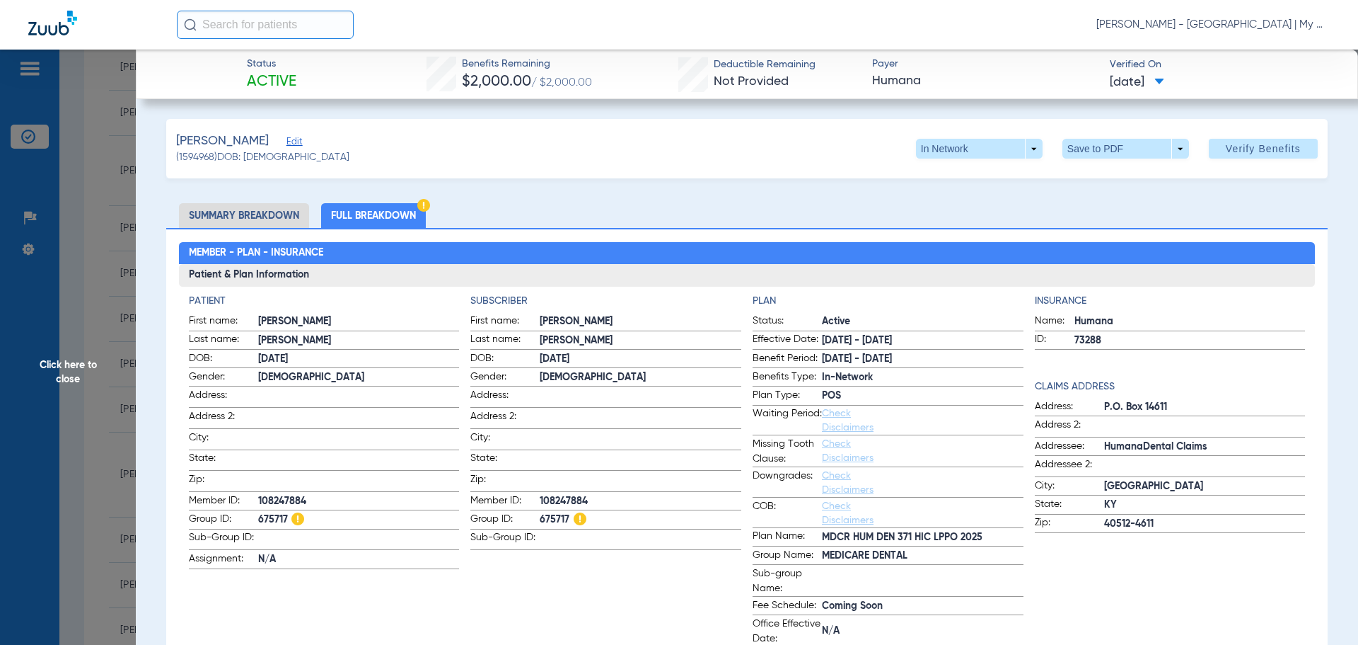
click at [114, 400] on span "Click here to close" at bounding box center [68, 372] width 136 height 645
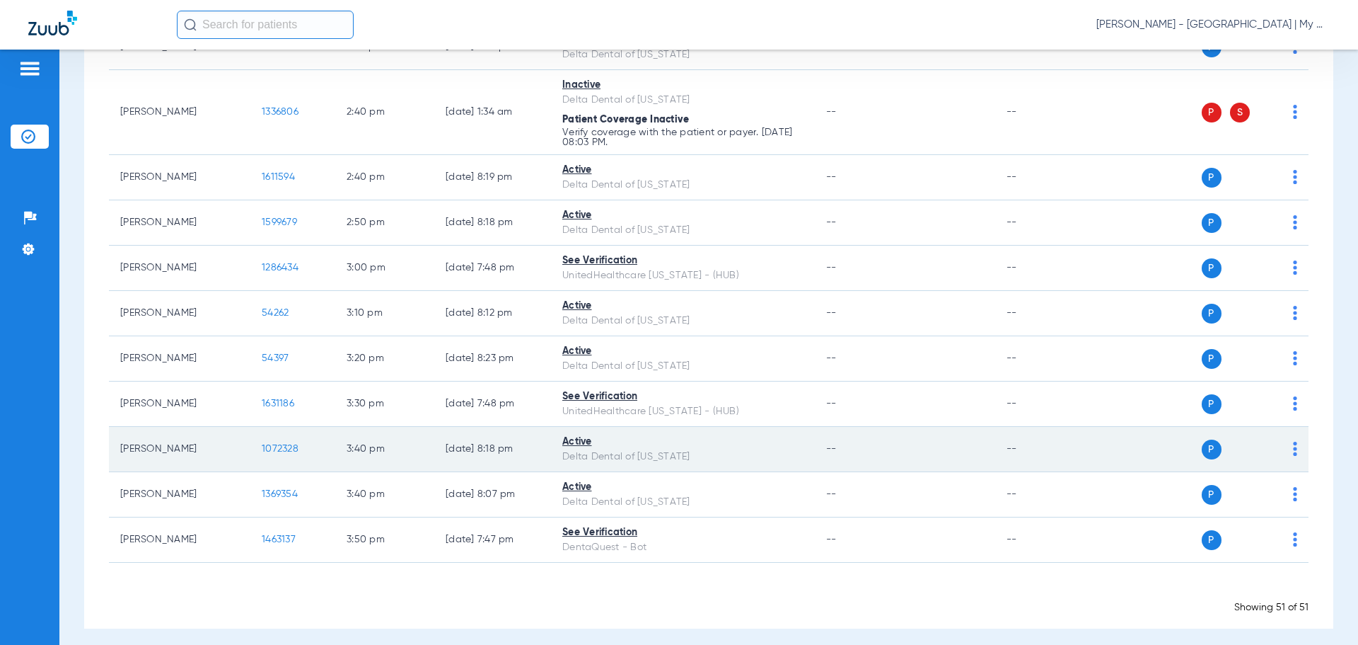
scroll to position [2352, 0]
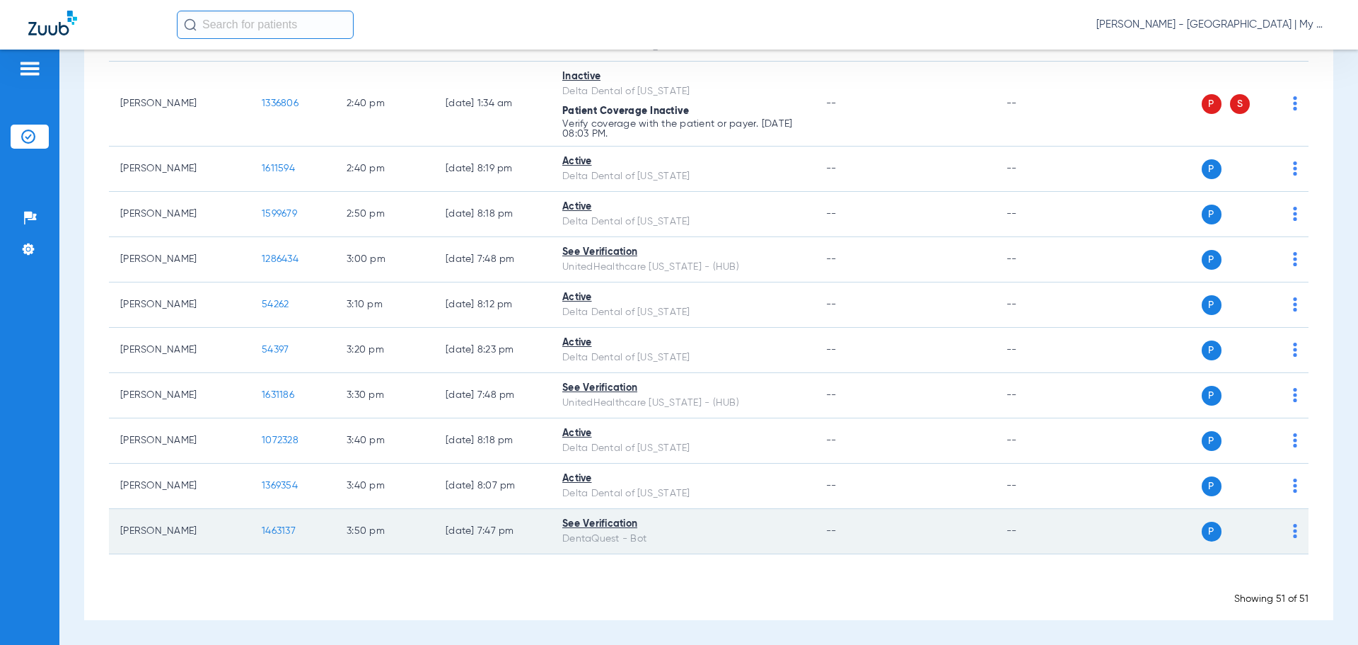
click at [280, 532] on span "1463137" at bounding box center [279, 531] width 34 height 10
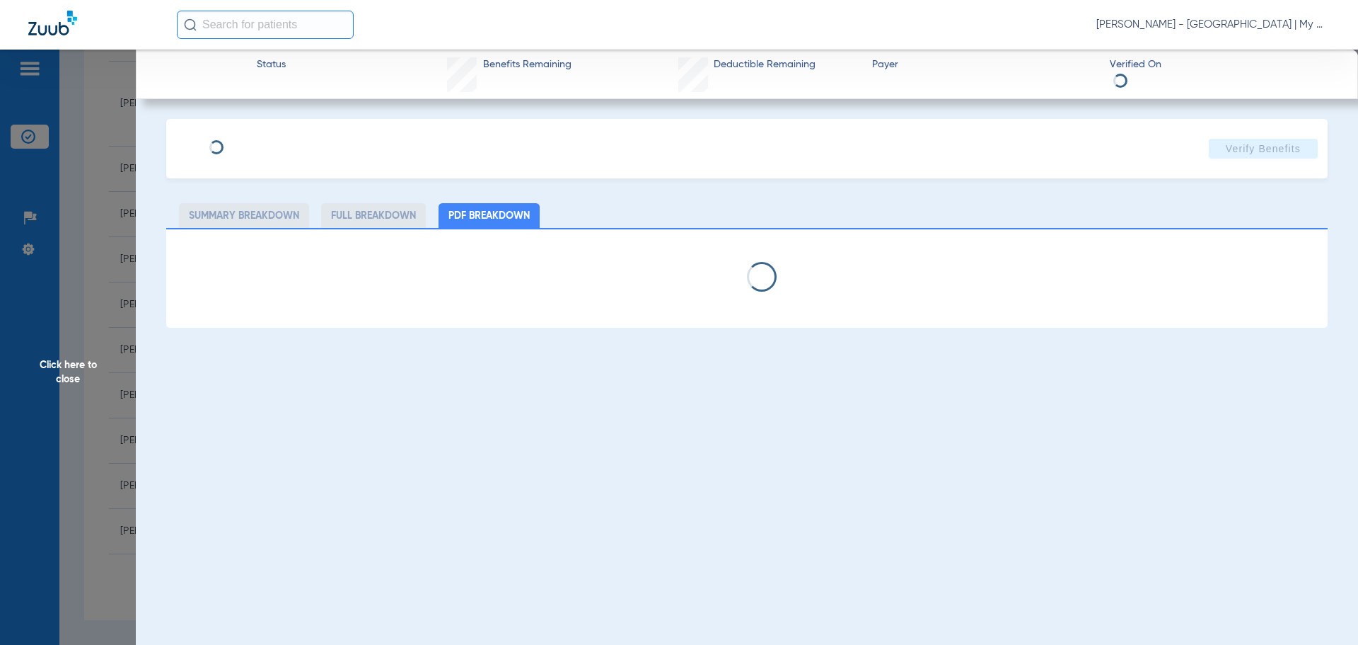
select select "page-width"
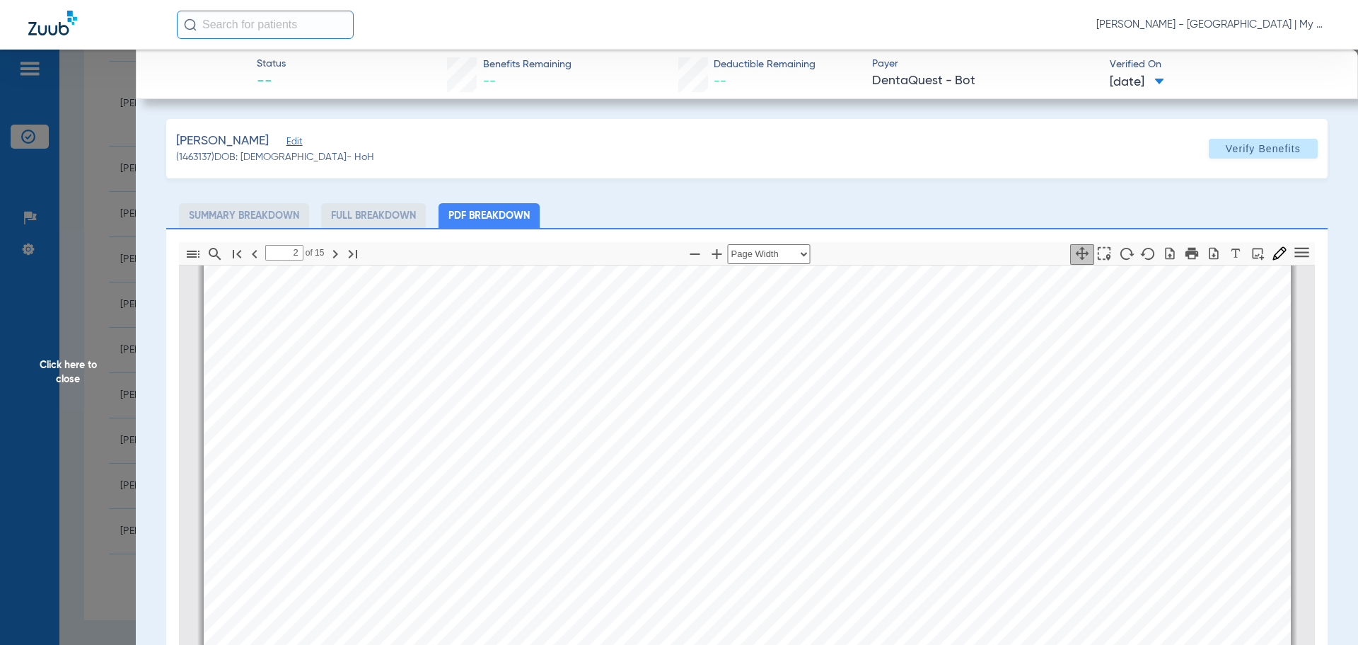
scroll to position [715, 0]
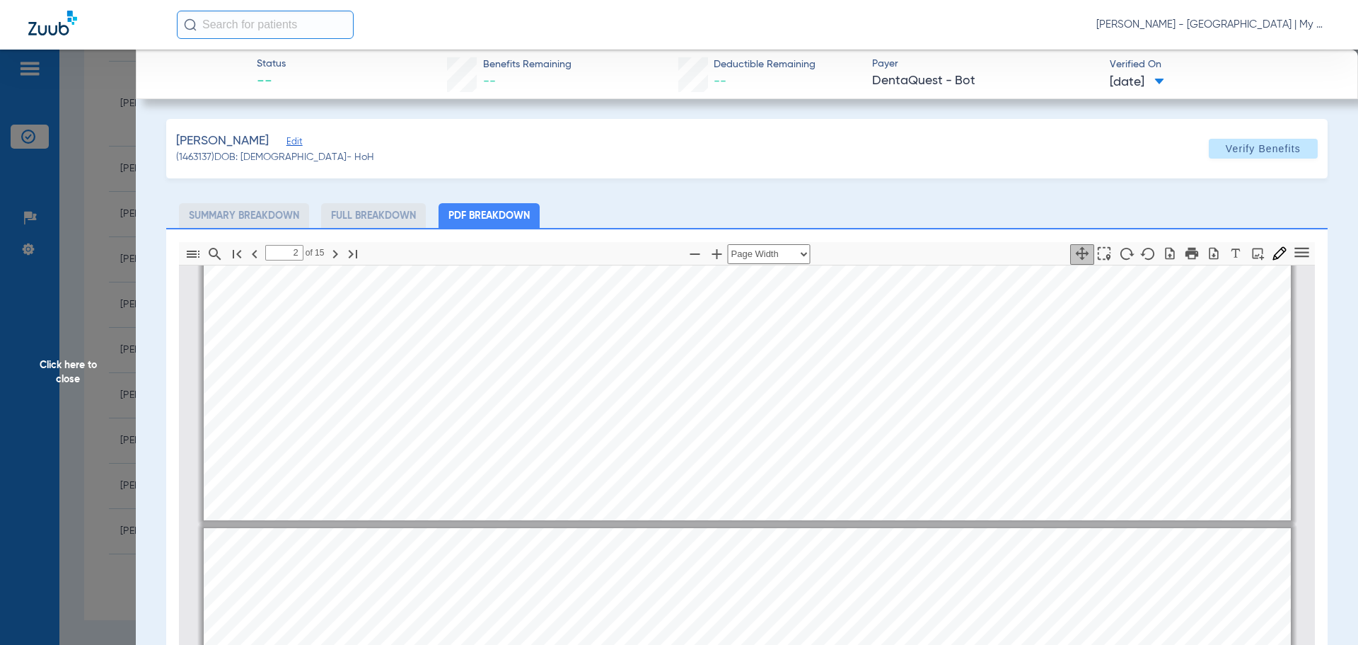
type input "1"
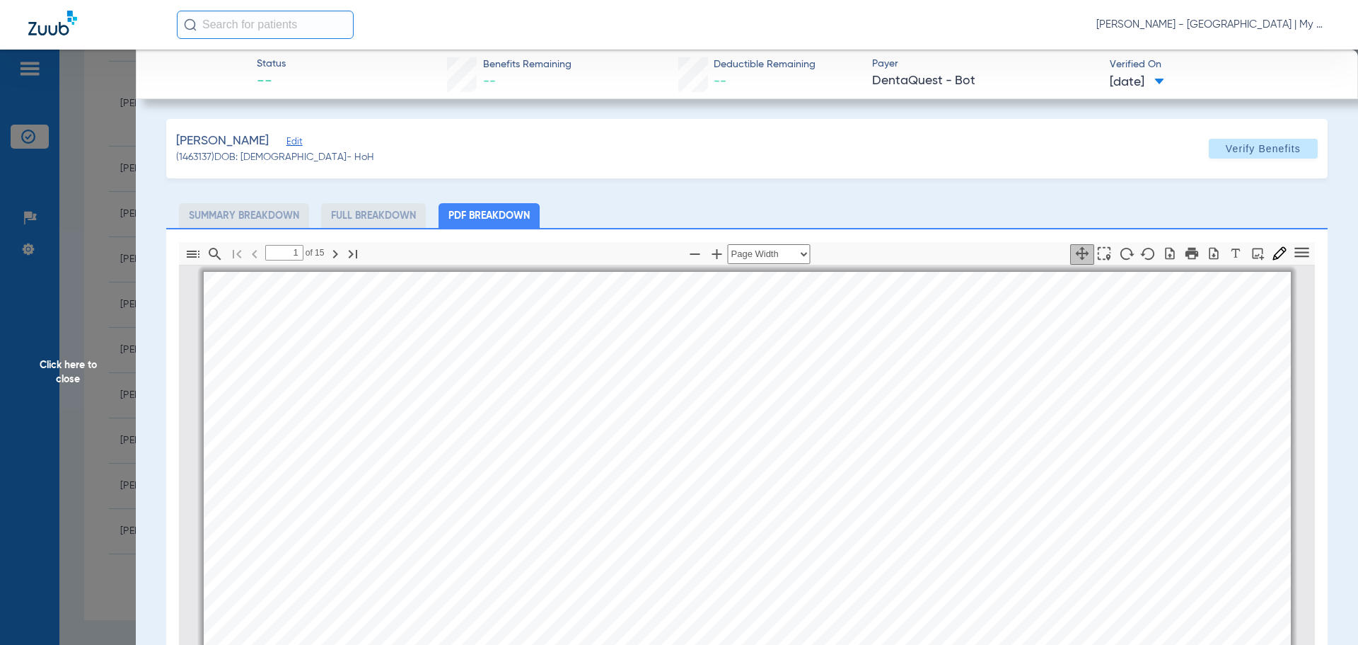
scroll to position [0, 0]
drag, startPoint x: 126, startPoint y: 300, endPoint x: 22, endPoint y: 289, distance: 104.6
click at [126, 300] on span "Click here to close" at bounding box center [68, 372] width 136 height 645
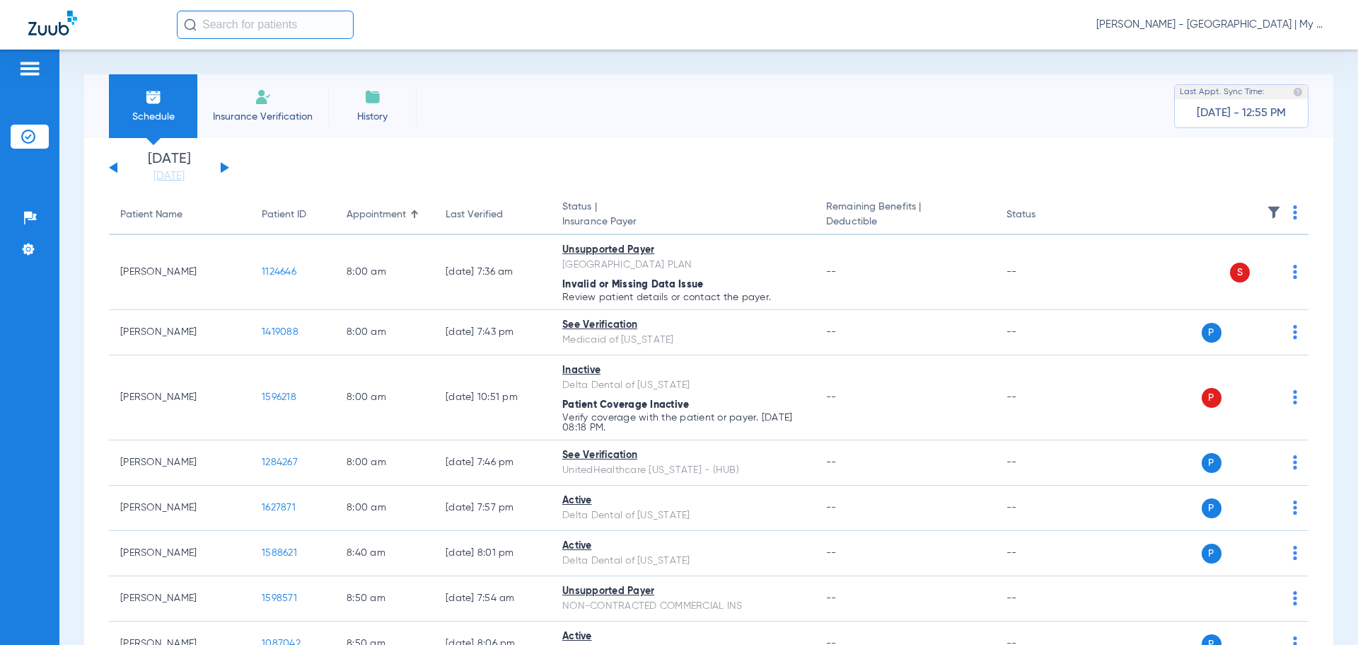
click at [226, 168] on button at bounding box center [225, 167] width 8 height 11
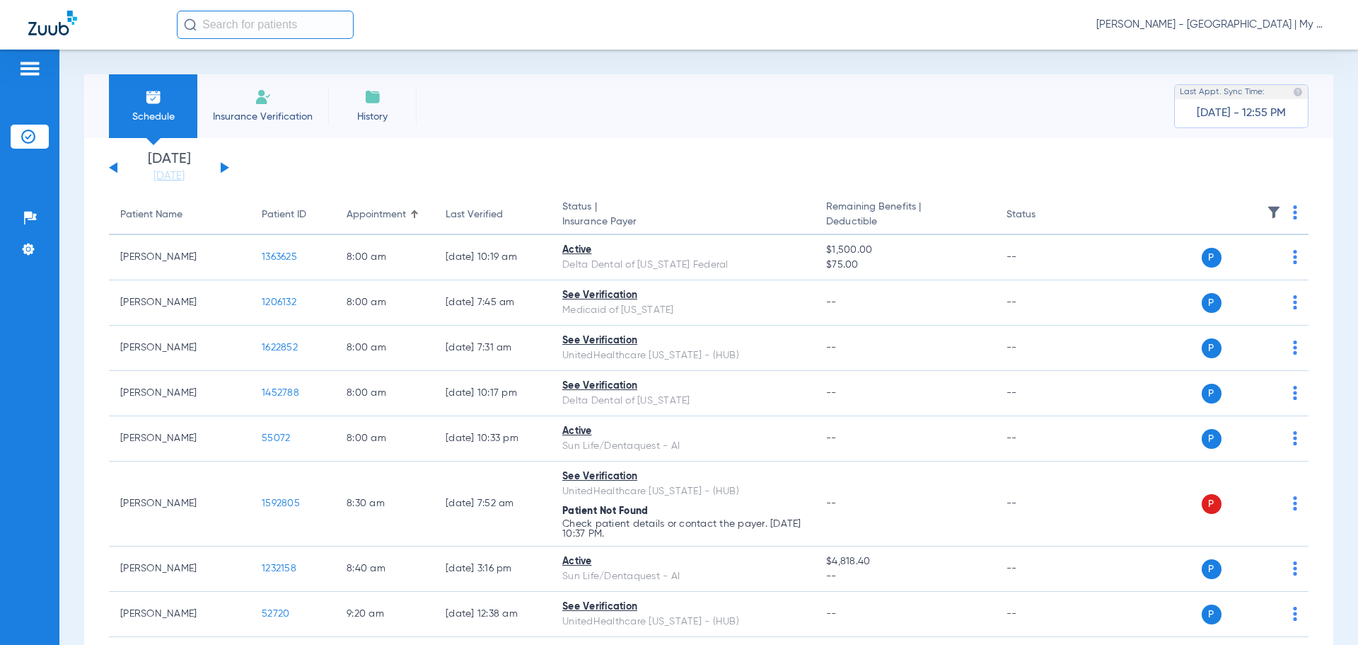
click at [1293, 213] on img at bounding box center [1295, 212] width 4 height 14
click at [1238, 263] on span "Verify All" at bounding box center [1231, 268] width 88 height 10
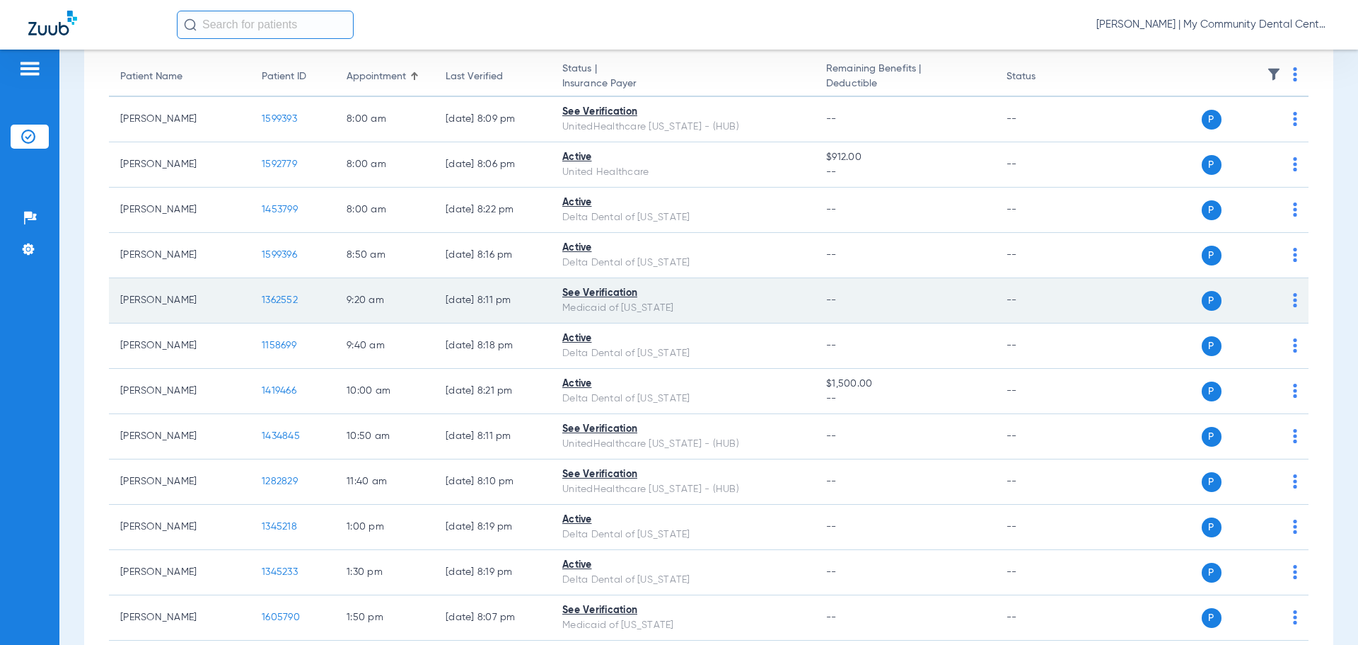
scroll to position [142, 0]
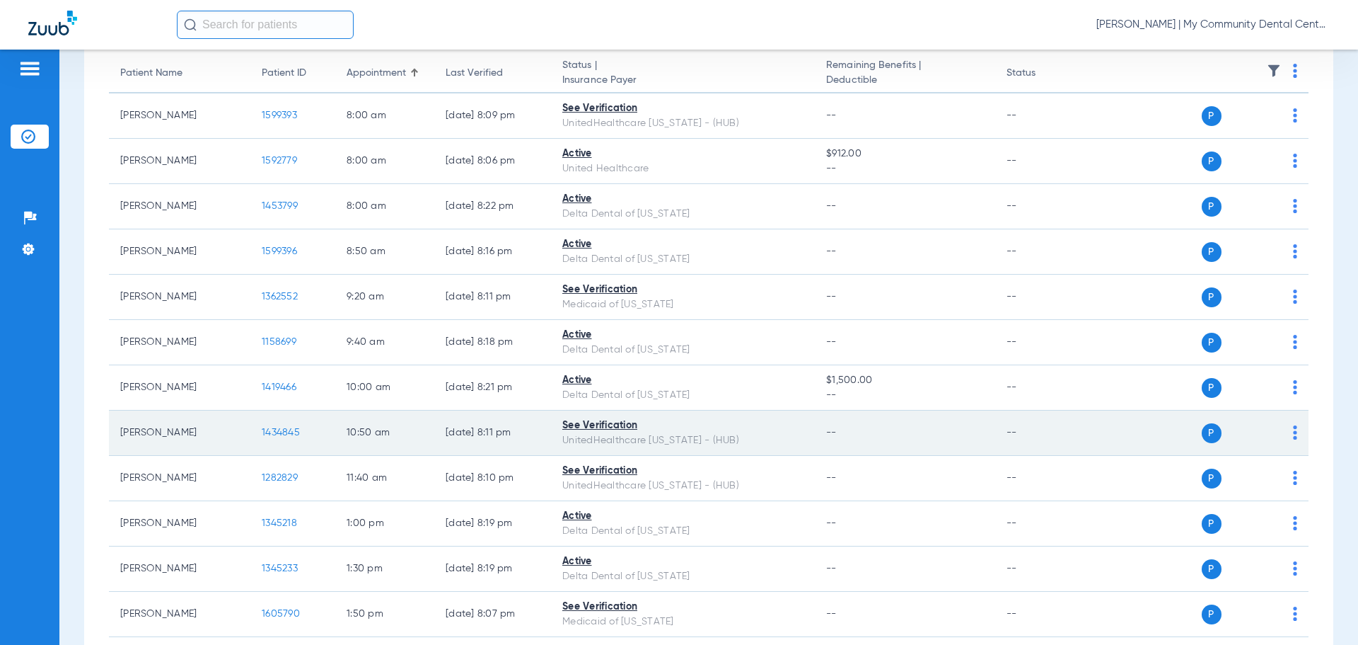
click at [278, 432] on span "1434845" at bounding box center [281, 432] width 38 height 10
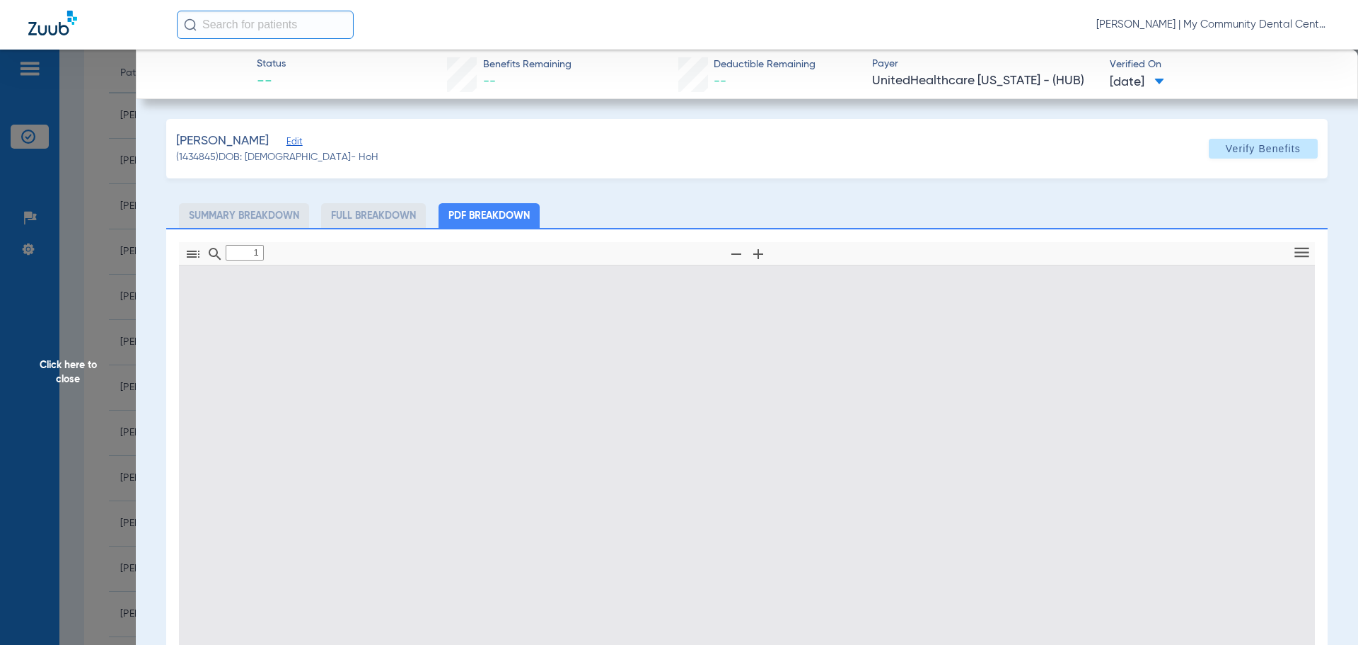
type input "0"
select select "page-width"
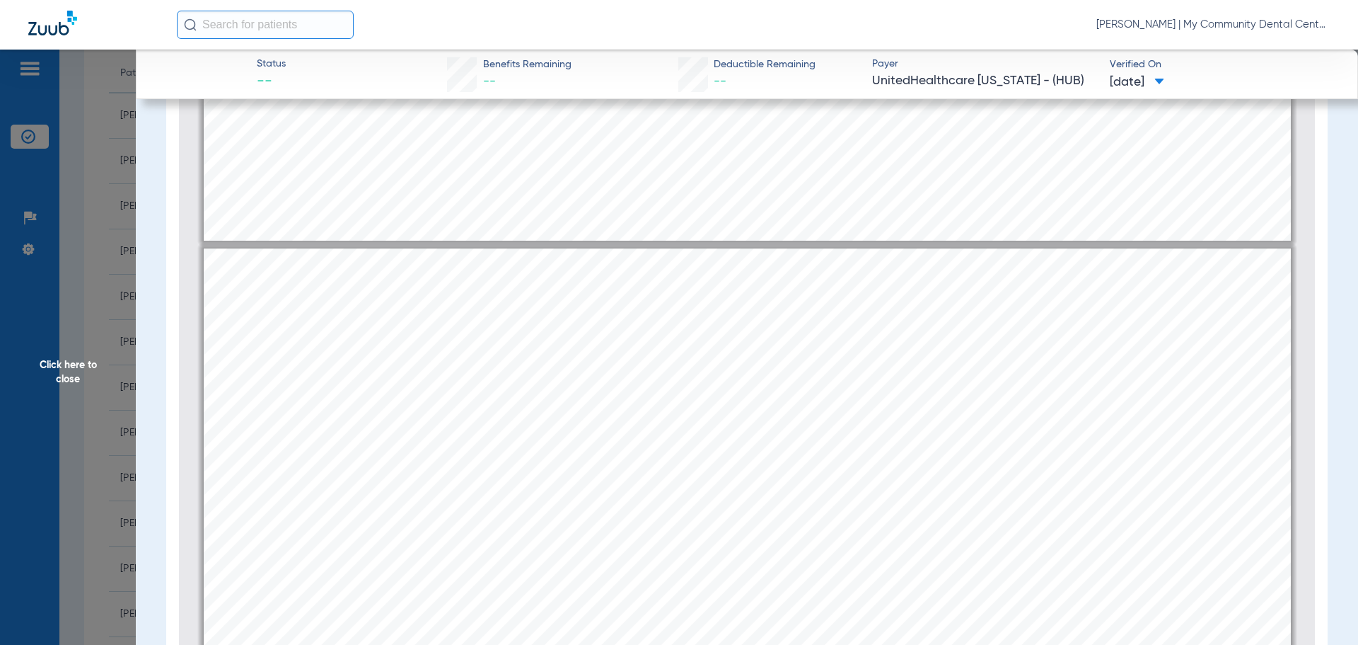
scroll to position [1351, 0]
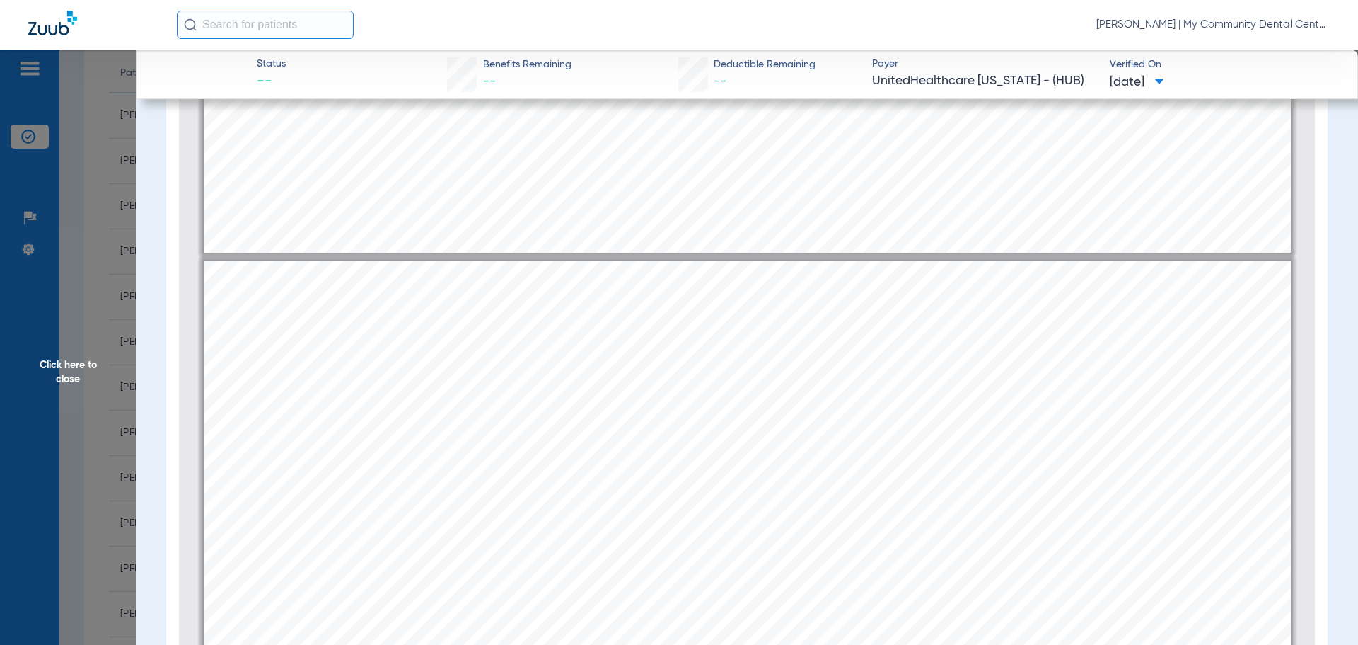
type input "1"
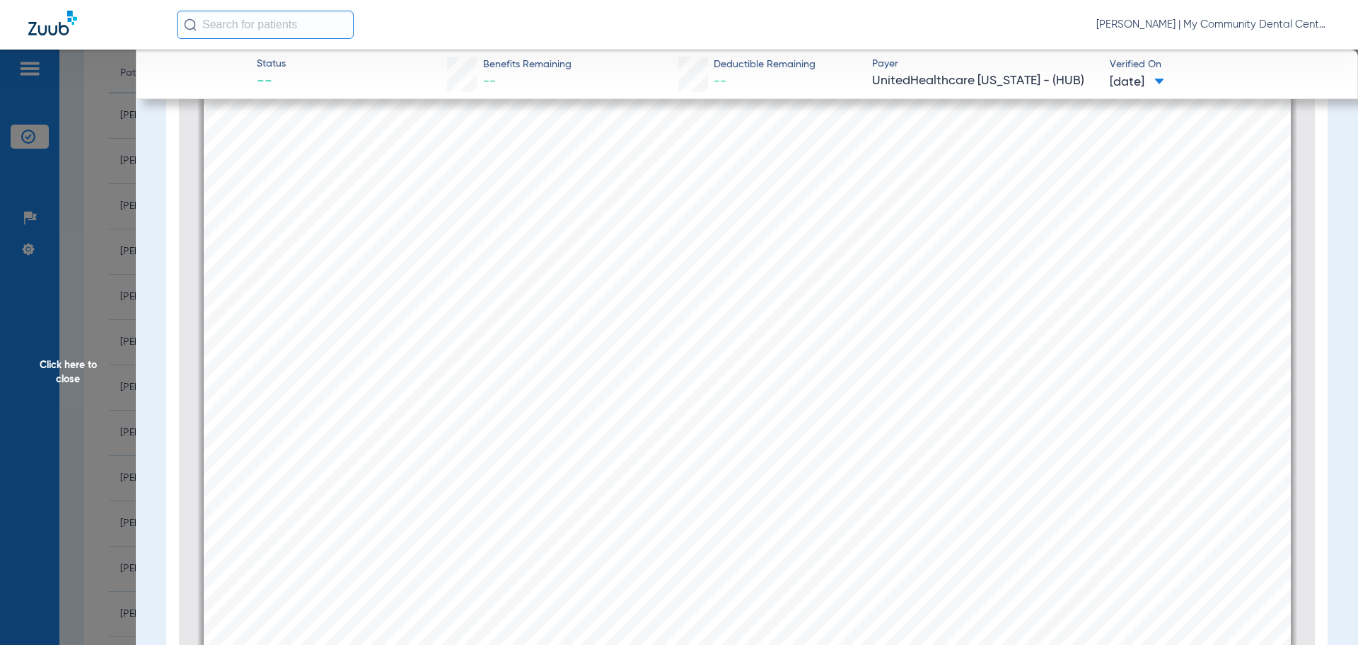
scroll to position [71, 0]
click at [106, 378] on span "Click here to close" at bounding box center [68, 372] width 136 height 645
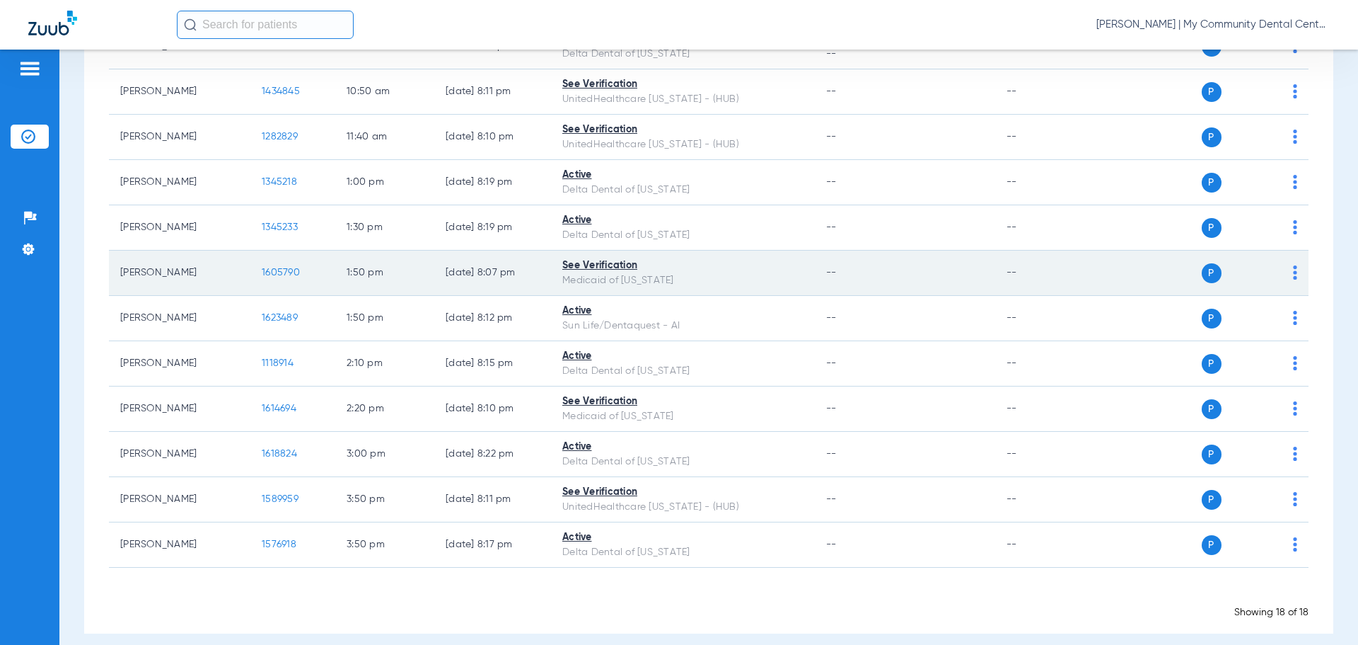
scroll to position [496, 0]
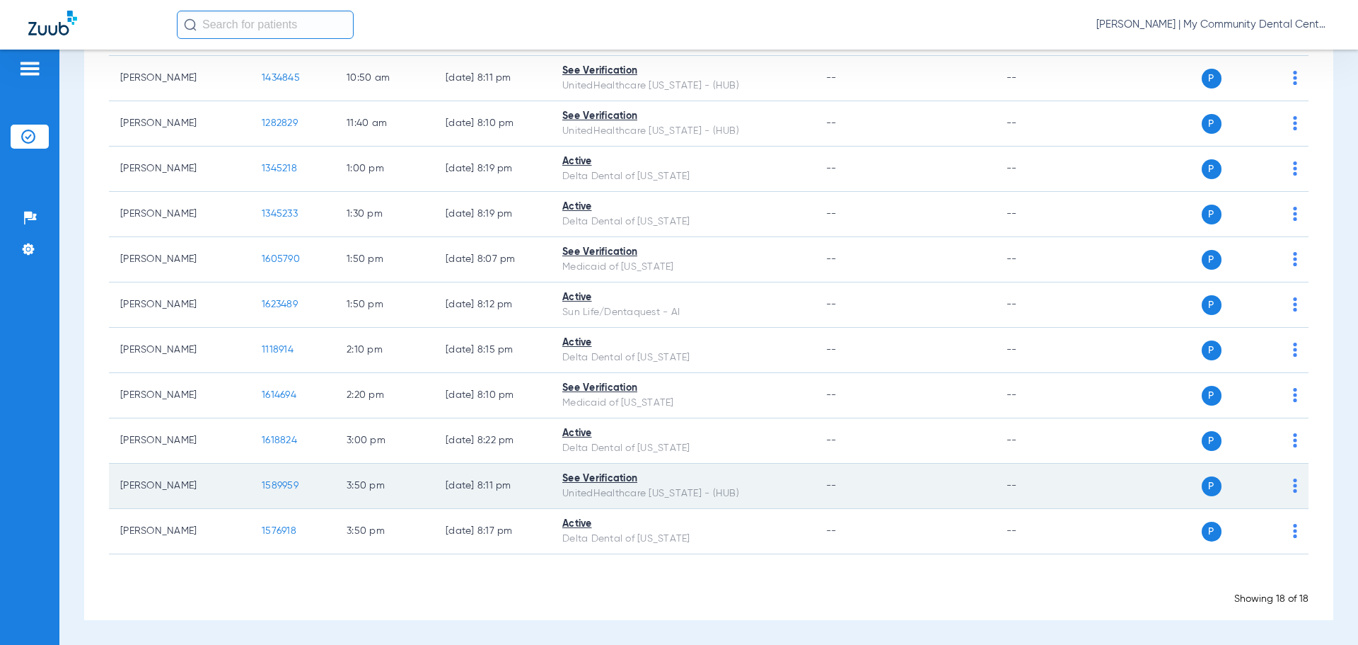
click at [277, 486] on span "1589959" at bounding box center [280, 485] width 37 height 10
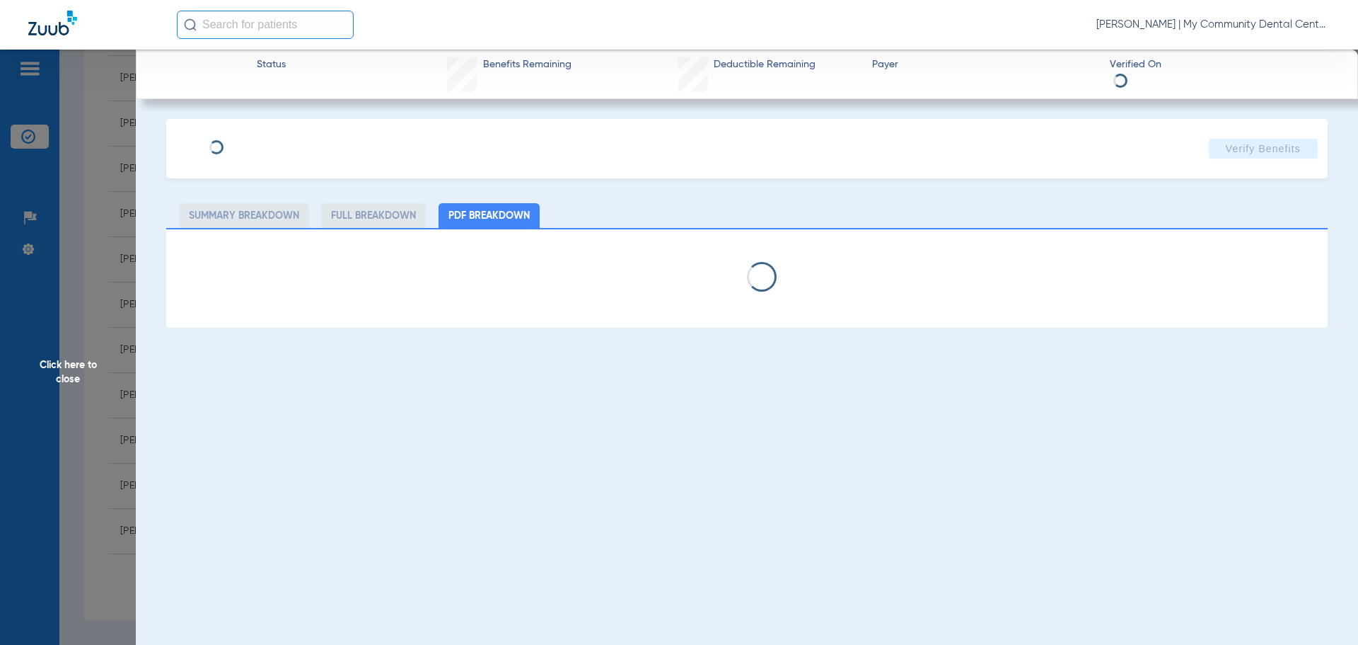
select select "page-width"
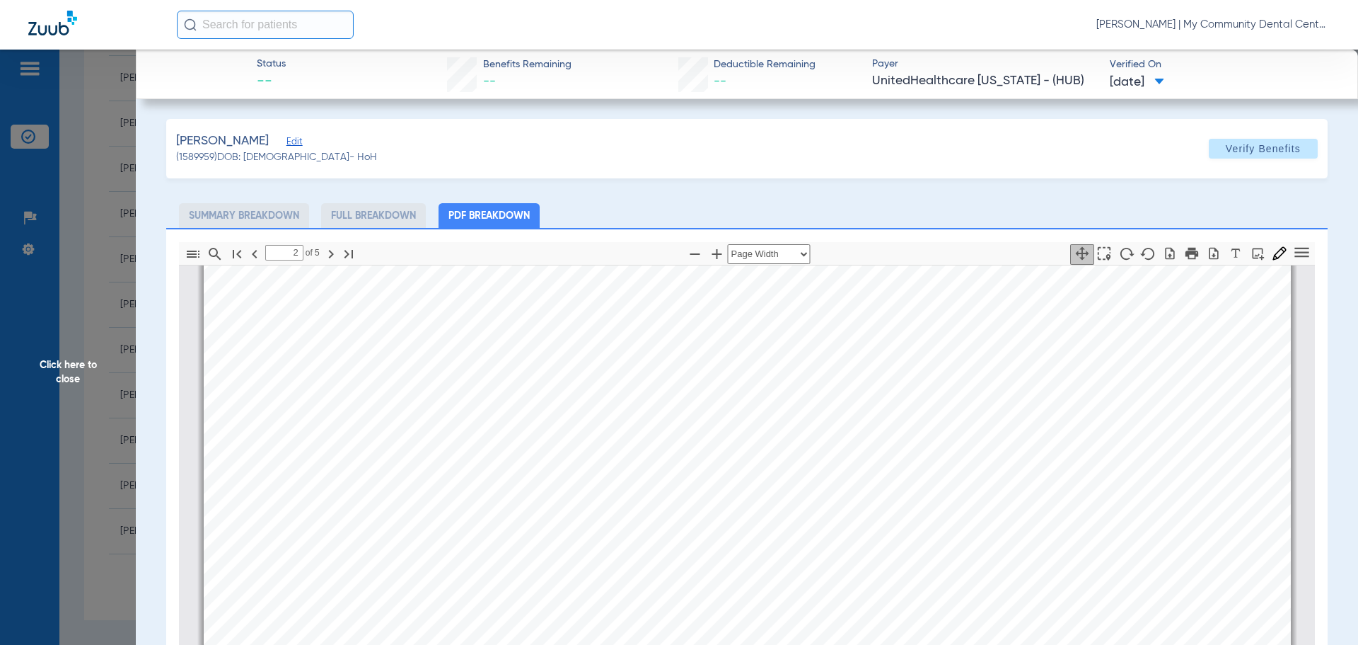
scroll to position [2271, 0]
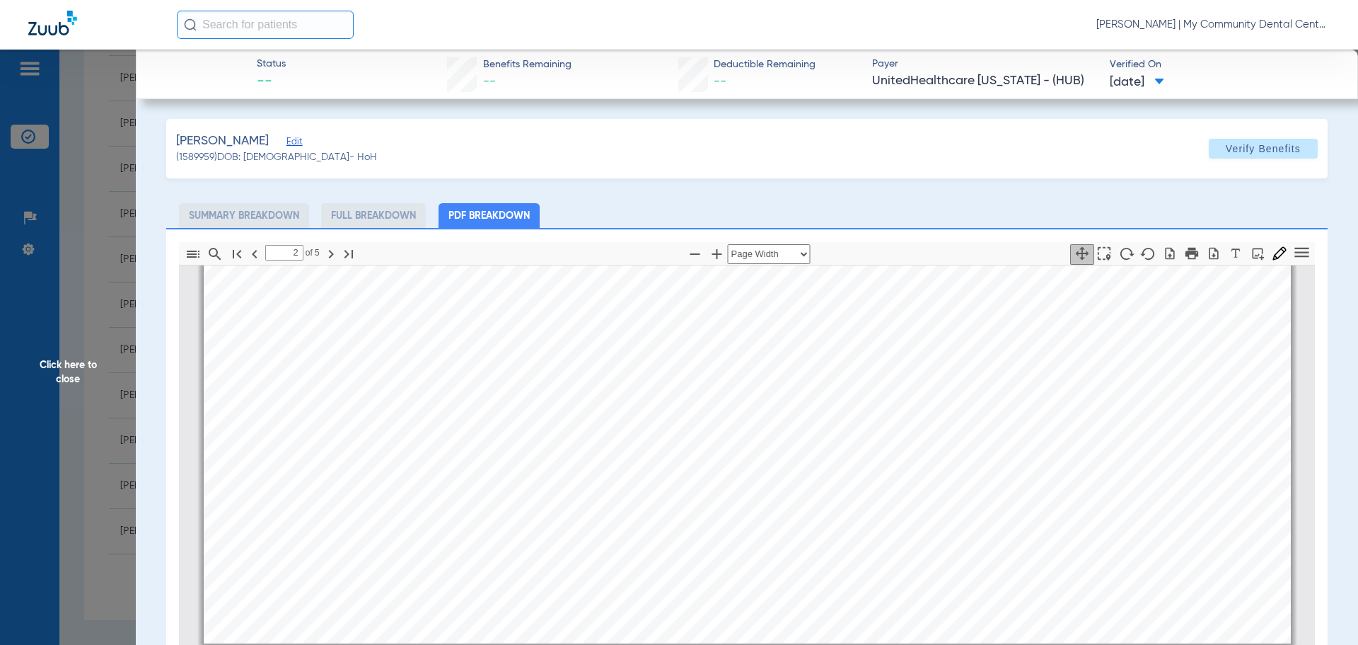
type input "1"
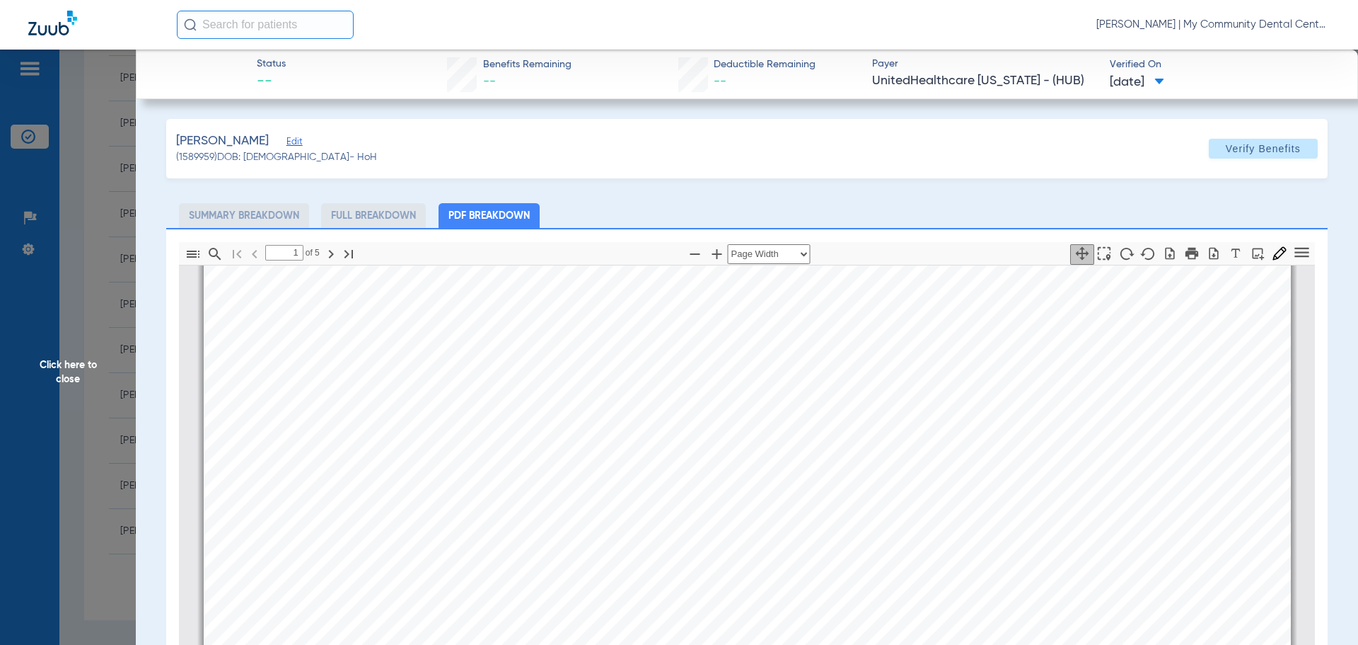
scroll to position [0, 0]
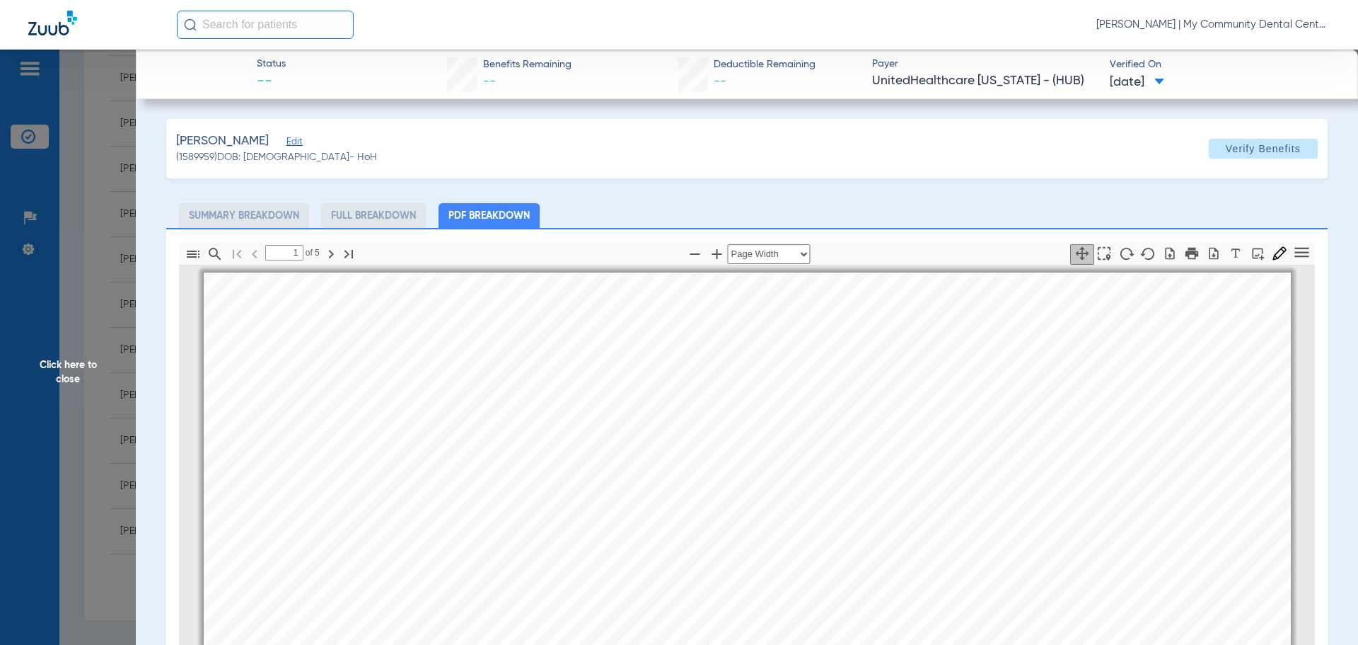
click at [855, 149] on div "Ramos, Cruz Edit (1589959) DOB: 12/03/1958 - HoH Verify Benefits" at bounding box center [747, 148] width 1162 height 59
click at [86, 272] on span "Click here to close" at bounding box center [68, 372] width 136 height 645
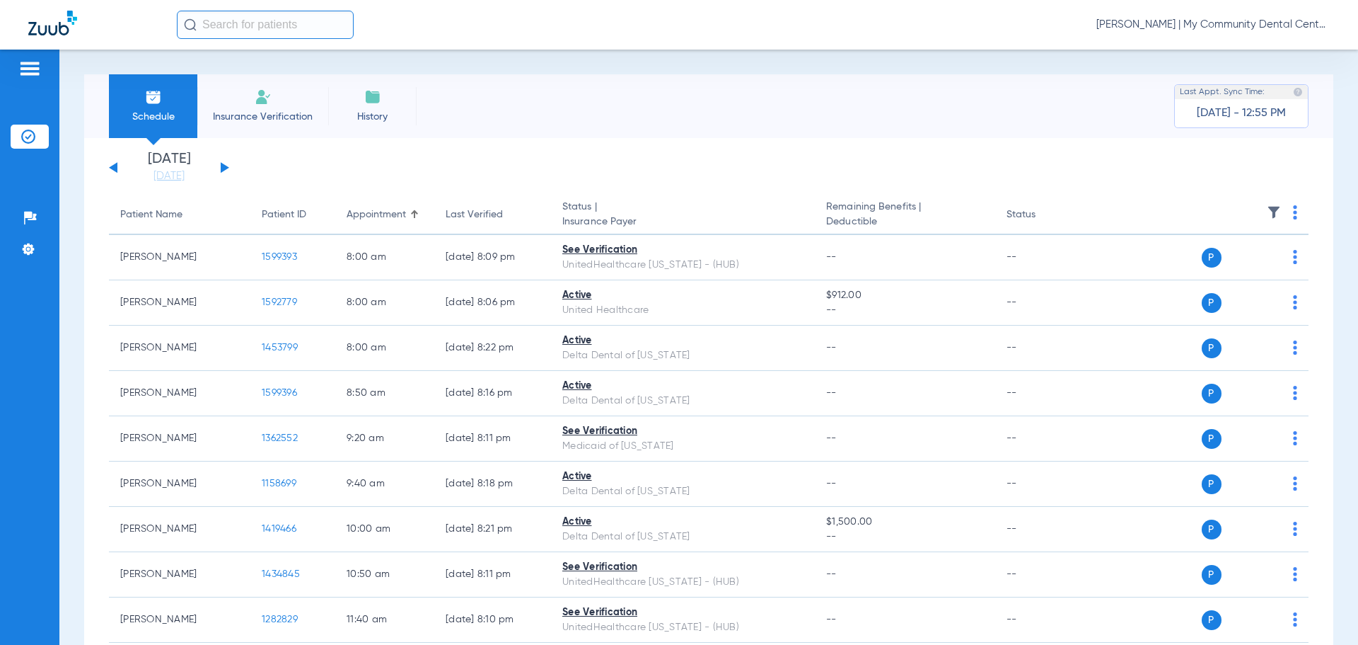
click at [217, 165] on div "Sunday 06-15-2025 Monday 06-16-2025 Tuesday 06-17-2025 Wednesday 06-18-2025 Thu…" at bounding box center [169, 167] width 120 height 31
click at [221, 163] on button at bounding box center [225, 167] width 8 height 11
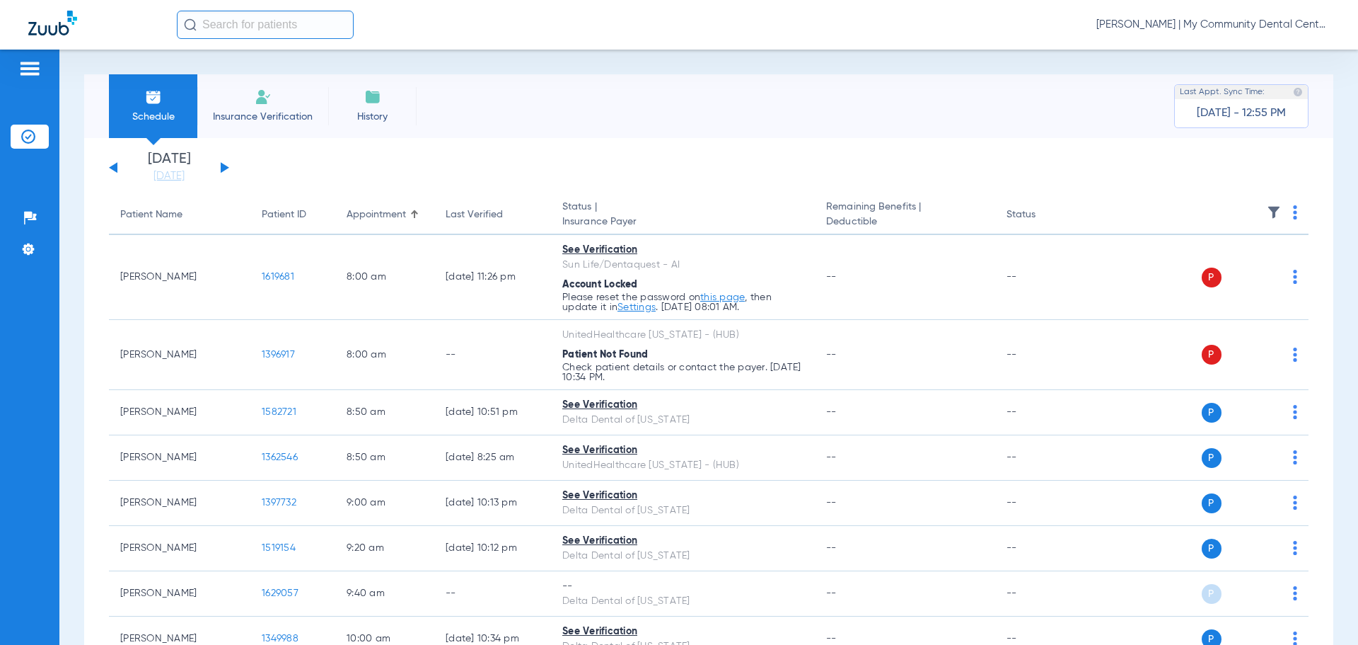
click at [1293, 209] on img at bounding box center [1295, 212] width 4 height 14
click at [1228, 269] on span "Verify All" at bounding box center [1231, 268] width 88 height 10
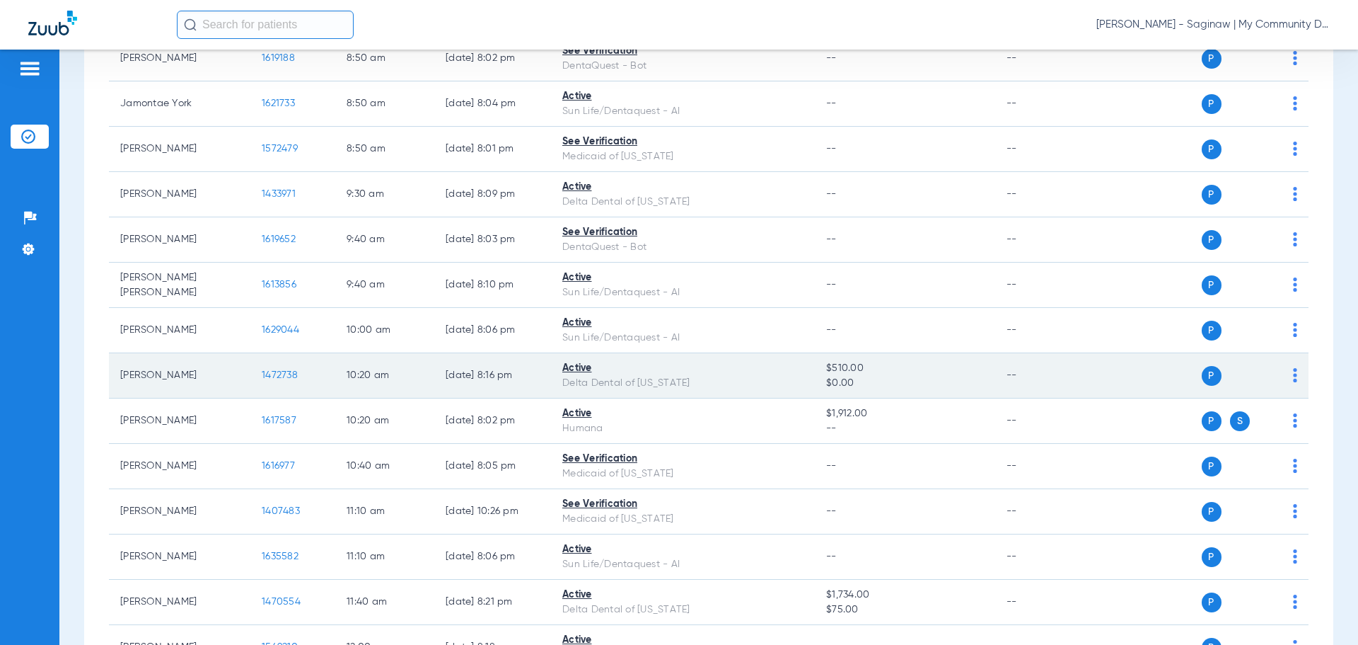
scroll to position [566, 0]
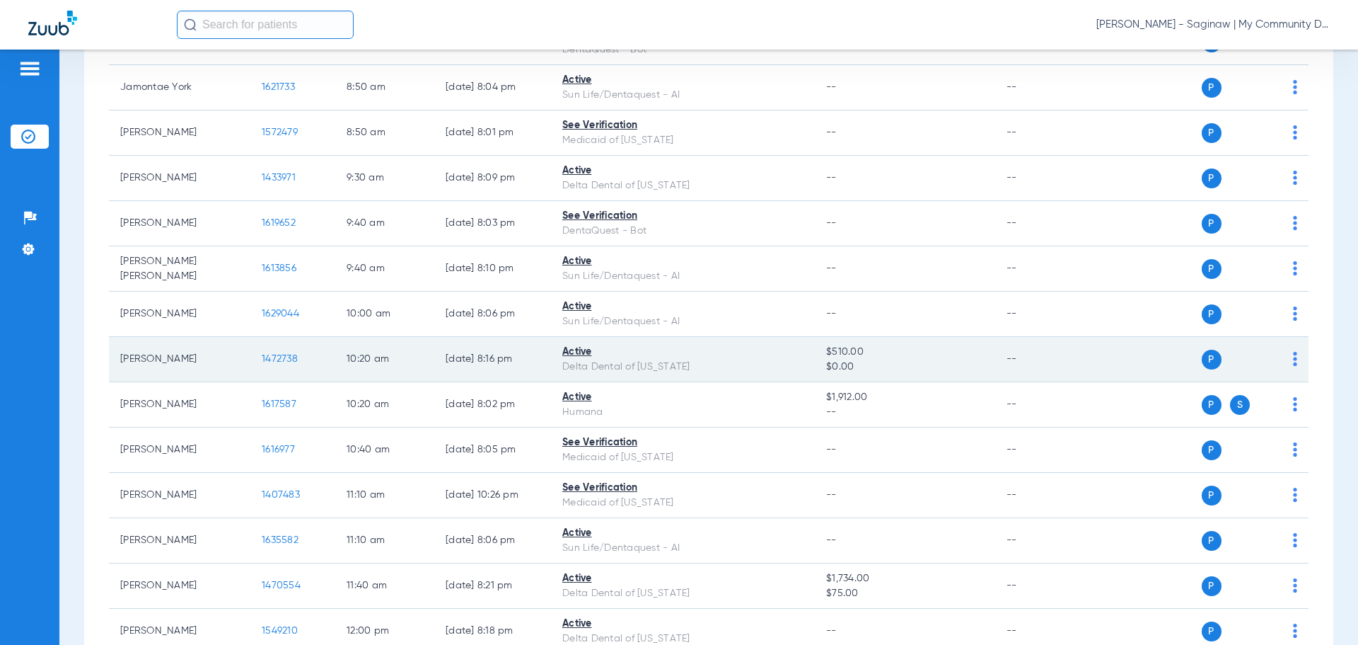
click at [262, 361] on span "1472738" at bounding box center [280, 359] width 36 height 10
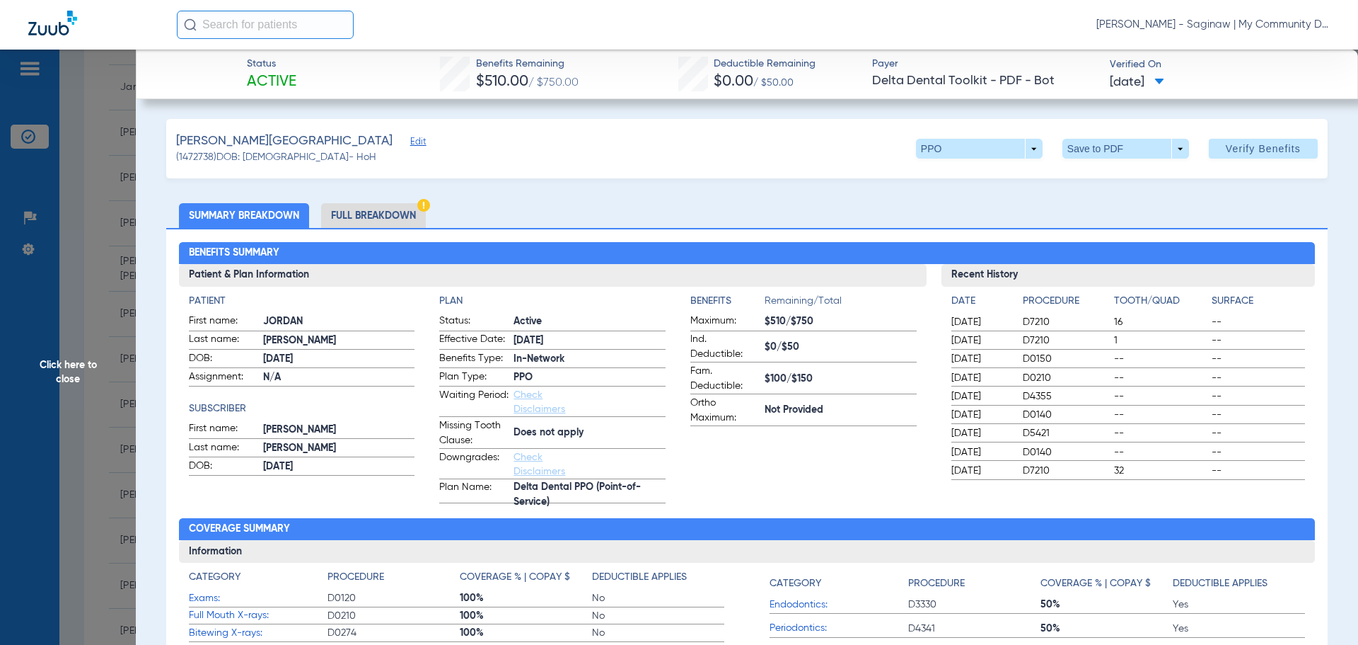
click at [352, 217] on li "Full Breakdown" at bounding box center [373, 215] width 105 height 25
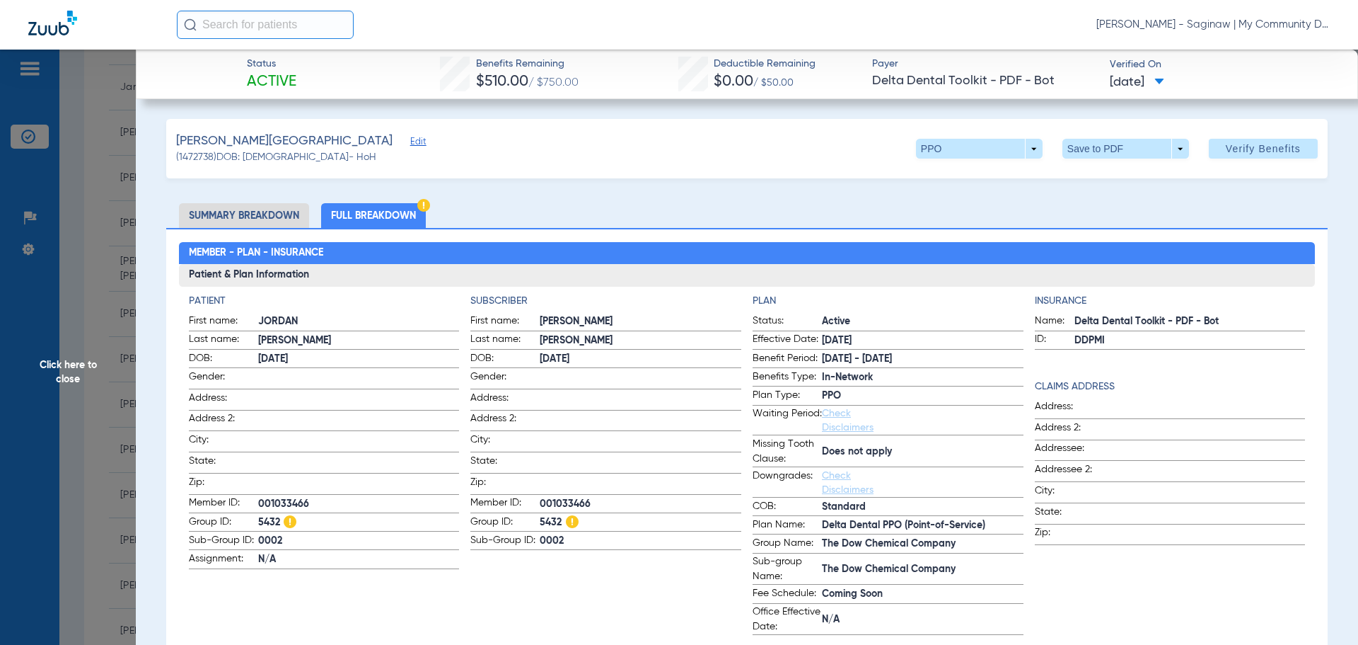
click at [110, 265] on span "Click here to close" at bounding box center [68, 372] width 136 height 645
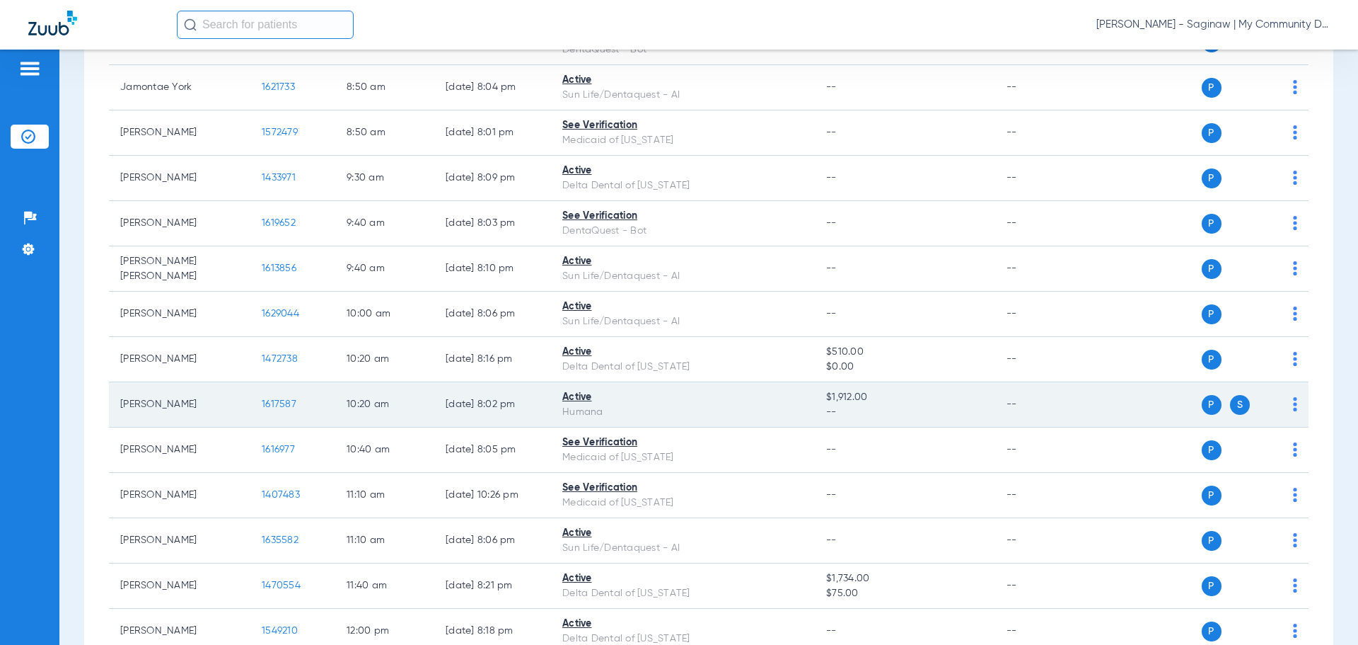
click at [277, 408] on span "1617587" at bounding box center [279, 404] width 35 height 10
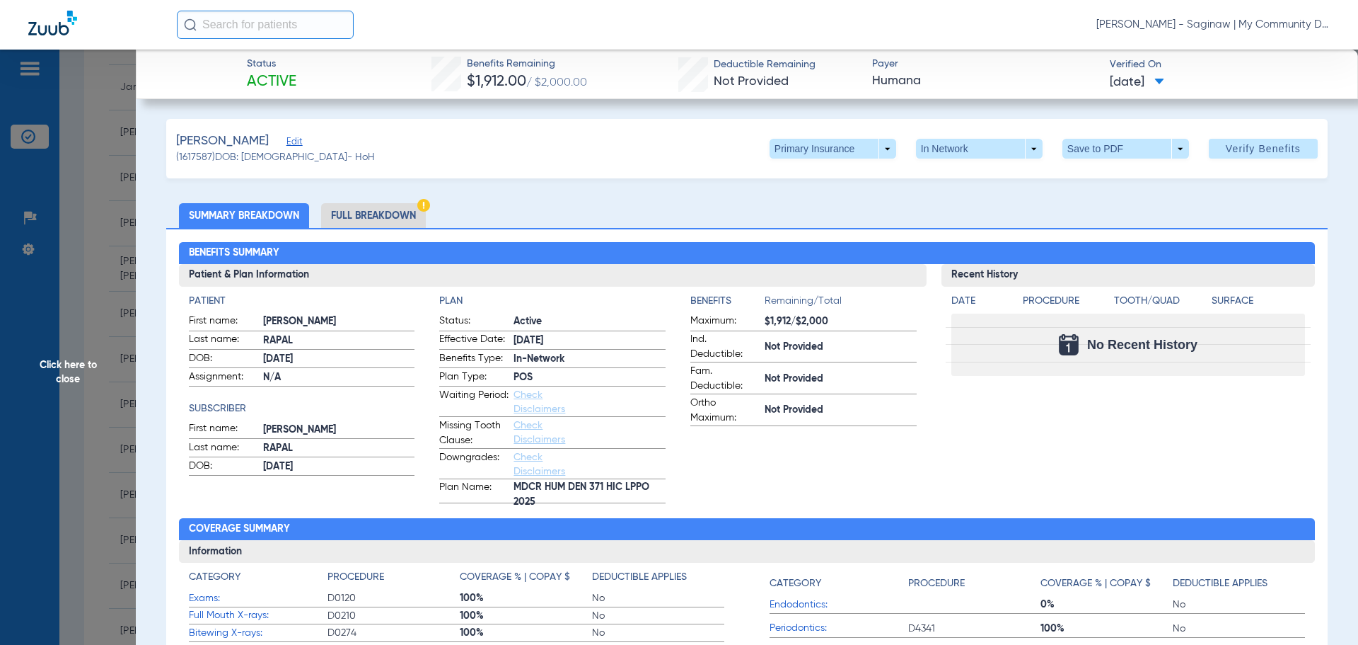
drag, startPoint x: 24, startPoint y: 306, endPoint x: 36, endPoint y: 316, distance: 15.6
click at [24, 306] on span "Click here to close" at bounding box center [68, 372] width 136 height 645
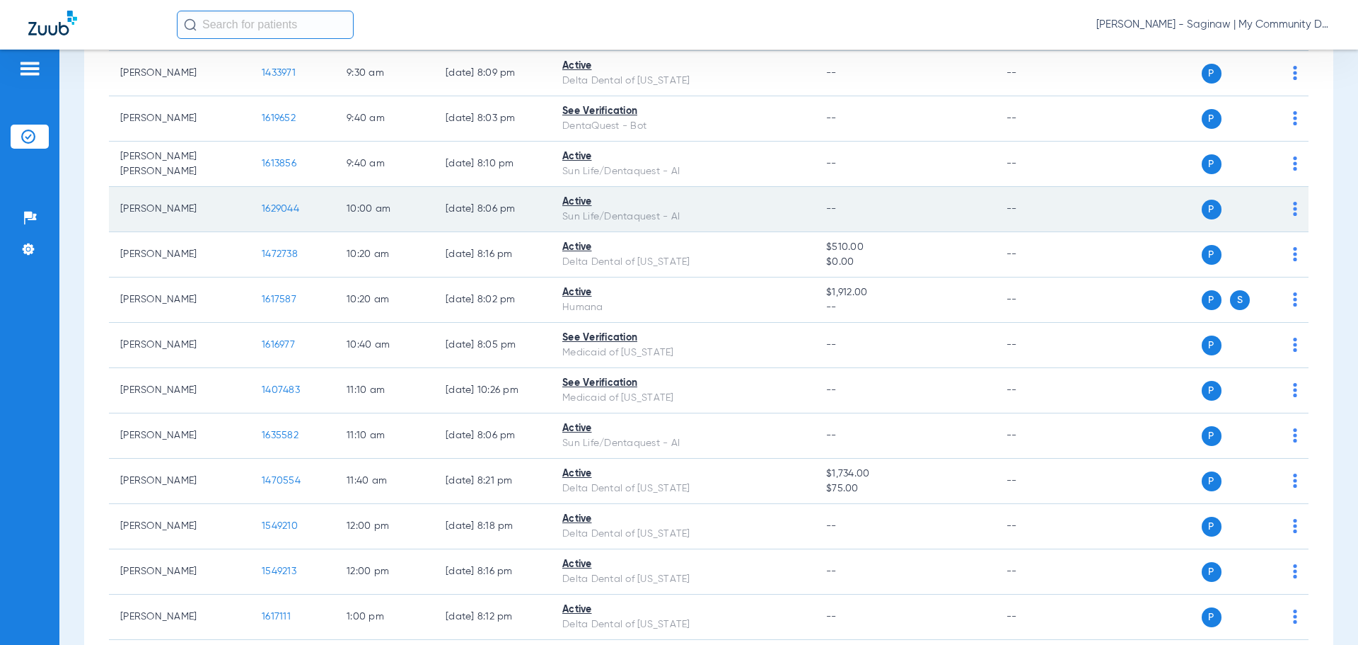
scroll to position [708, 0]
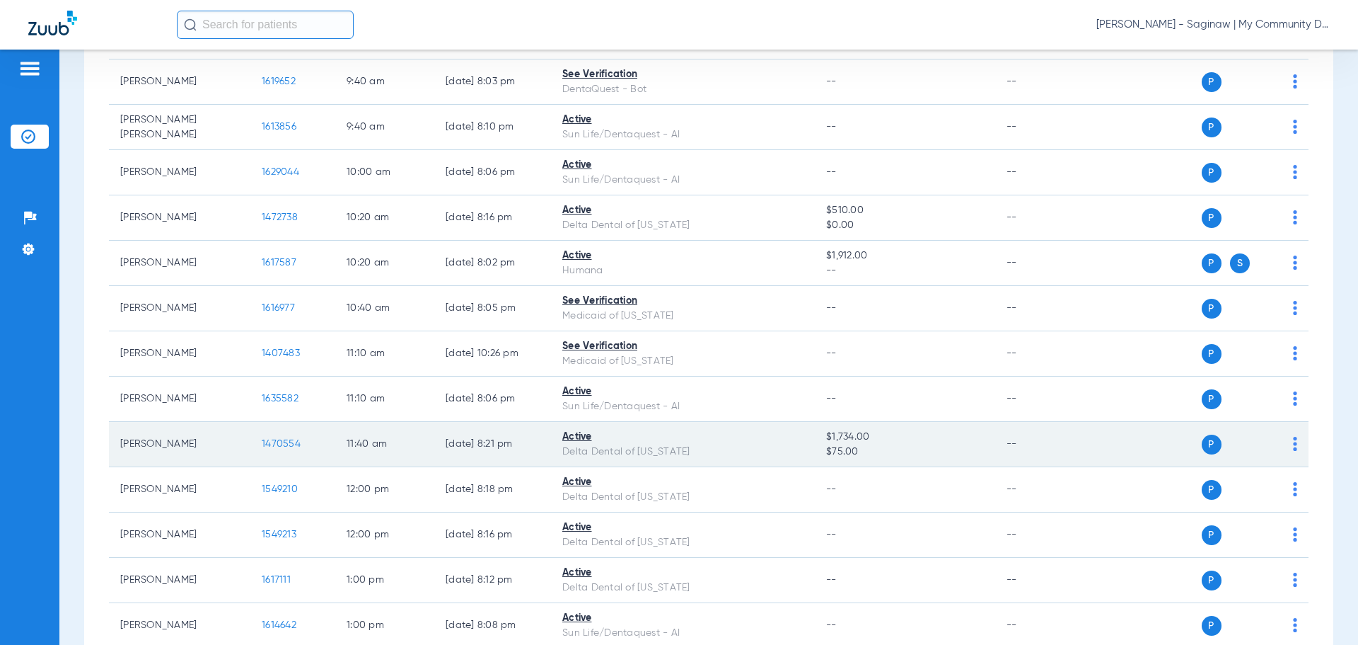
click at [273, 439] on span "1470554" at bounding box center [281, 444] width 39 height 10
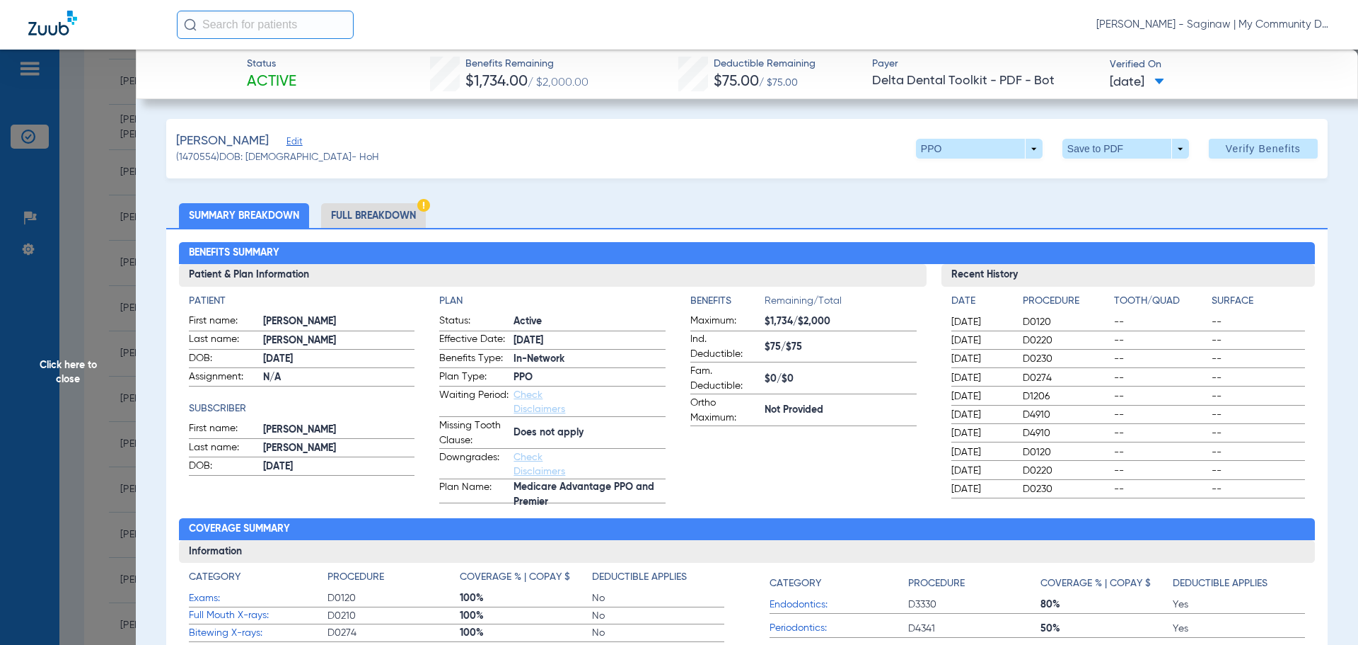
click at [364, 219] on li "Full Breakdown" at bounding box center [373, 215] width 105 height 25
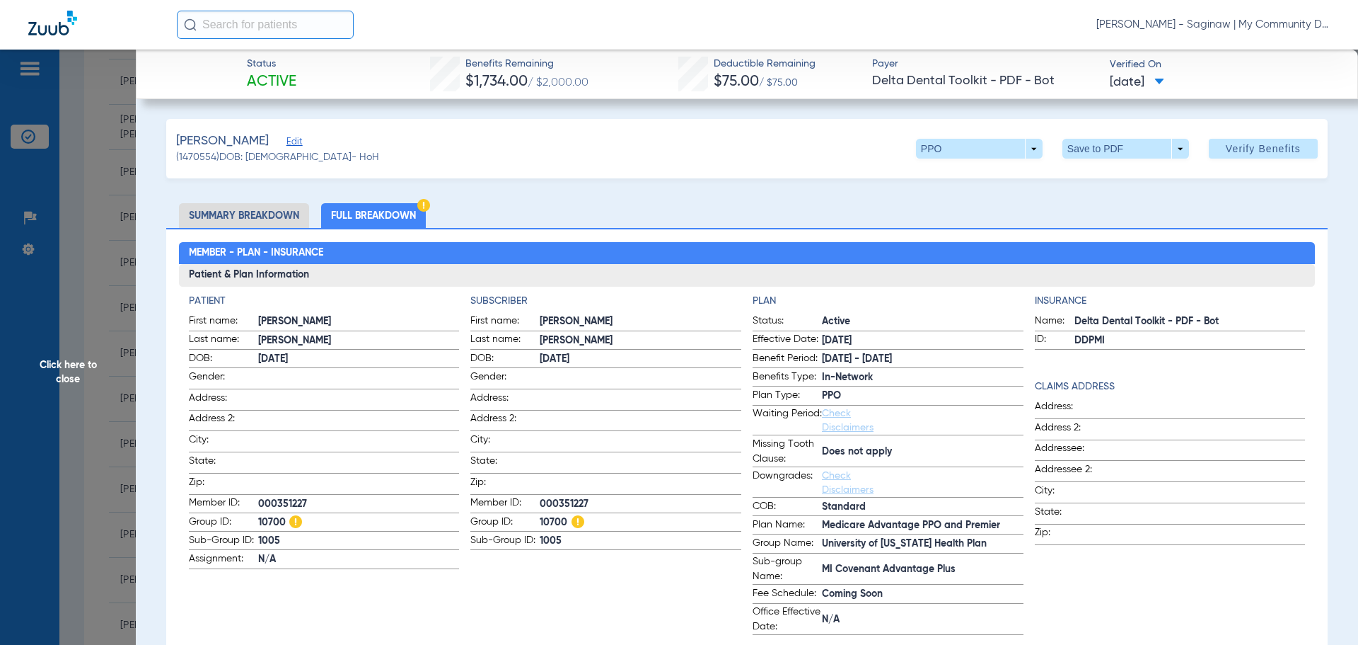
click at [74, 311] on span "Click here to close" at bounding box center [68, 372] width 136 height 645
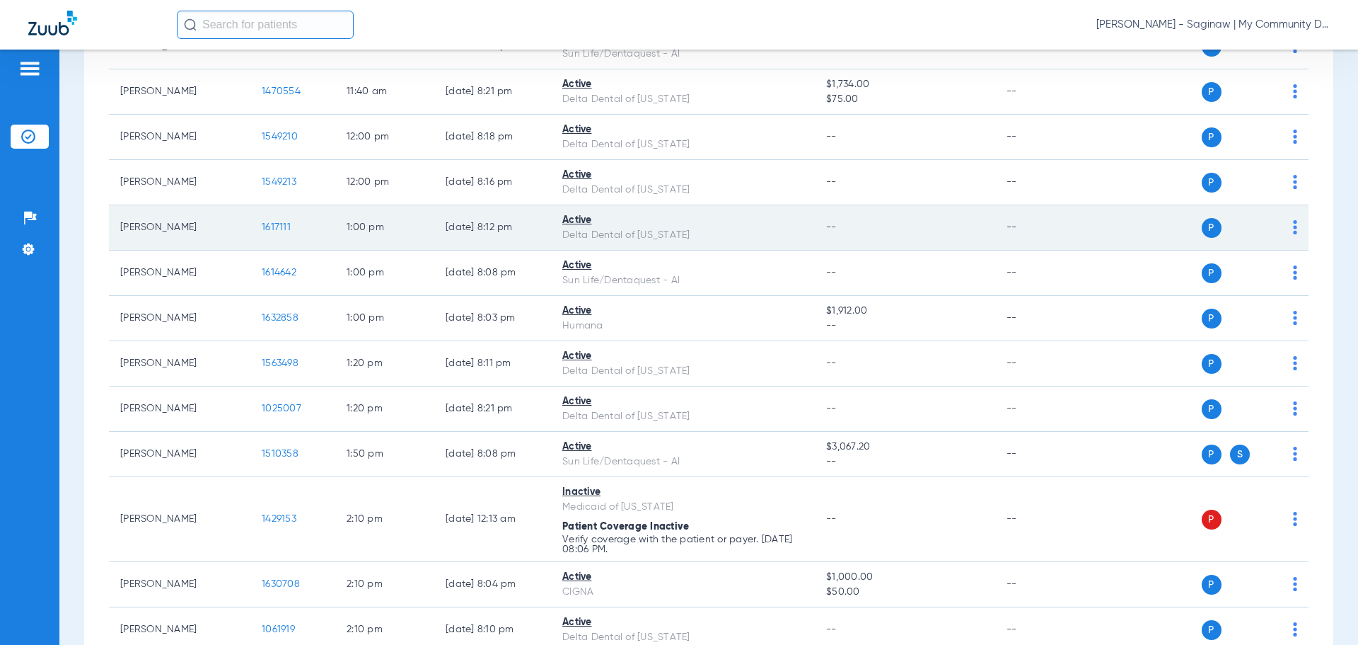
scroll to position [1061, 0]
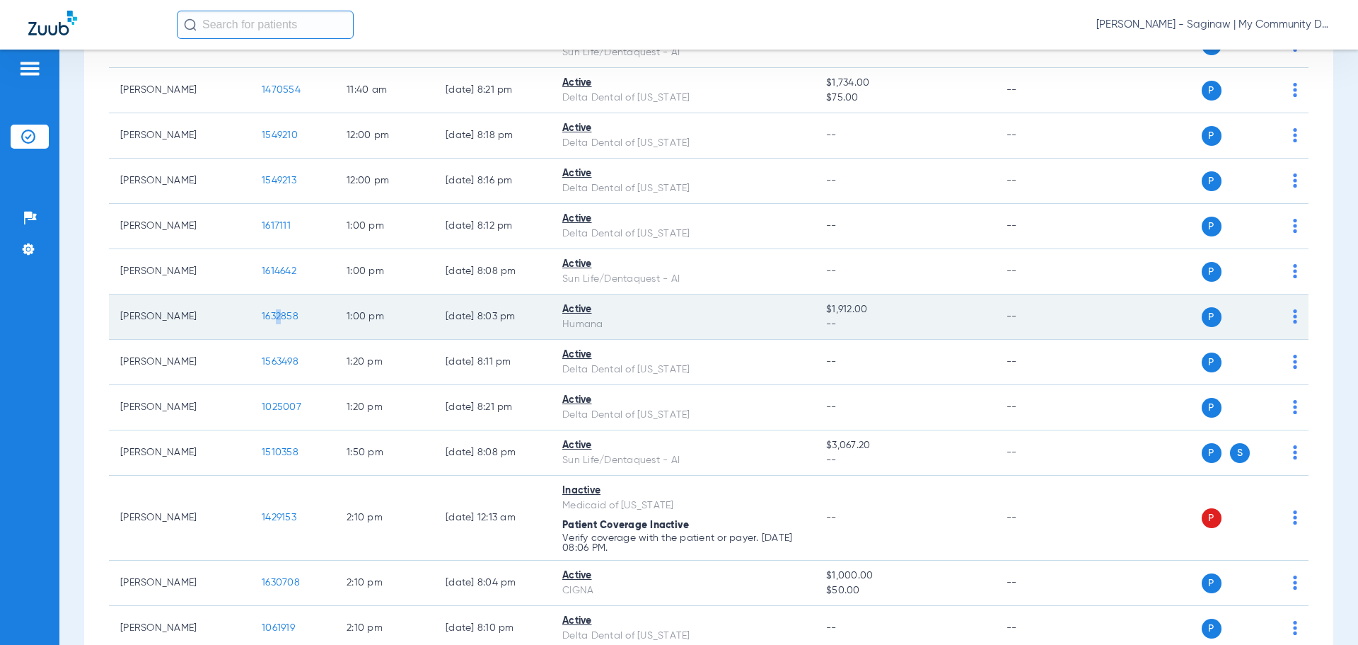
click at [275, 313] on span "1632858" at bounding box center [280, 316] width 37 height 10
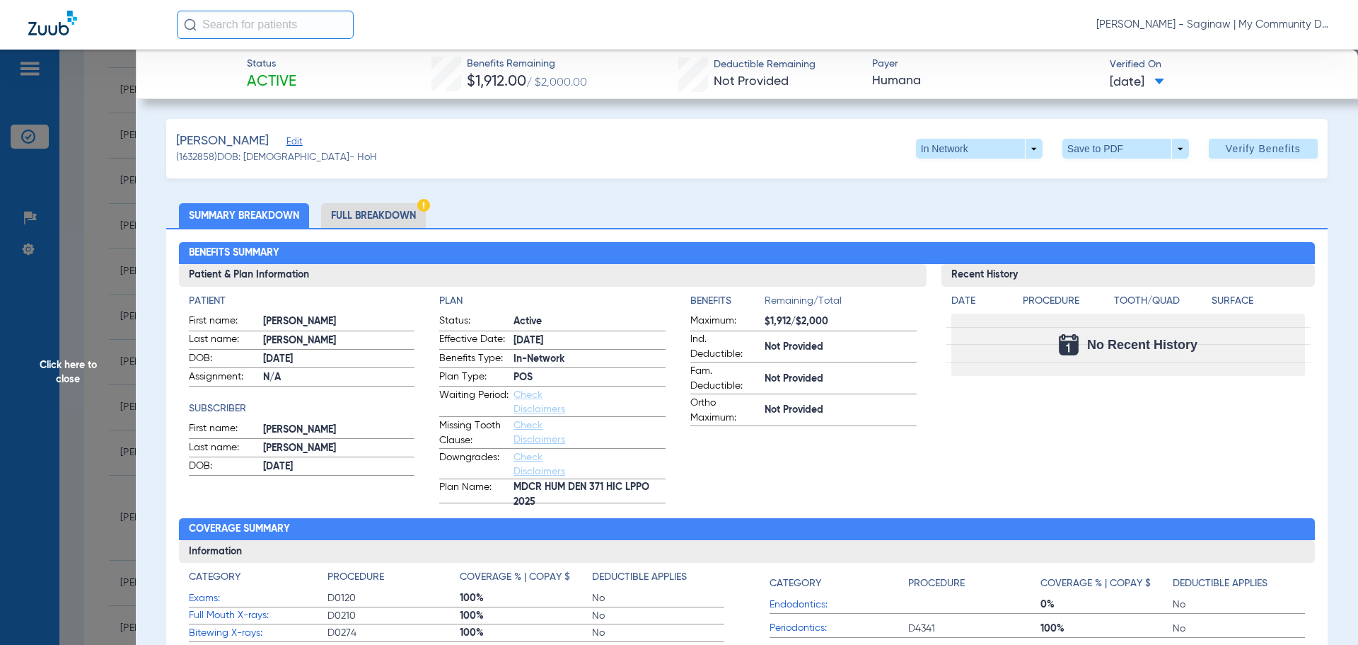
drag, startPoint x: 105, startPoint y: 345, endPoint x: 185, endPoint y: 392, distance: 92.6
click at [105, 345] on span "Click here to close" at bounding box center [68, 372] width 136 height 645
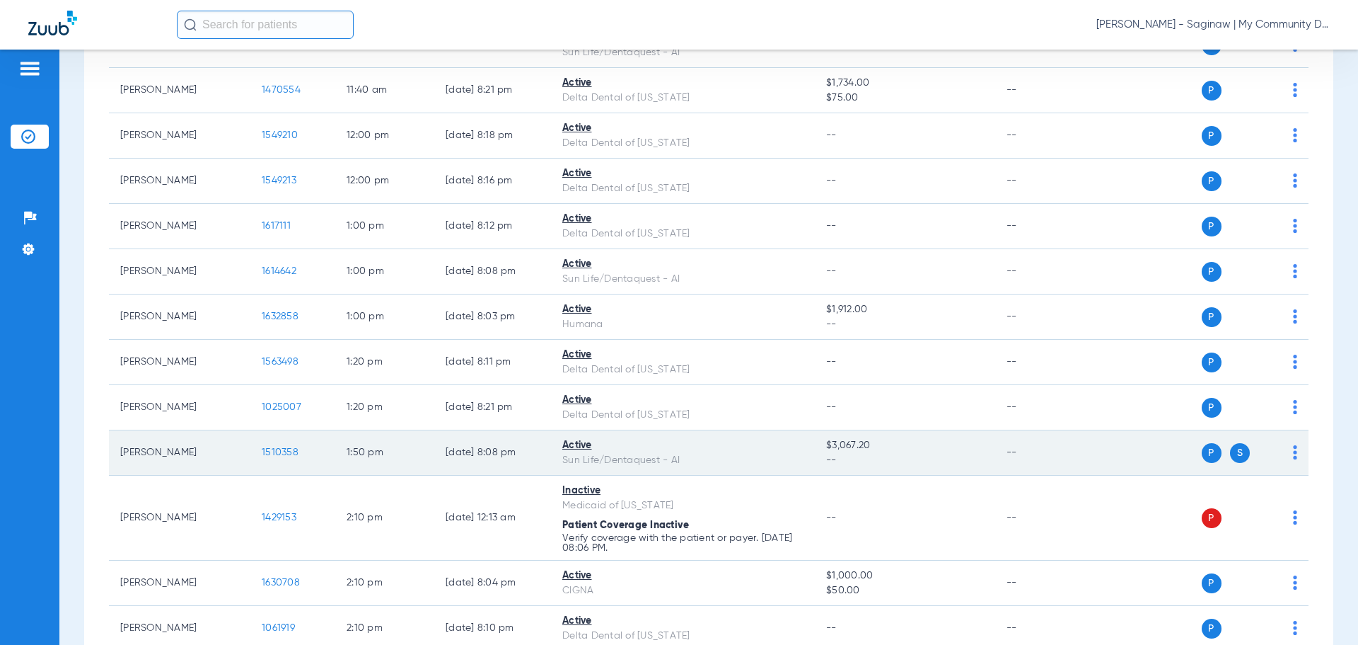
click at [280, 452] on span "1510358" at bounding box center [280, 452] width 37 height 10
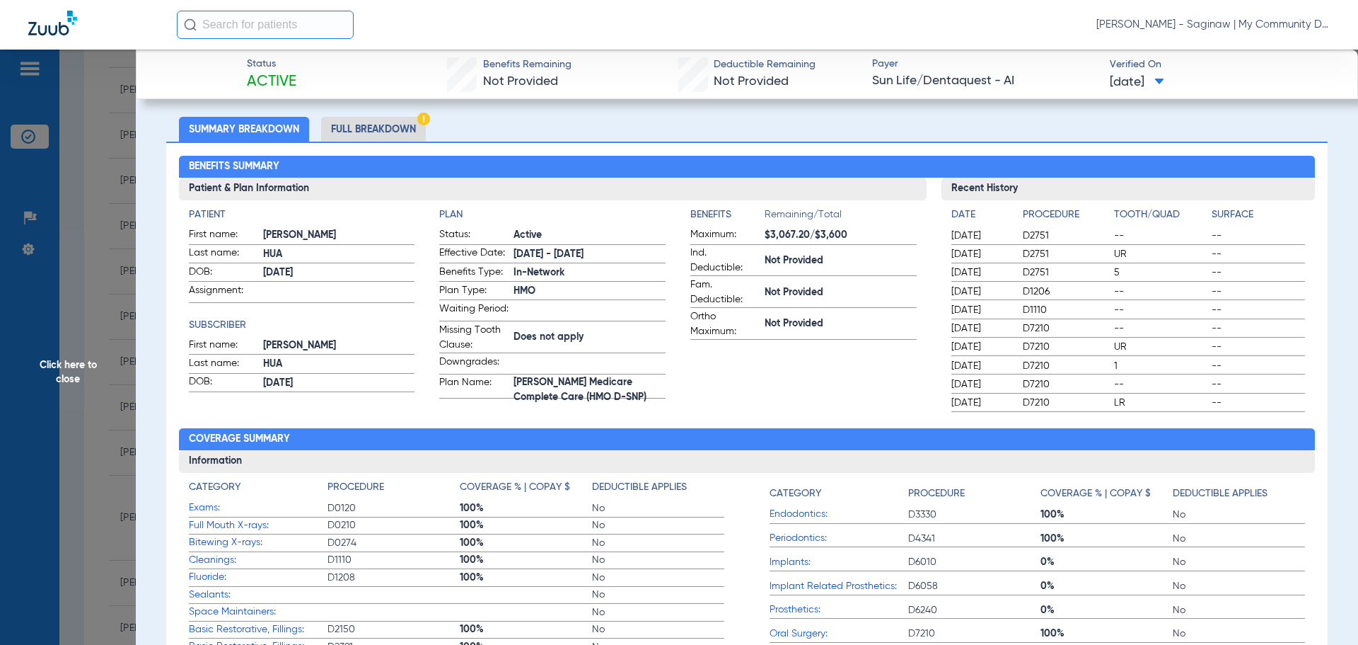
scroll to position [0, 0]
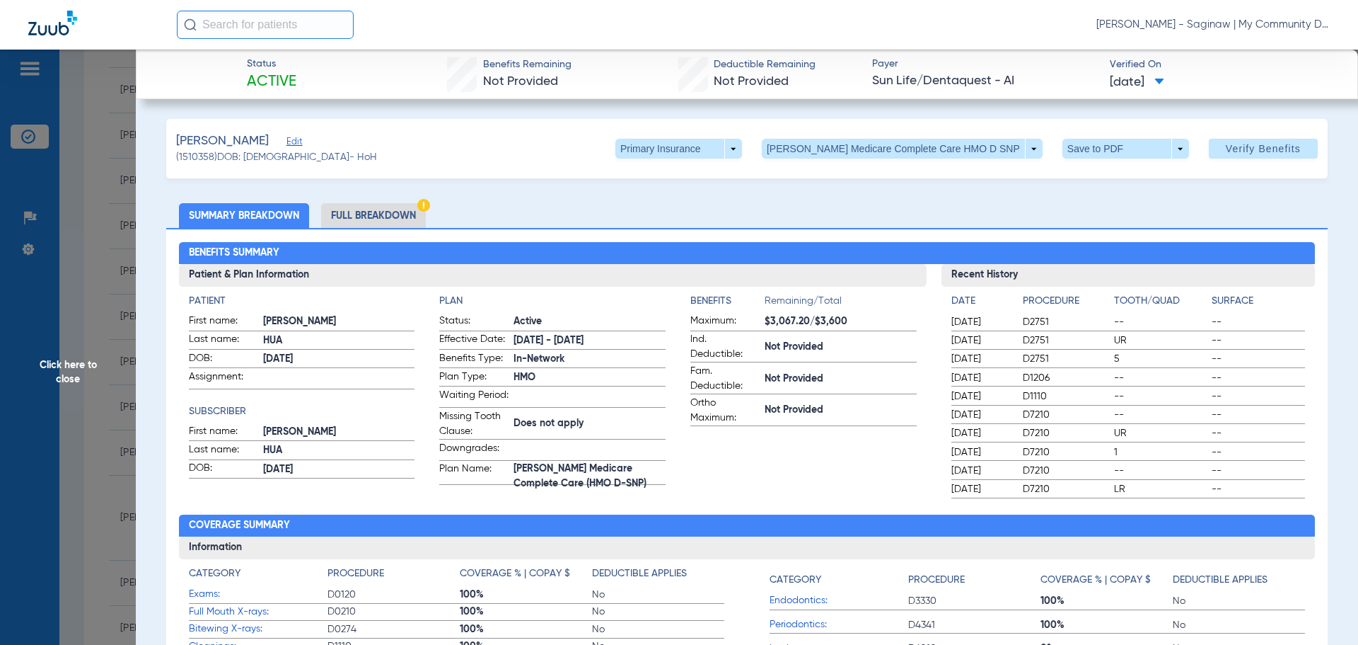
click at [383, 215] on li "Full Breakdown" at bounding box center [373, 215] width 105 height 25
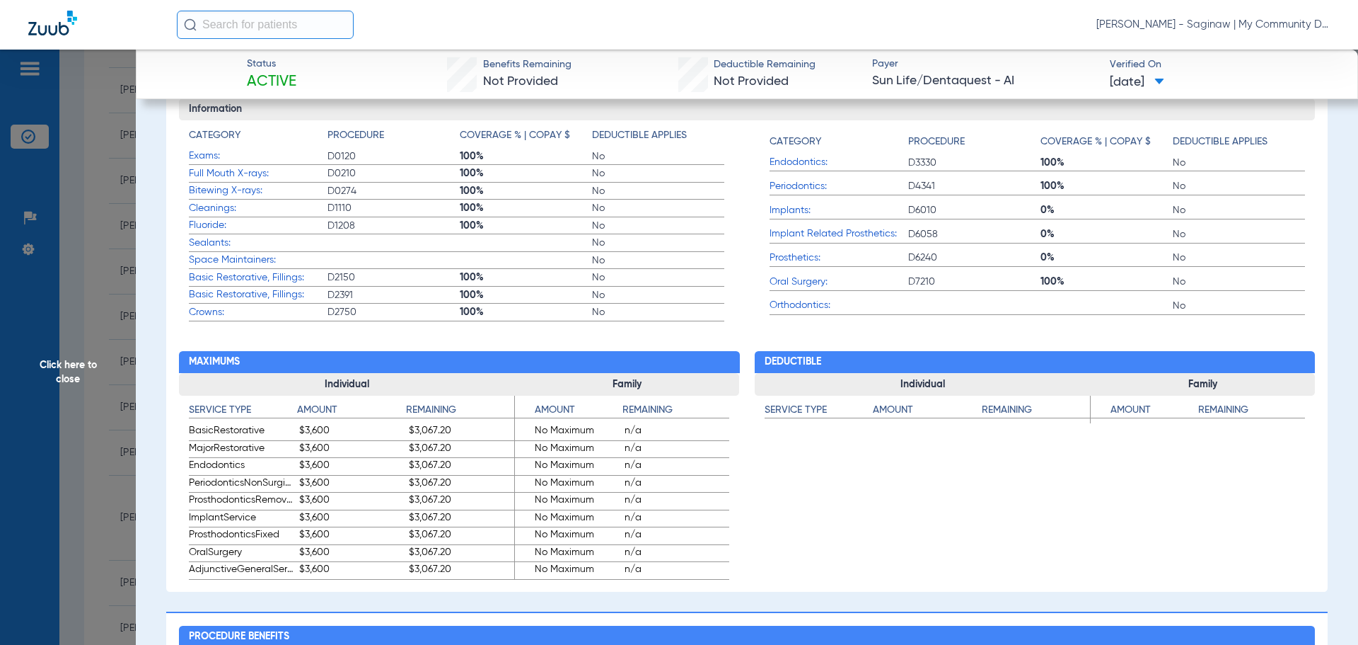
scroll to position [708, 0]
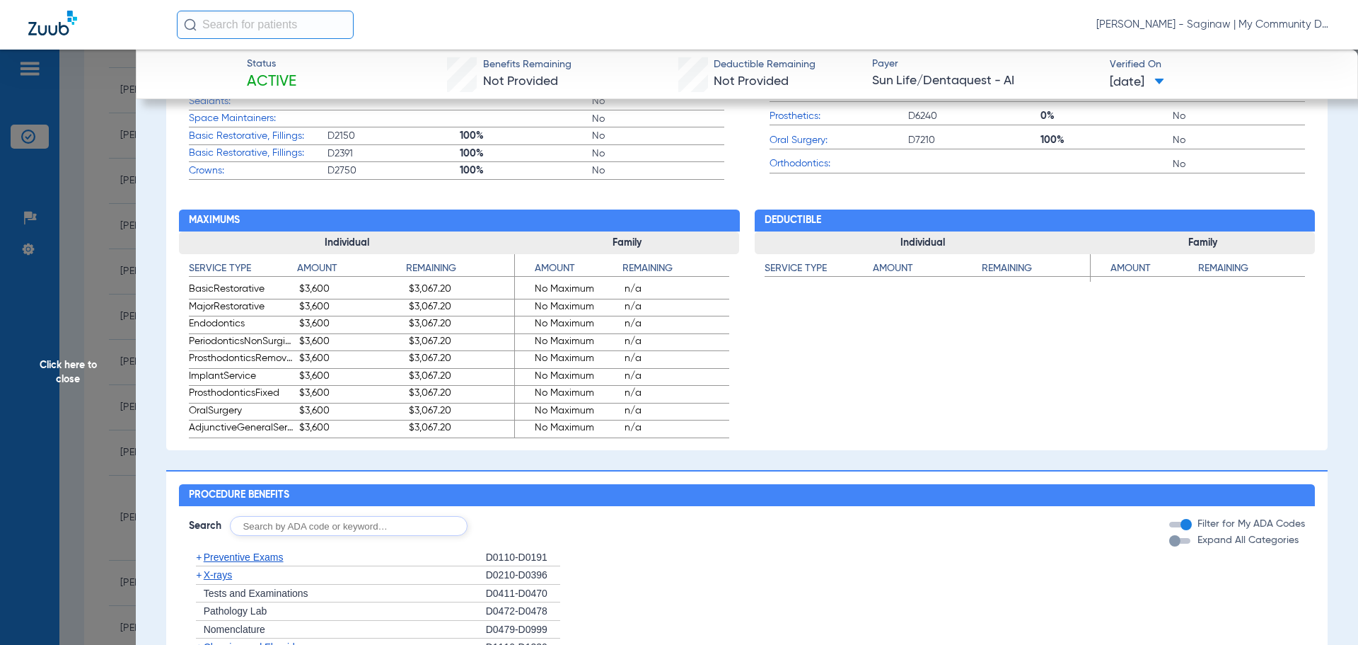
click at [114, 295] on span "Click here to close" at bounding box center [68, 372] width 136 height 645
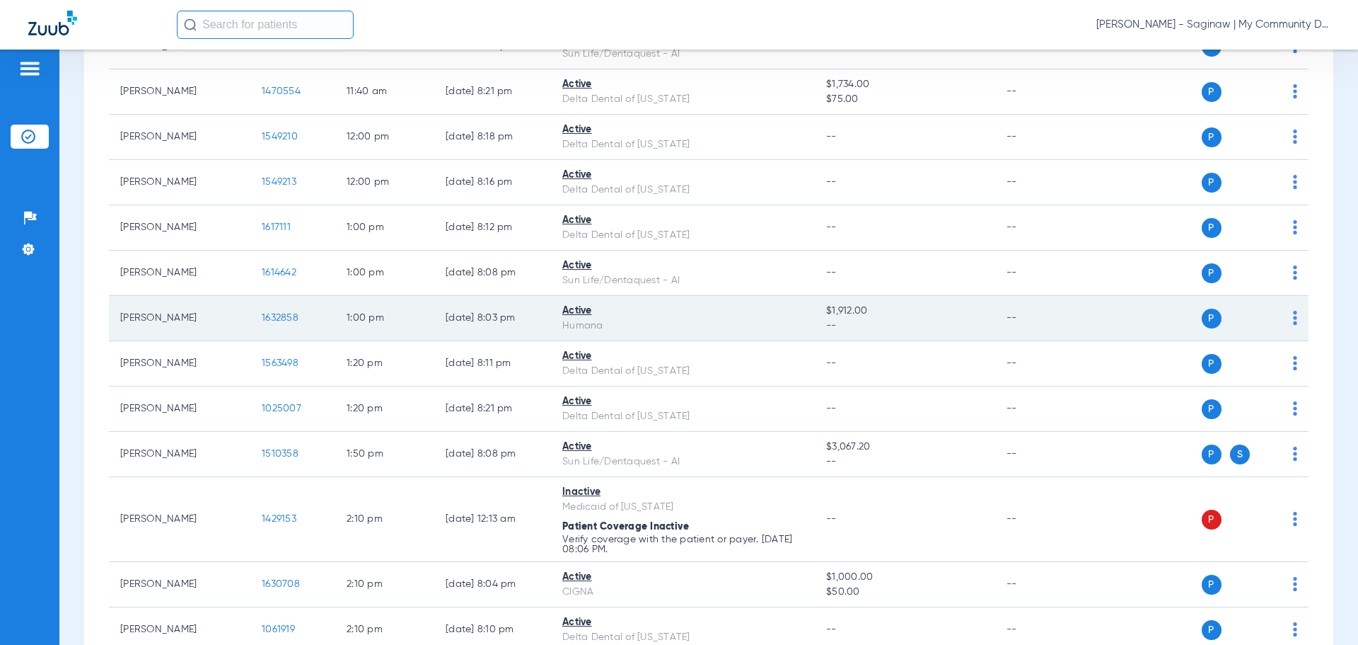
scroll to position [1470, 0]
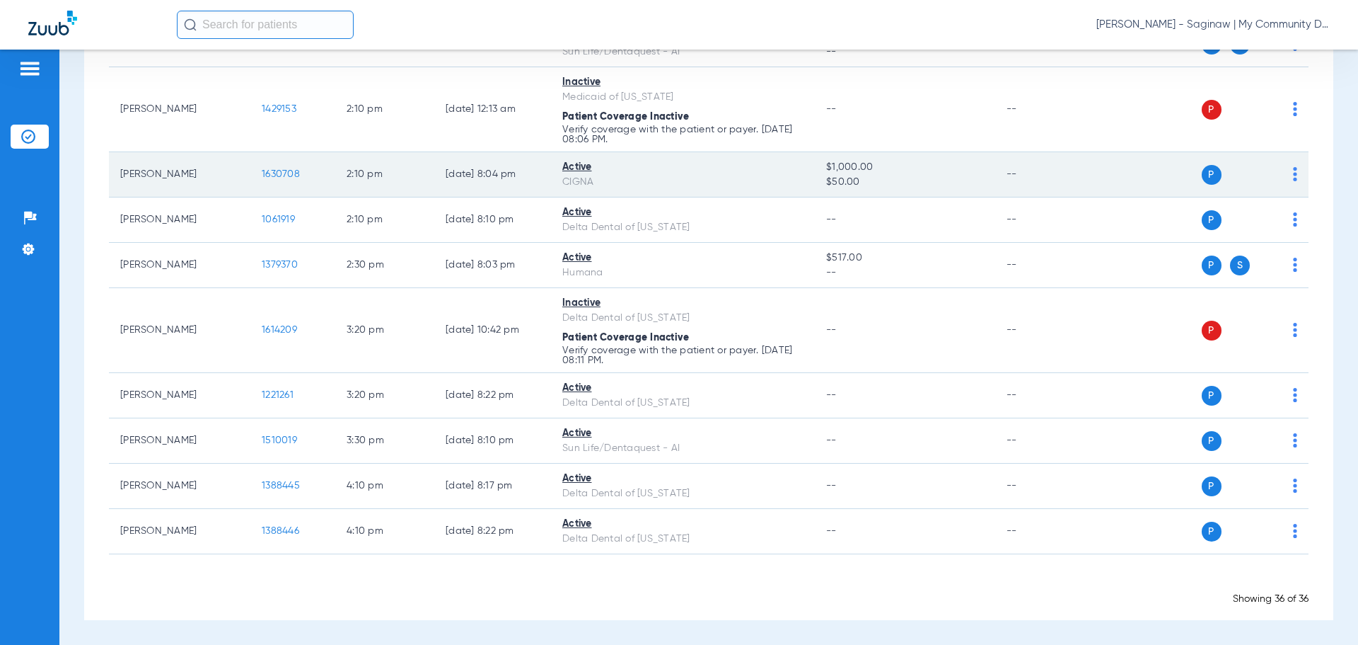
click at [277, 174] on span "1630708" at bounding box center [281, 174] width 38 height 10
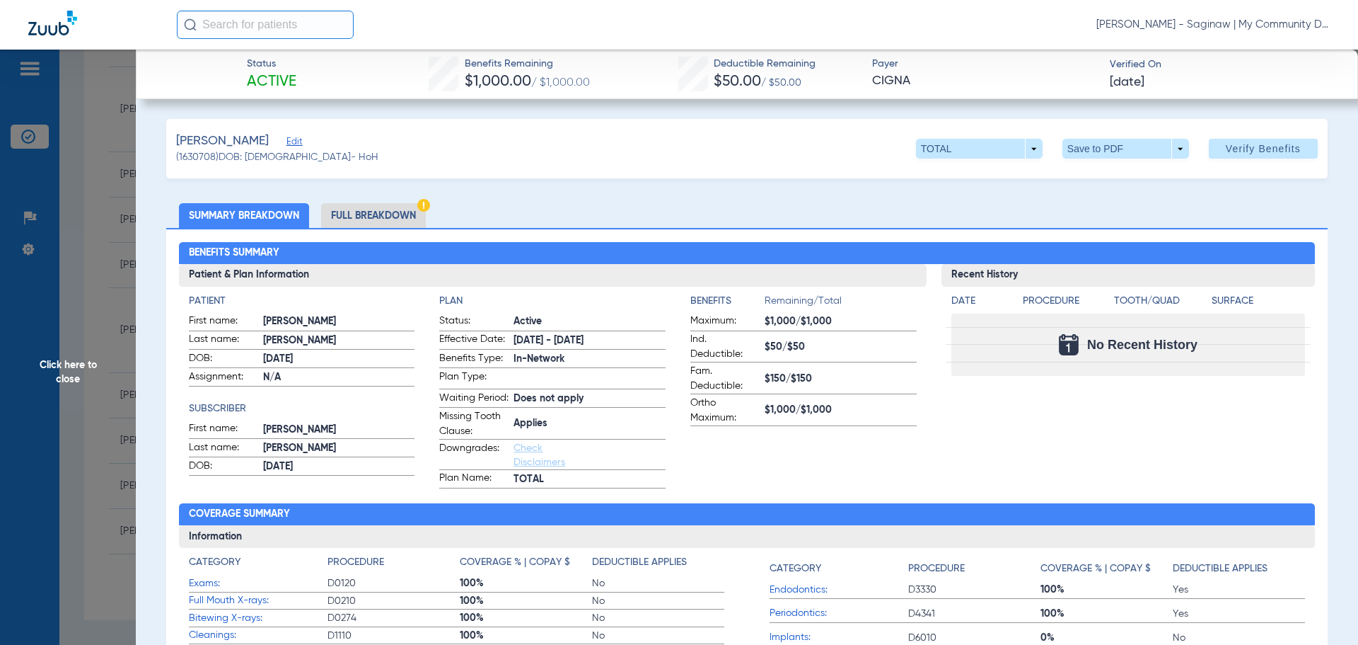
click at [359, 216] on li "Full Breakdown" at bounding box center [373, 215] width 105 height 25
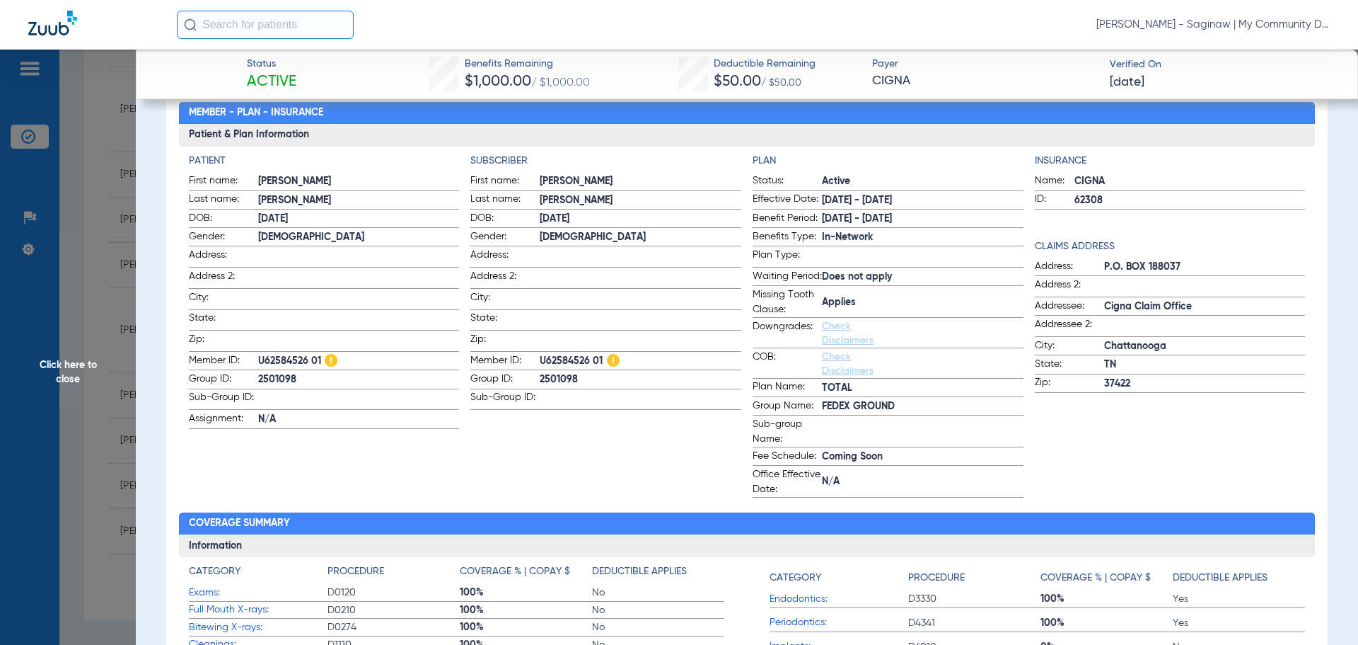
scroll to position [142, 0]
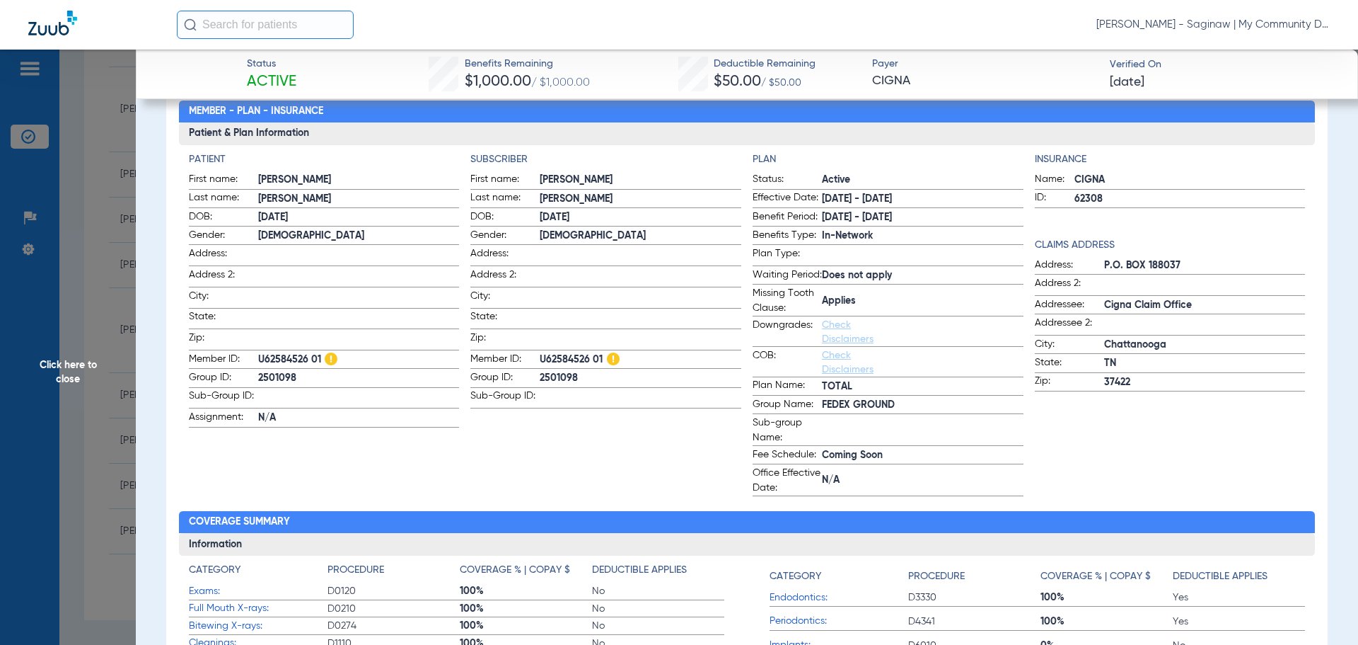
click at [103, 366] on span "Click here to close" at bounding box center [68, 372] width 136 height 645
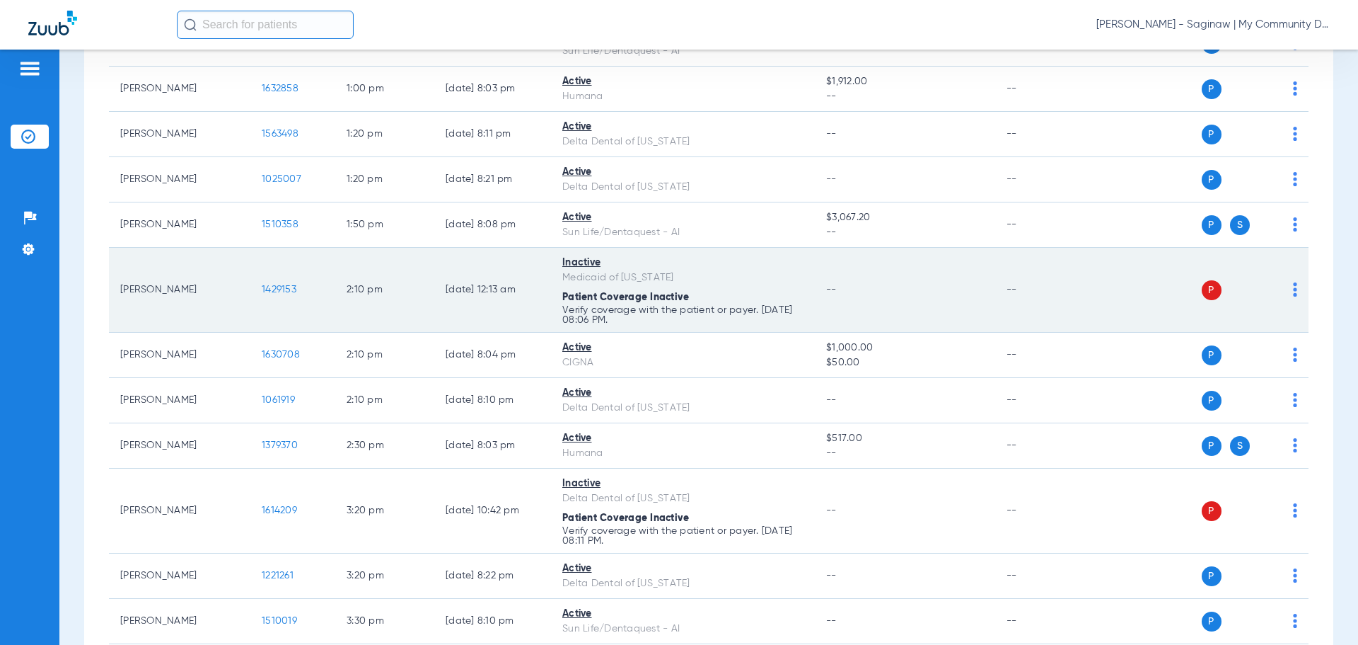
scroll to position [1257, 0]
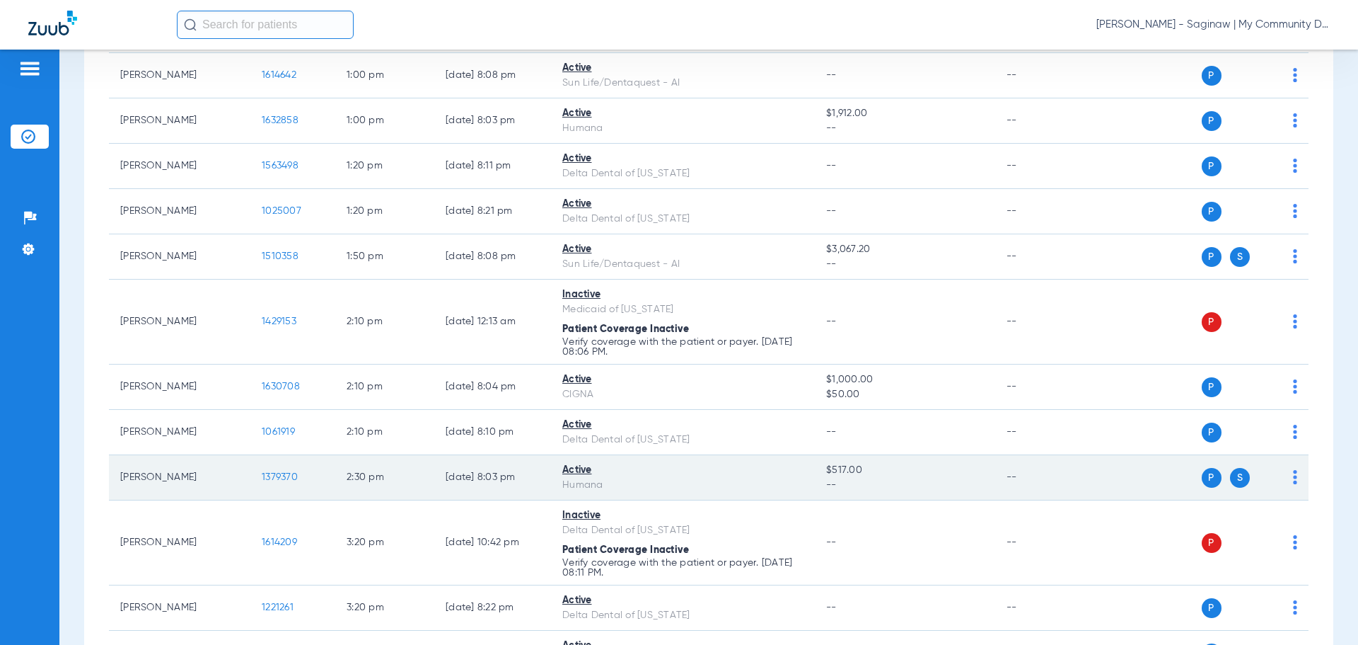
click at [265, 472] on span "1379370" at bounding box center [280, 477] width 36 height 10
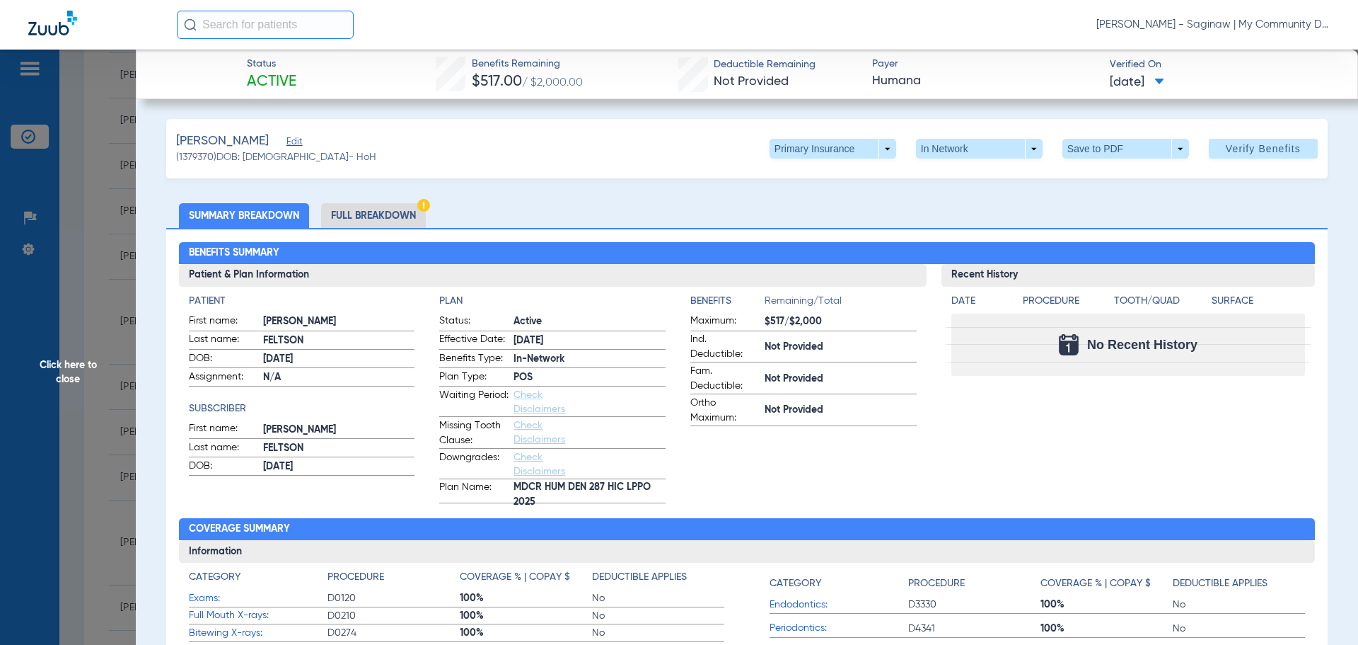
click at [120, 367] on span "Click here to close" at bounding box center [68, 372] width 136 height 645
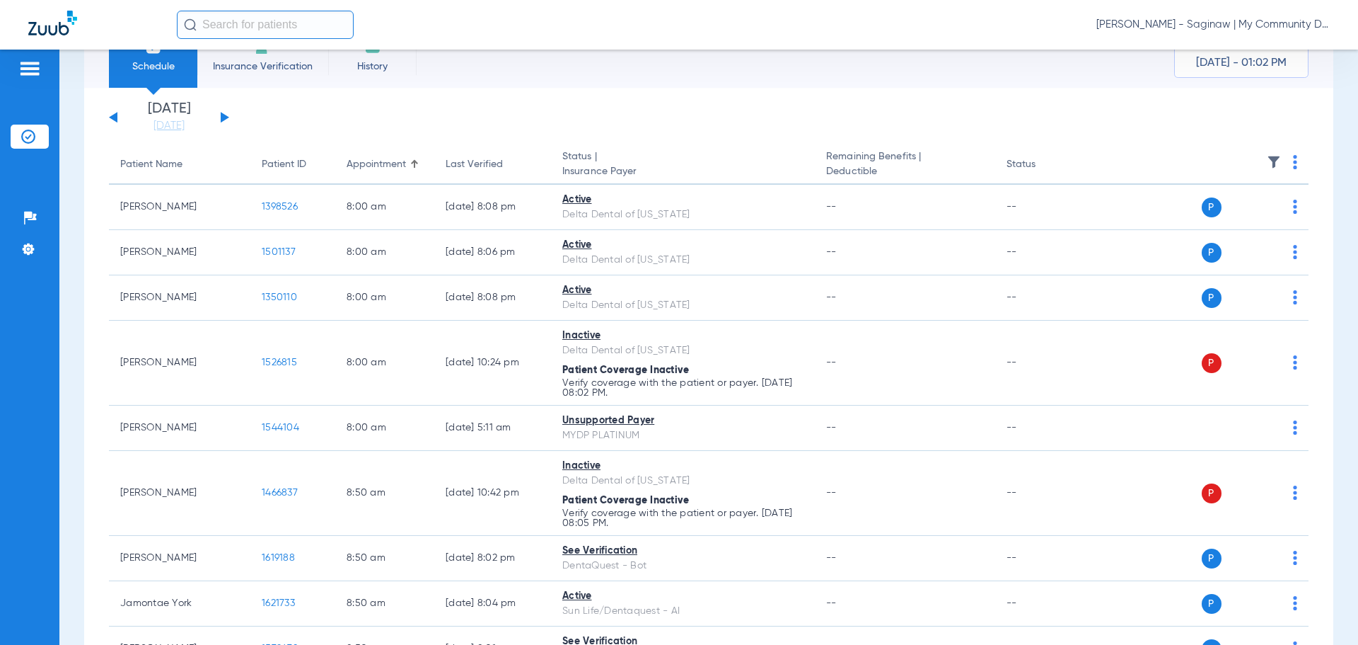
scroll to position [0, 0]
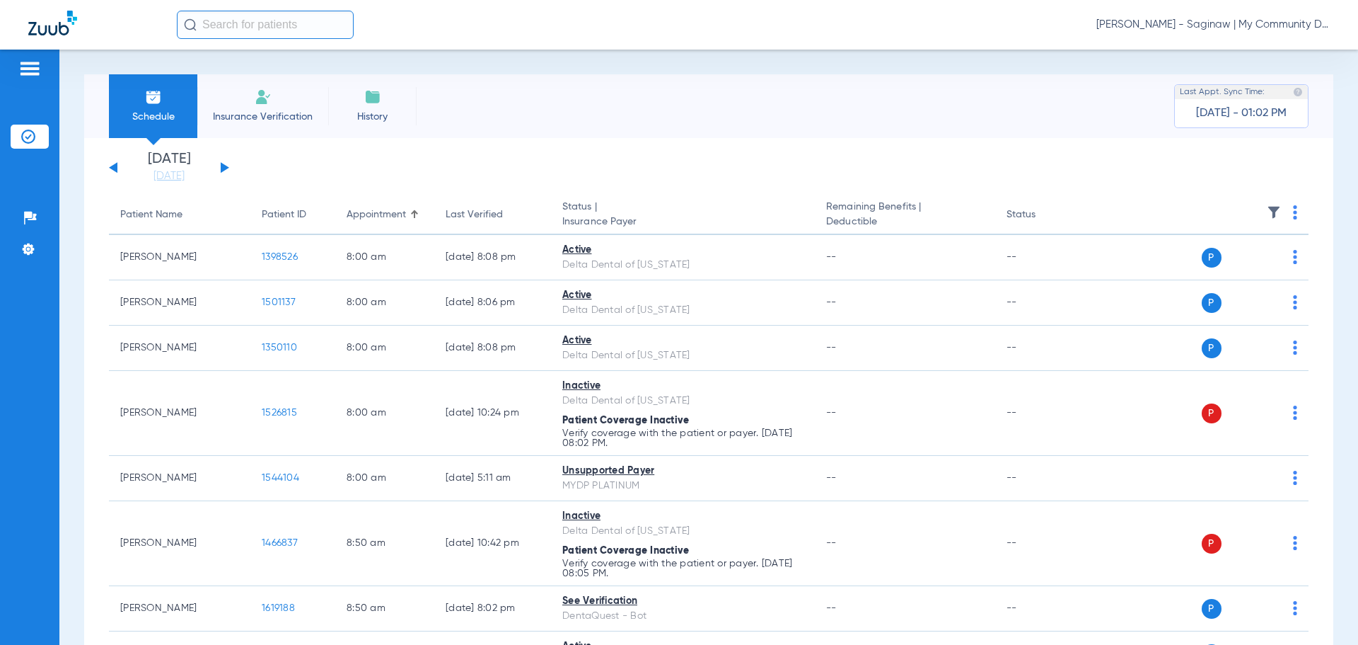
drag, startPoint x: 224, startPoint y: 169, endPoint x: 261, endPoint y: 178, distance: 37.9
click at [224, 169] on button at bounding box center [225, 167] width 8 height 11
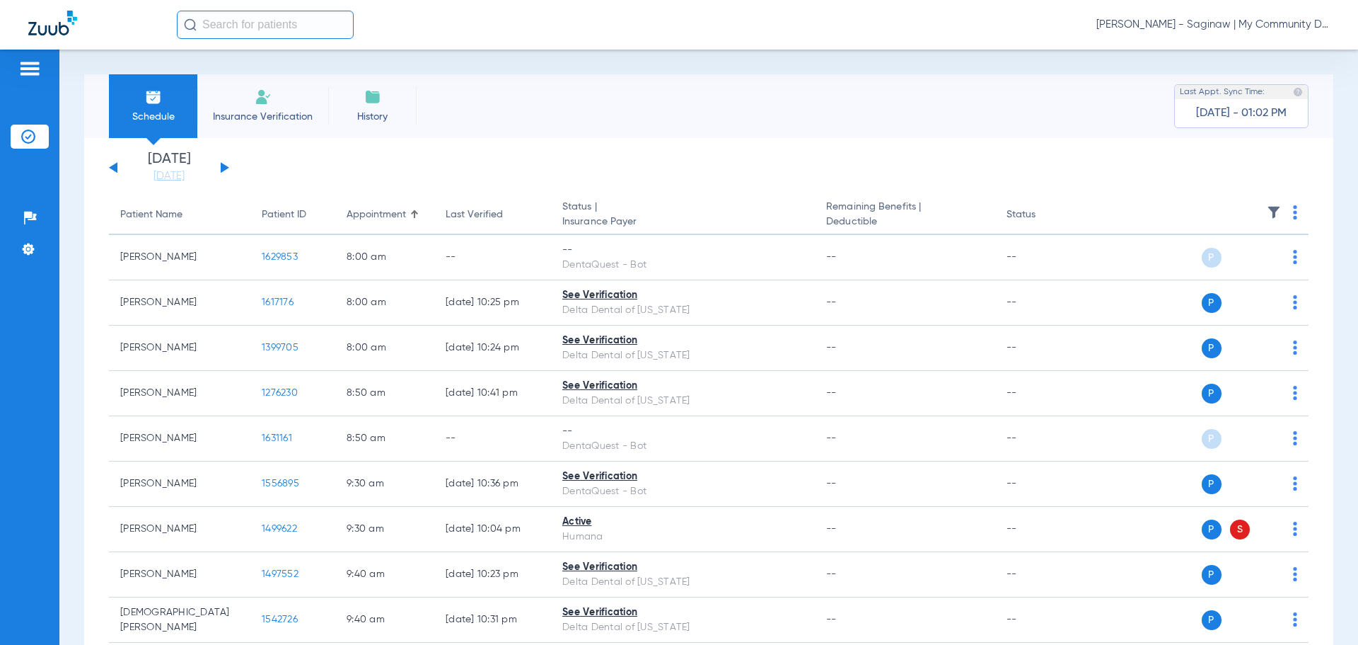
click at [1293, 212] on img at bounding box center [1295, 212] width 4 height 14
click at [1263, 264] on span "Verify All" at bounding box center [1231, 268] width 88 height 10
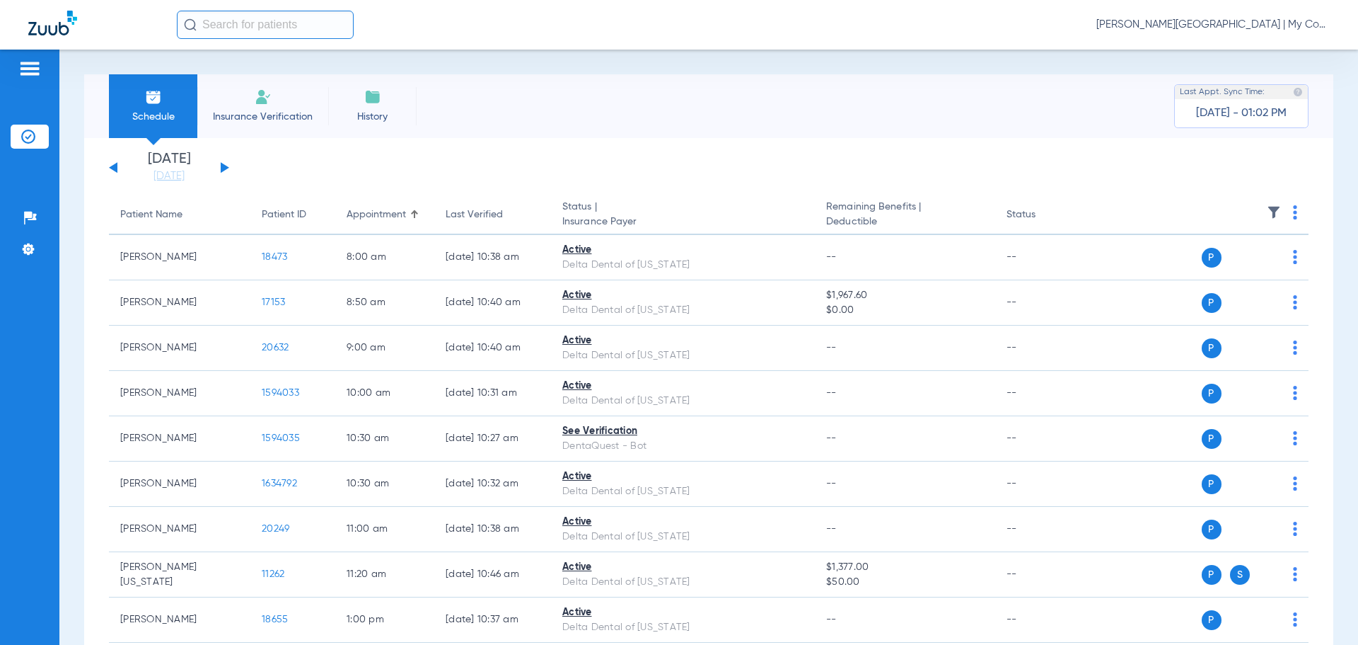
click at [224, 168] on button at bounding box center [225, 167] width 8 height 11
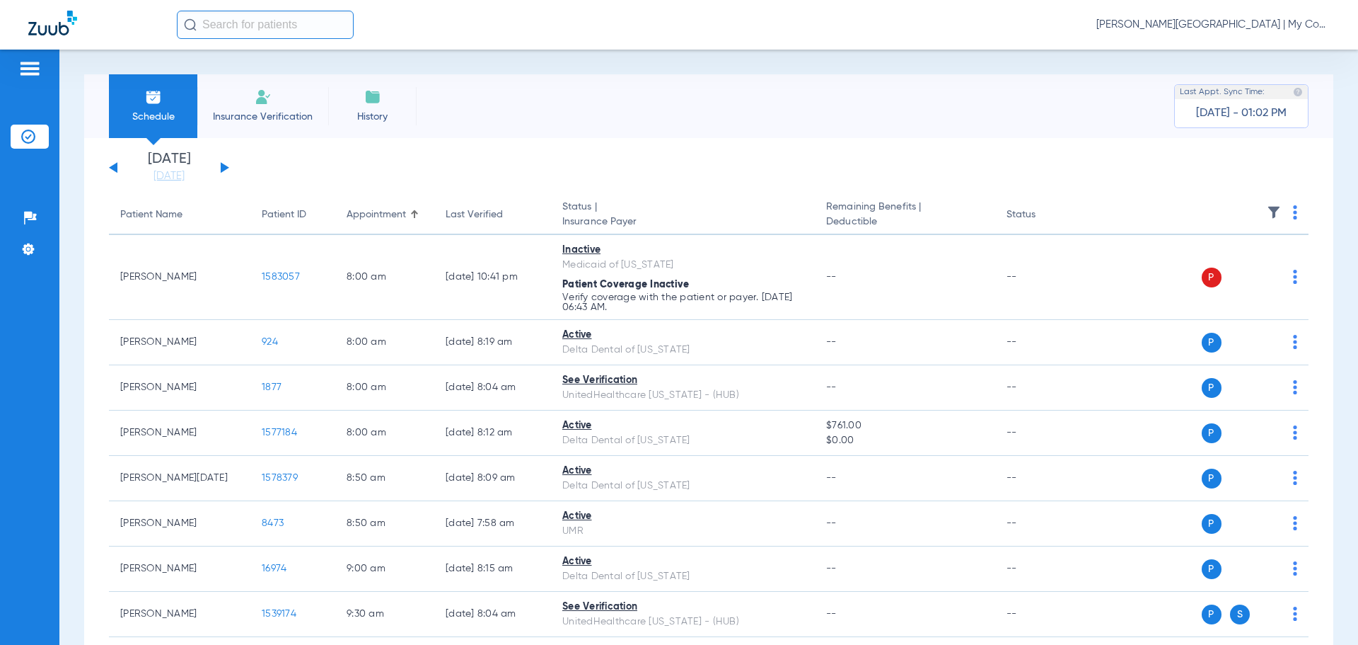
click at [224, 168] on button at bounding box center [225, 167] width 8 height 11
